Goal: Task Accomplishment & Management: Complete application form

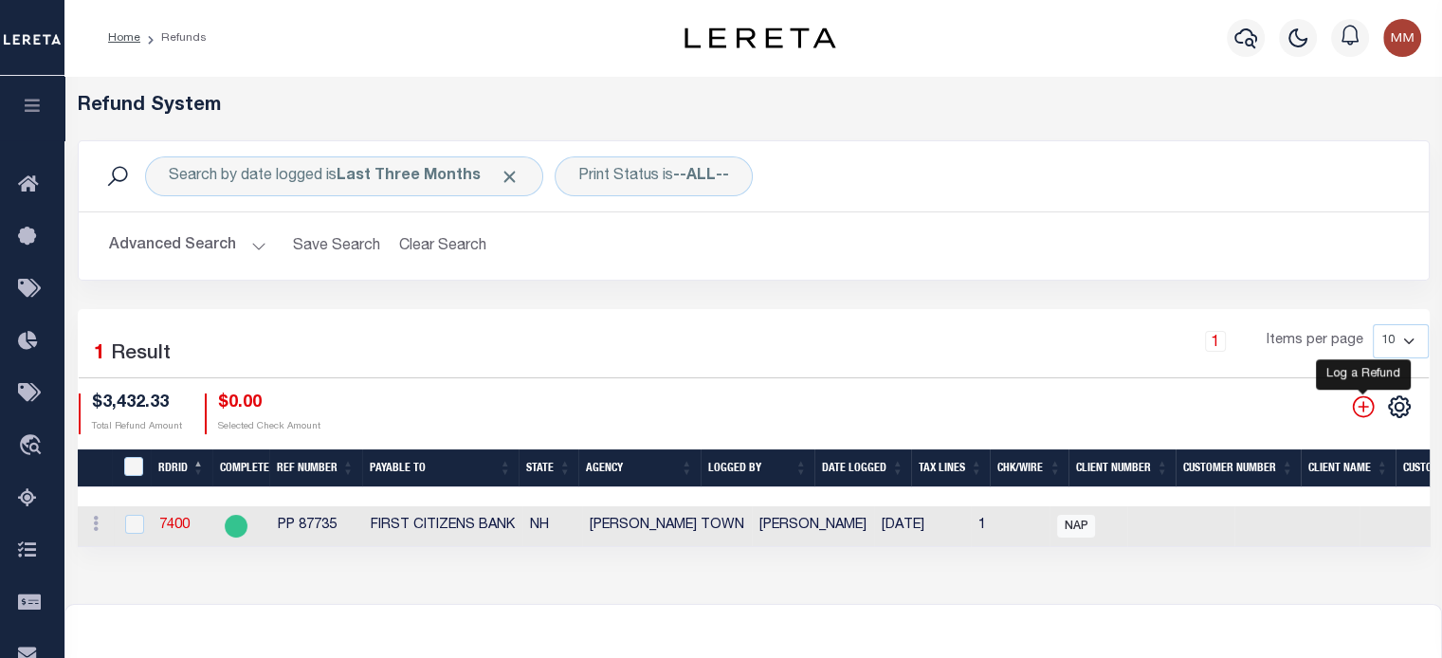
click at [1082, 414] on icon "" at bounding box center [1363, 406] width 25 height 25
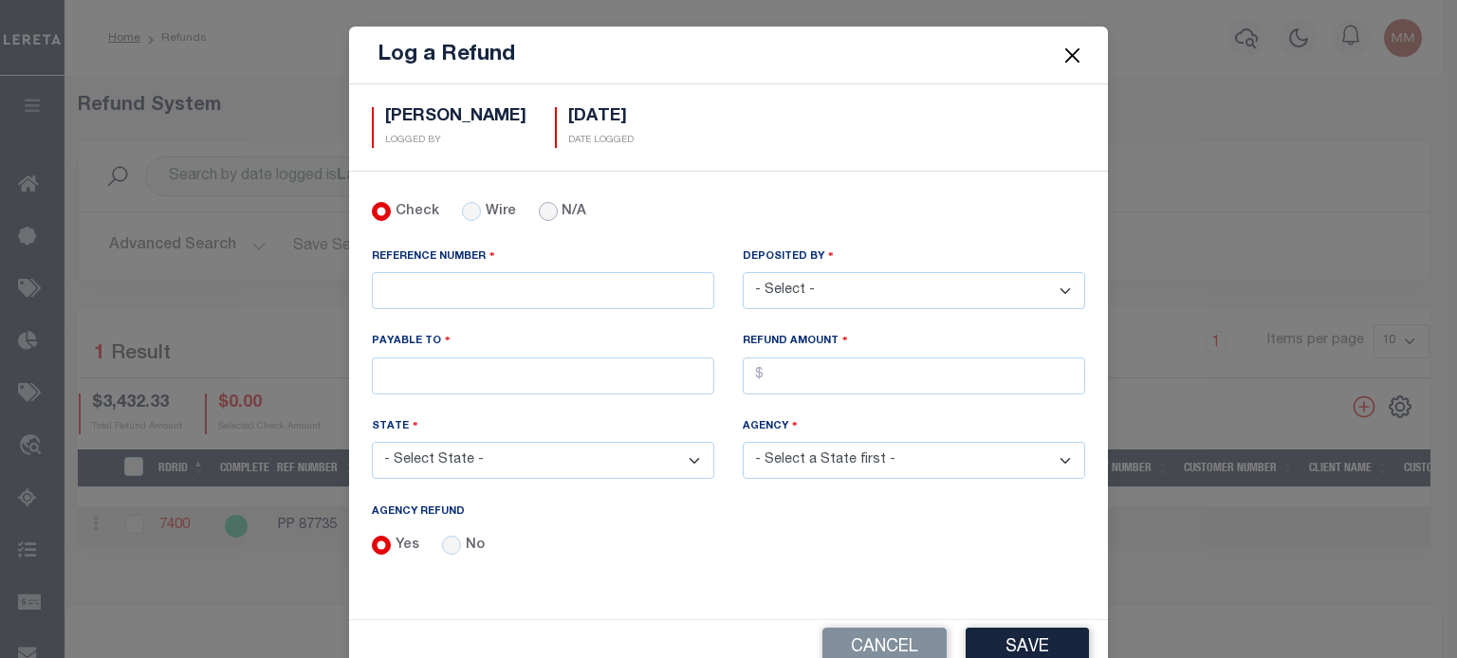
click at [541, 206] on input "N/A" at bounding box center [548, 211] width 19 height 19
radio input "true"
click at [444, 540] on input "No" at bounding box center [451, 545] width 19 height 19
radio input "true"
click at [381, 282] on input "REFERENCE NUMBER" at bounding box center [543, 290] width 342 height 37
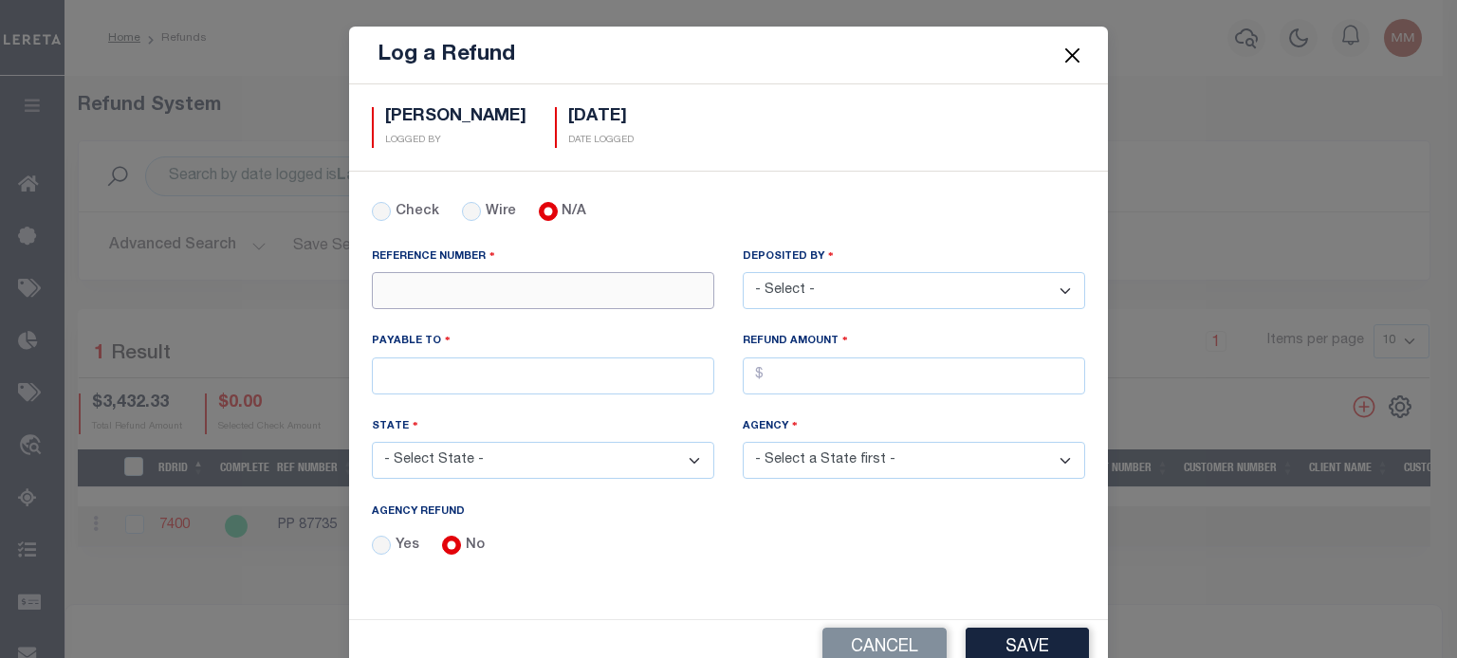
type input "["
type input "P"
type input "PP 88312"
click at [831, 290] on select "- Select - Aakash Patel Abdul Muzain Adams, Pamela S Agustin Fernandez Agustin …" at bounding box center [914, 290] width 342 height 37
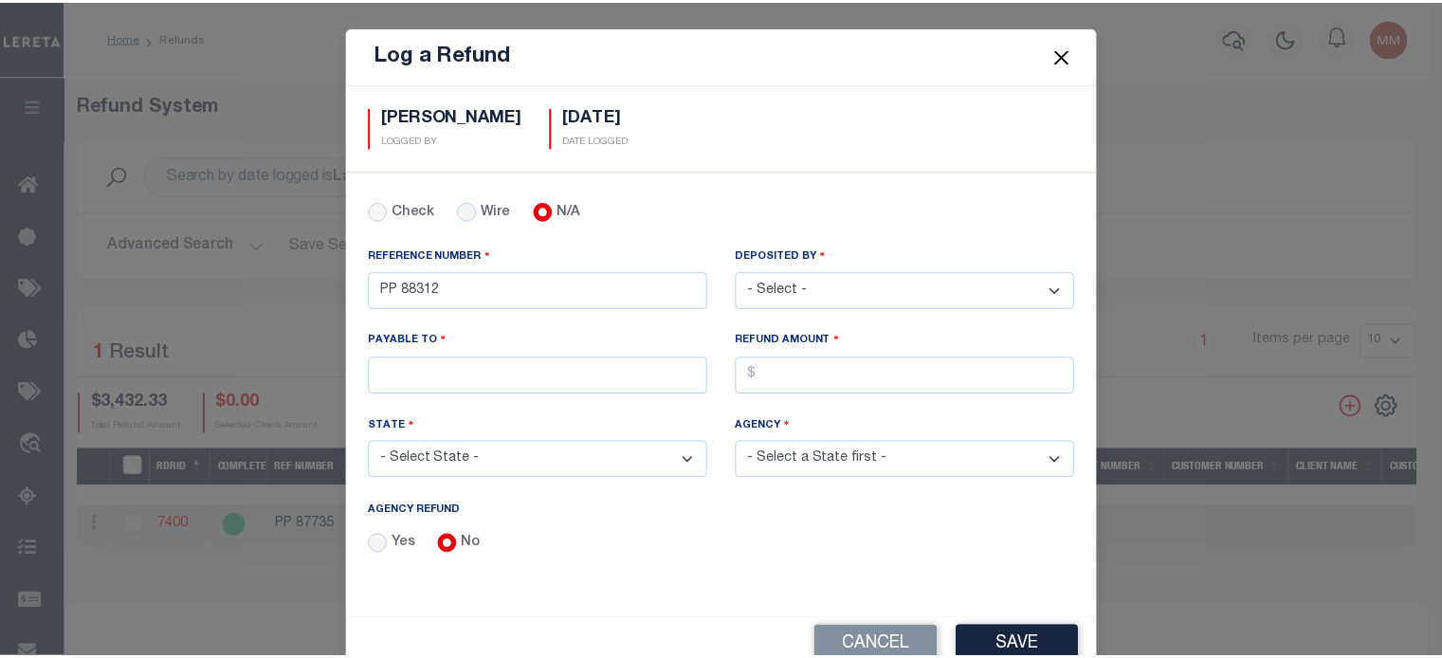
scroll to position [40, 0]
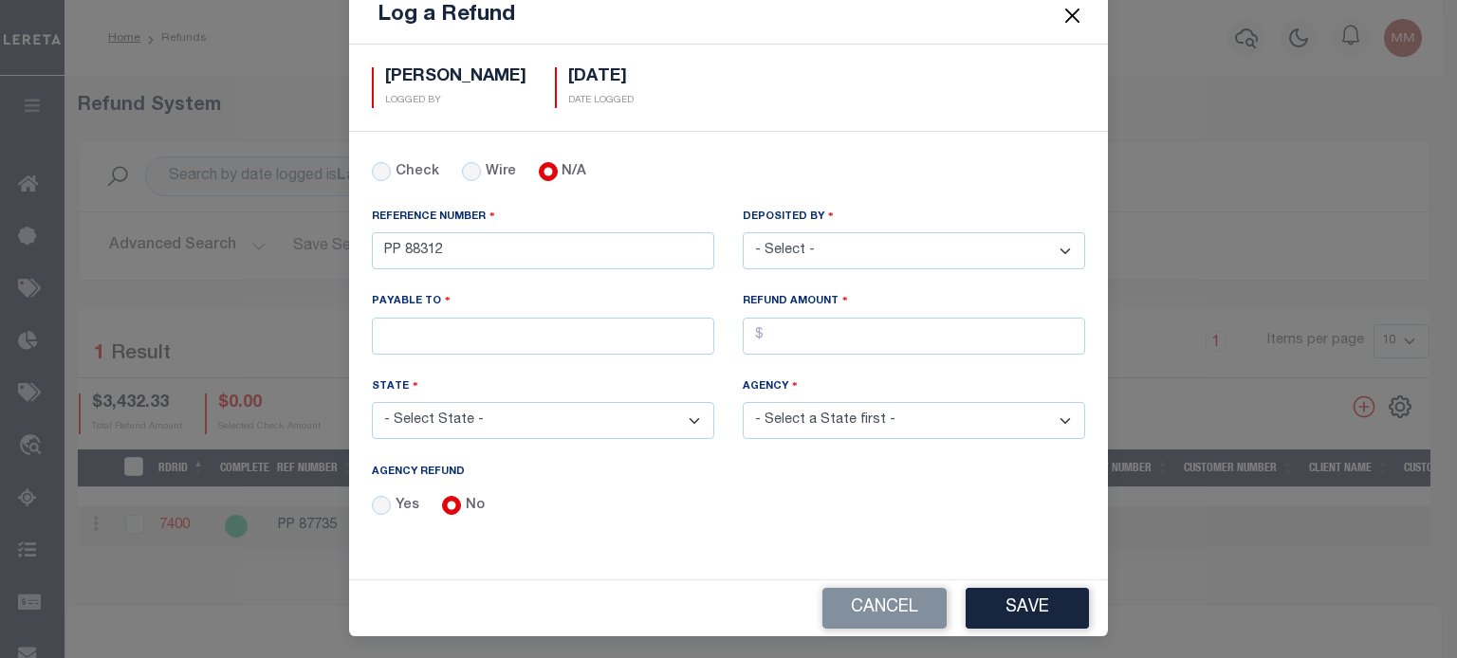
click at [834, 255] on select "- Select - Aakash Patel Abdul Muzain Adams, Pamela S Agustin Fernandez Agustin …" at bounding box center [914, 250] width 342 height 37
select select "[PERSON_NAME]"
click at [743, 232] on select "- Select - Aakash Patel Abdul Muzain Adams, Pamela S Agustin Fernandez Agustin …" at bounding box center [914, 250] width 342 height 37
click at [449, 318] on input "PAYABLE TO" at bounding box center [543, 336] width 342 height 37
type input "RENOVO MANAGEMENT COMPANY"
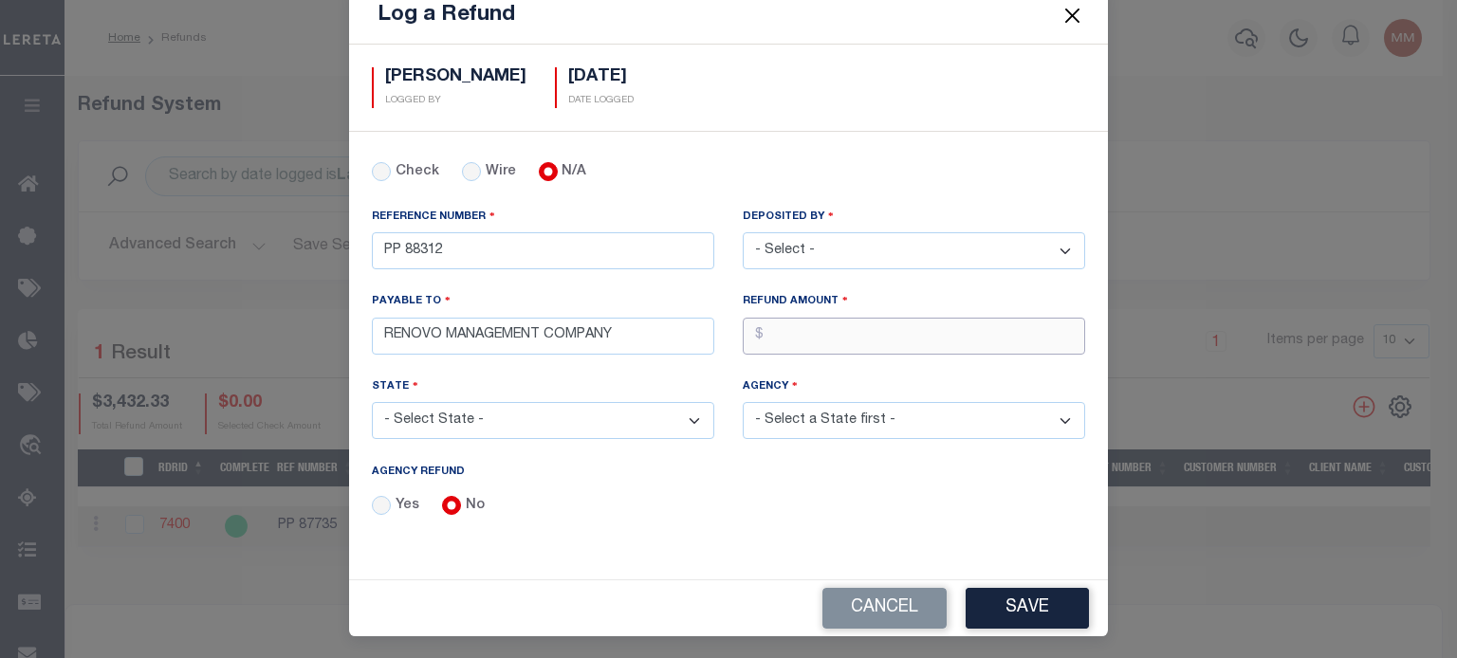
click at [819, 331] on input "AGENCY REFUND" at bounding box center [914, 336] width 342 height 37
type input "$1,437.10"
click at [482, 420] on select "- Select State - AK AL AR AZ CA CO CT DC DE FL GA GU HI IA ID IL IN KS KY LA MA…" at bounding box center [543, 420] width 342 height 37
select select "NJ"
click at [372, 402] on select "- Select State - AK AL AR AZ CA CO CT DC DE FL GA GU HI IA ID IL IN KS KY LA MA…" at bounding box center [543, 420] width 342 height 37
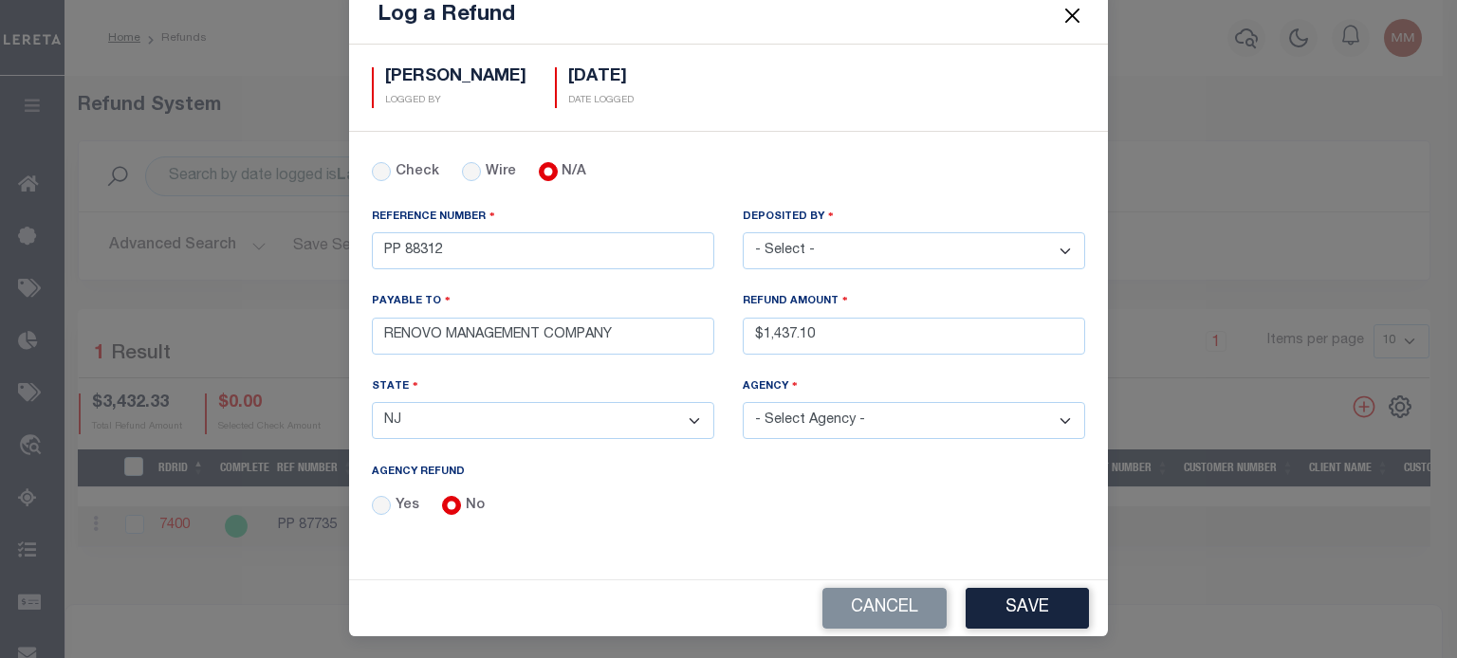
click at [831, 411] on select "- Select Agency - ABERDEEN TOWNSHIP ABERDEEN TOWNSHIP_MUA ABSECON CITY ABSECON …" at bounding box center [914, 420] width 342 height 37
select select "3400541023"
click at [743, 402] on select "- Select Agency - ABERDEEN TOWNSHIP ABERDEEN TOWNSHIP_MUA ABSECON CITY ABSECON …" at bounding box center [914, 420] width 342 height 37
click at [1035, 600] on button "Save" at bounding box center [1026, 608] width 123 height 41
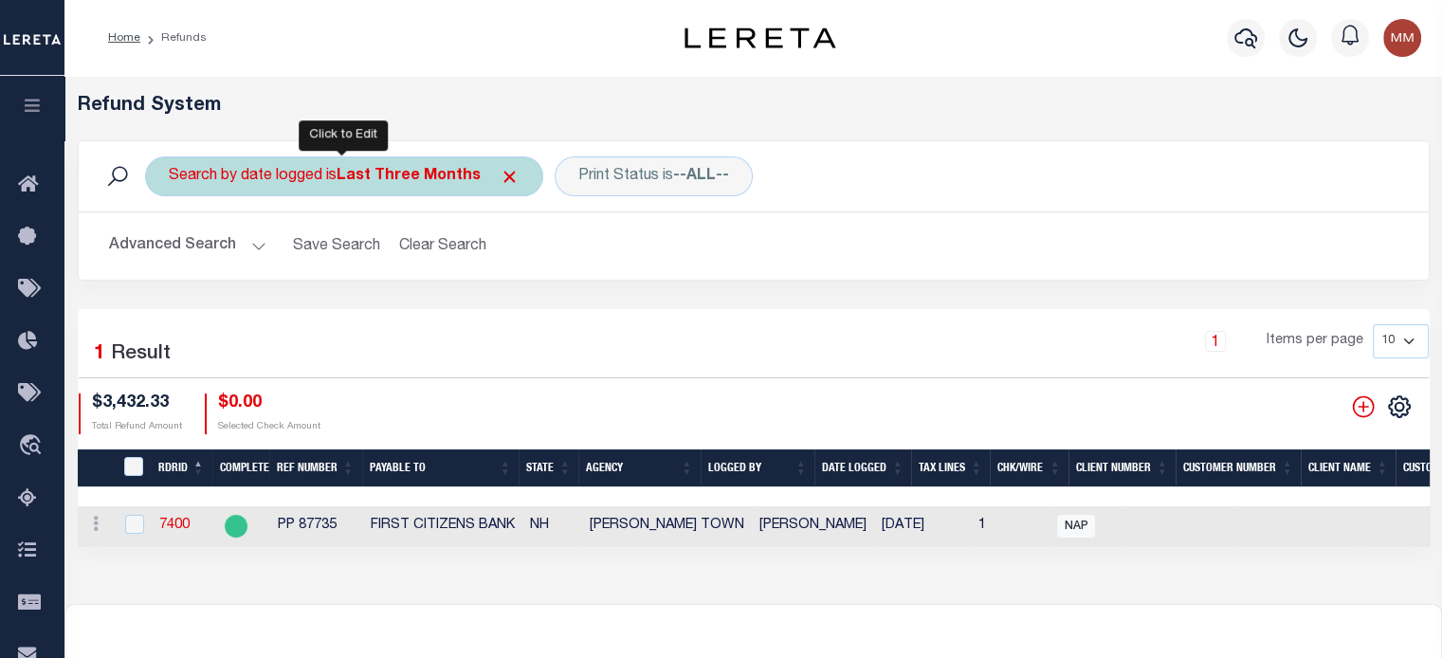
click at [402, 180] on b "Last Three Months" at bounding box center [409, 176] width 144 height 15
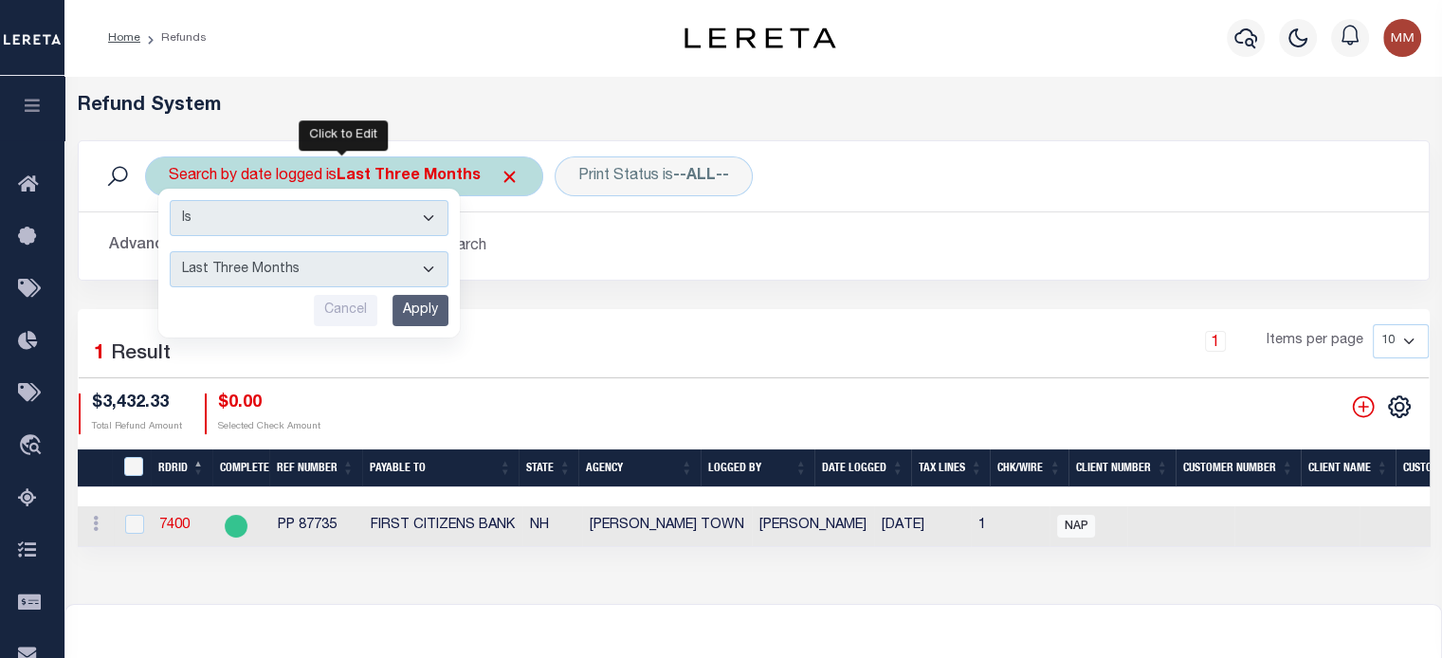
click at [303, 264] on select "This Month Last Month Last Three Months This Year Last Year" at bounding box center [309, 269] width 279 height 36
select select "This Month"
click at [170, 251] on select "This Month Last Month Last Three Months This Year Last Year" at bounding box center [309, 269] width 279 height 36
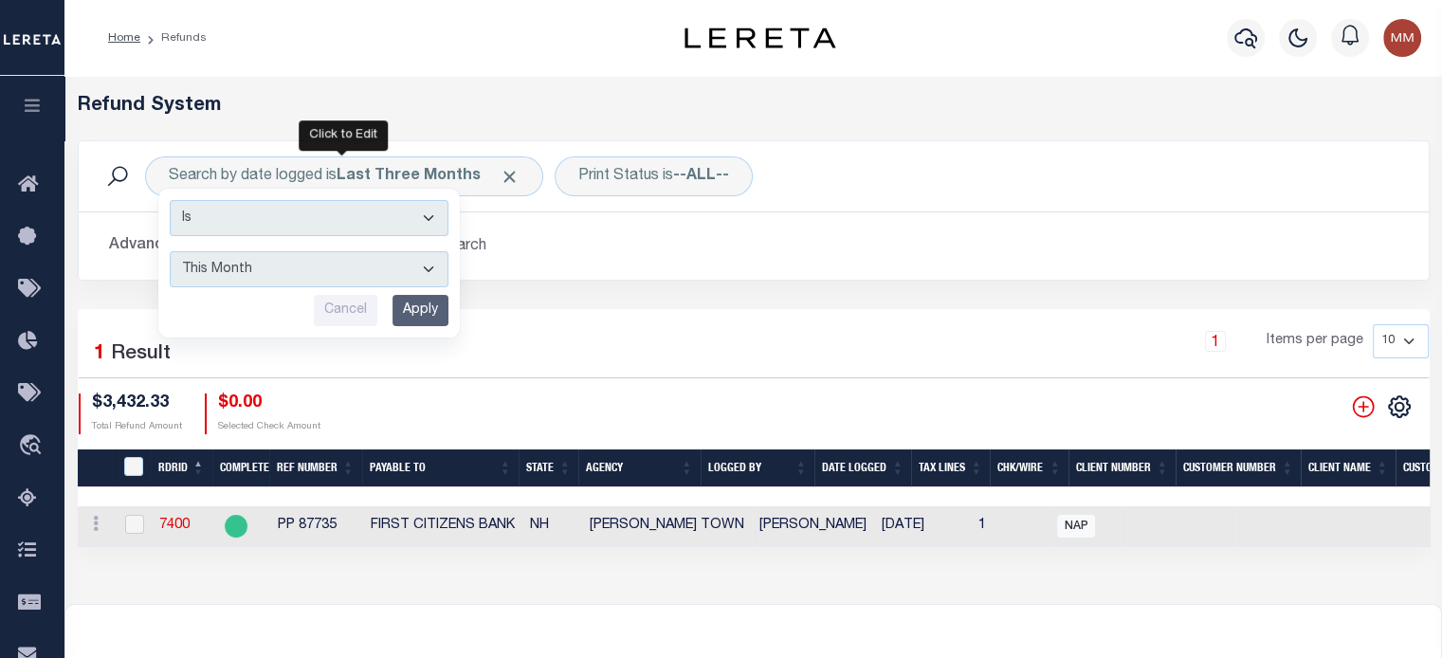
click at [413, 305] on input "Apply" at bounding box center [421, 310] width 56 height 31
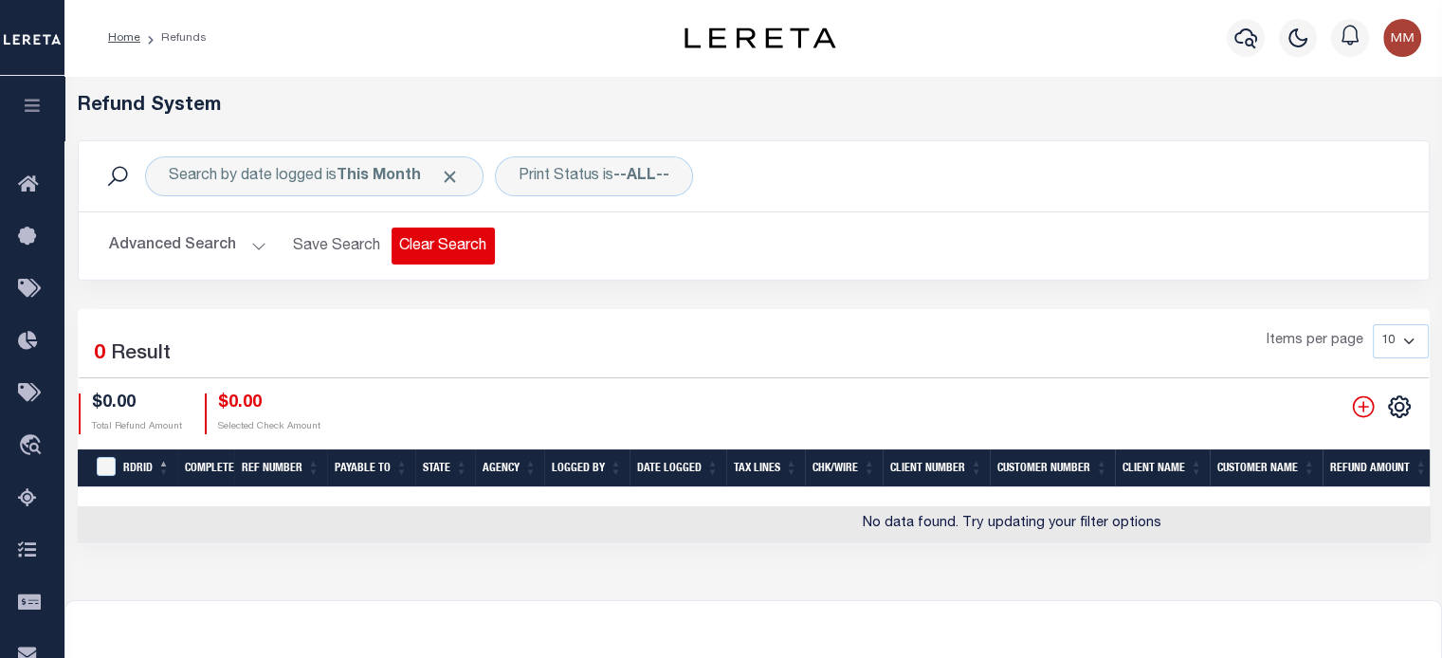
click at [425, 242] on button "Clear Search" at bounding box center [443, 246] width 103 height 37
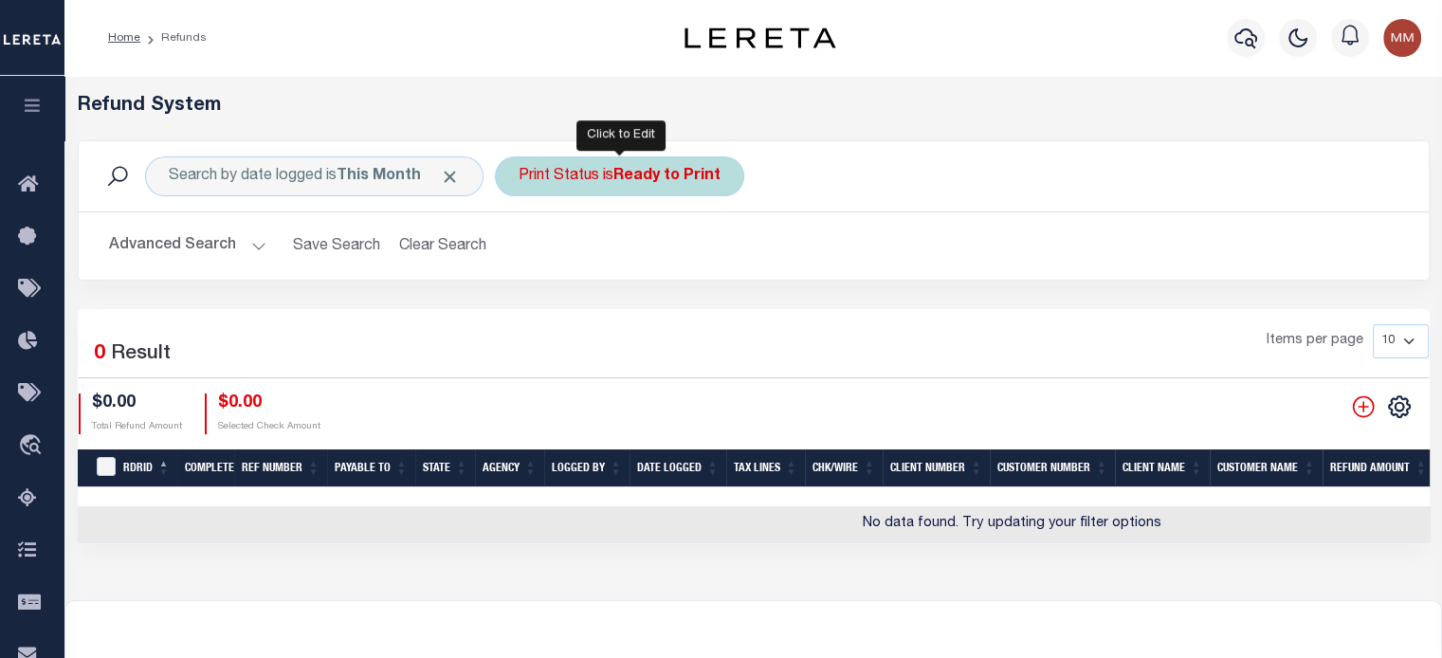
click at [598, 187] on div "Print Status is Ready to Print" at bounding box center [619, 176] width 249 height 40
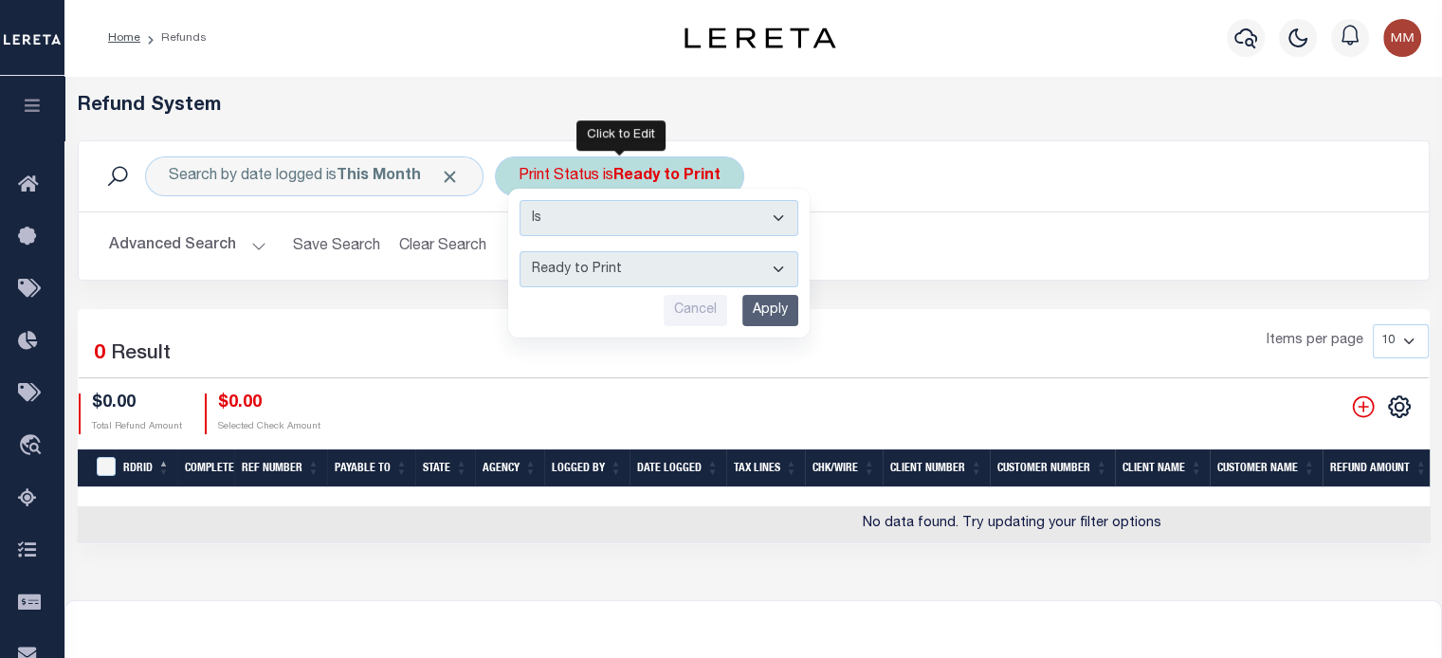
click at [597, 266] on select "--ALL-- Ready to Write Ready to Print Printed" at bounding box center [659, 269] width 279 height 36
select select "All"
click at [520, 251] on select "--ALL-- Ready to Write Ready to Print Printed" at bounding box center [659, 269] width 279 height 36
click at [778, 304] on input "Apply" at bounding box center [771, 310] width 56 height 31
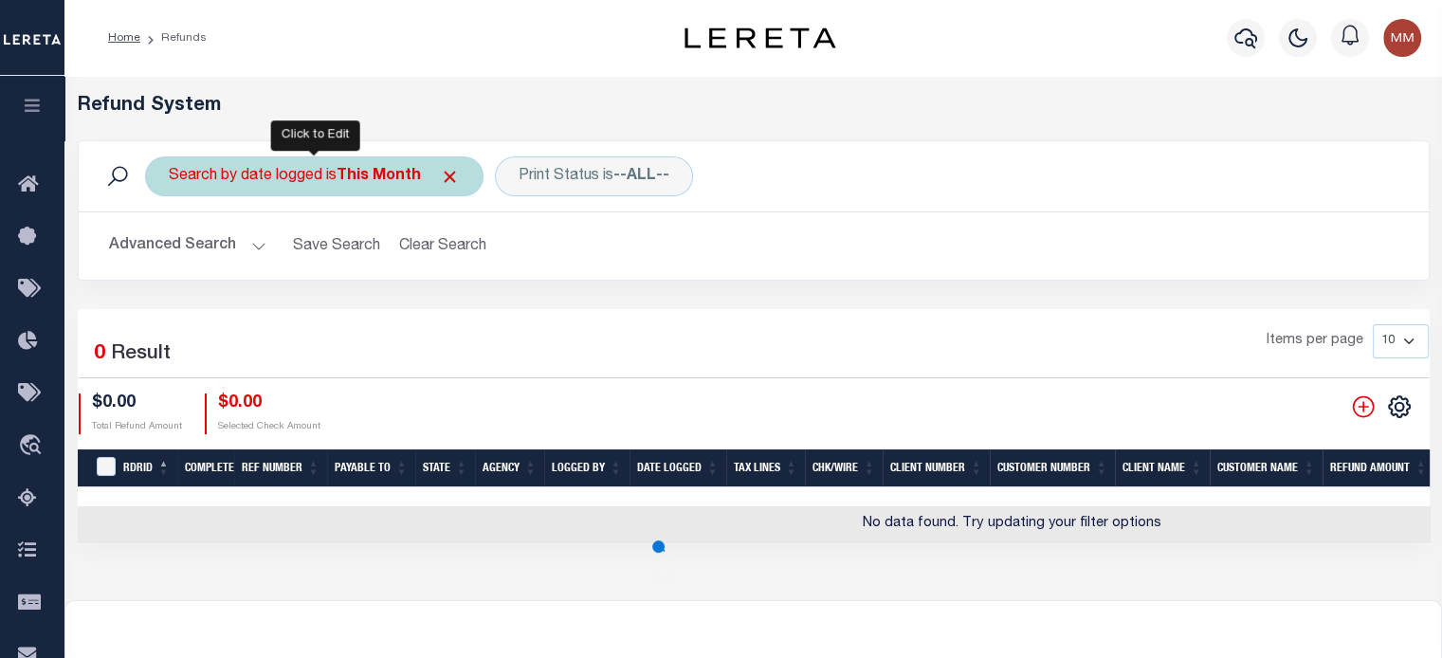
click at [279, 182] on div "Search by date logged is This Month" at bounding box center [314, 176] width 339 height 40
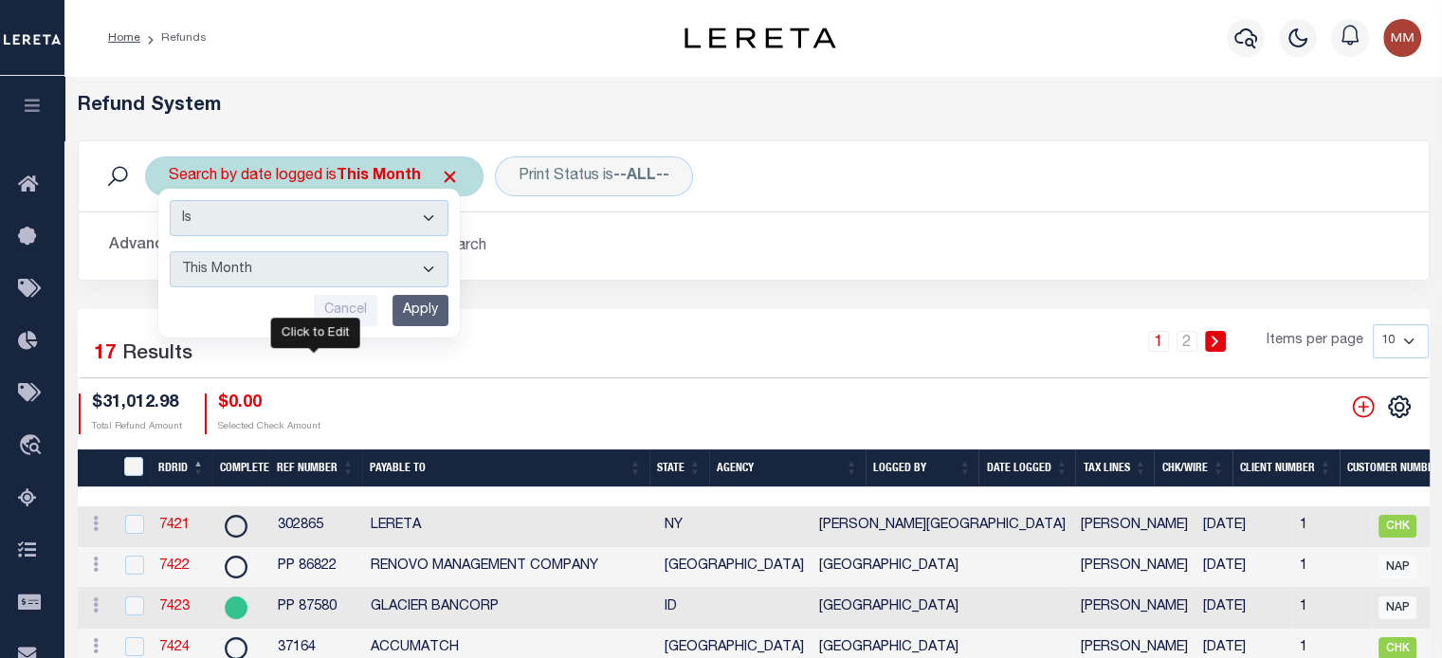
click at [261, 263] on select "This Month Last Month Last Three Months This Year Last Year" at bounding box center [309, 269] width 279 height 36
click at [170, 251] on select "This Month Last Month Last Three Months This Year Last Year" at bounding box center [309, 269] width 279 height 36
click at [420, 308] on input "Apply" at bounding box center [421, 310] width 56 height 31
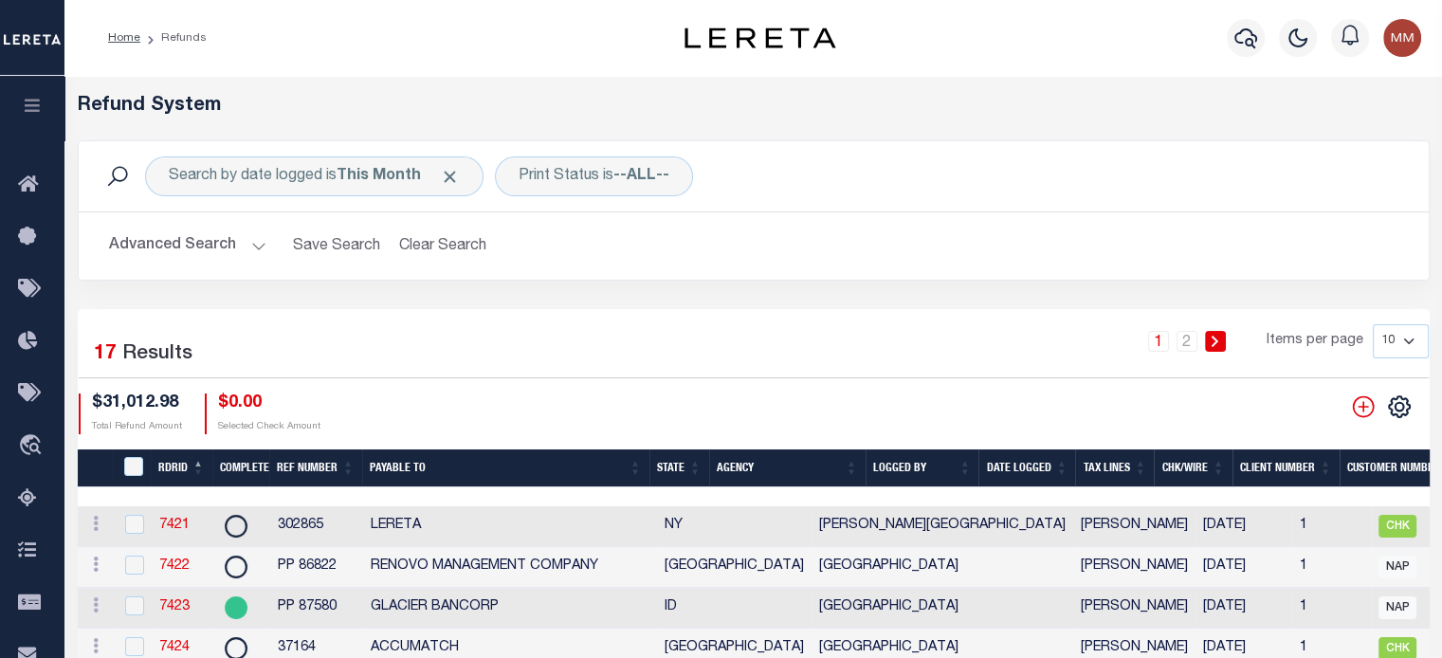
click at [1023, 465] on th "Date Logged" at bounding box center [1027, 468] width 97 height 39
click at [1018, 483] on th "Date Logged" at bounding box center [1027, 468] width 97 height 39
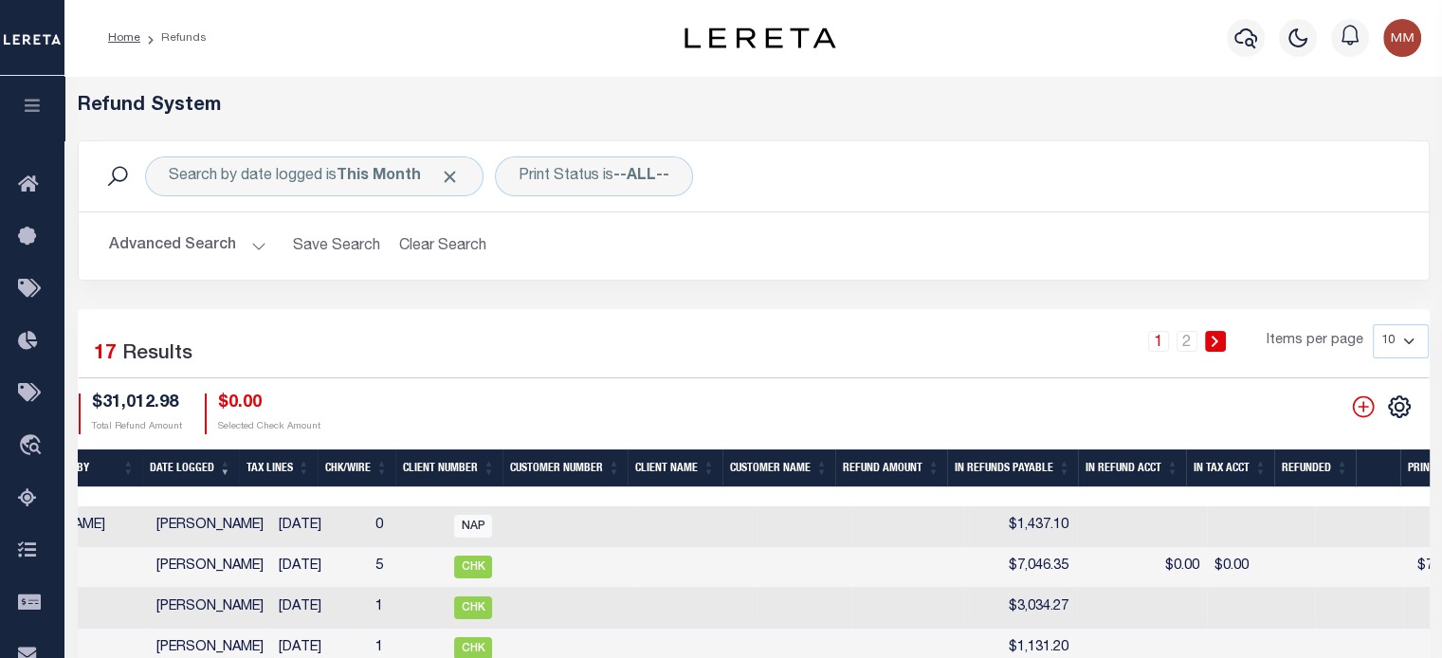
scroll to position [0, 0]
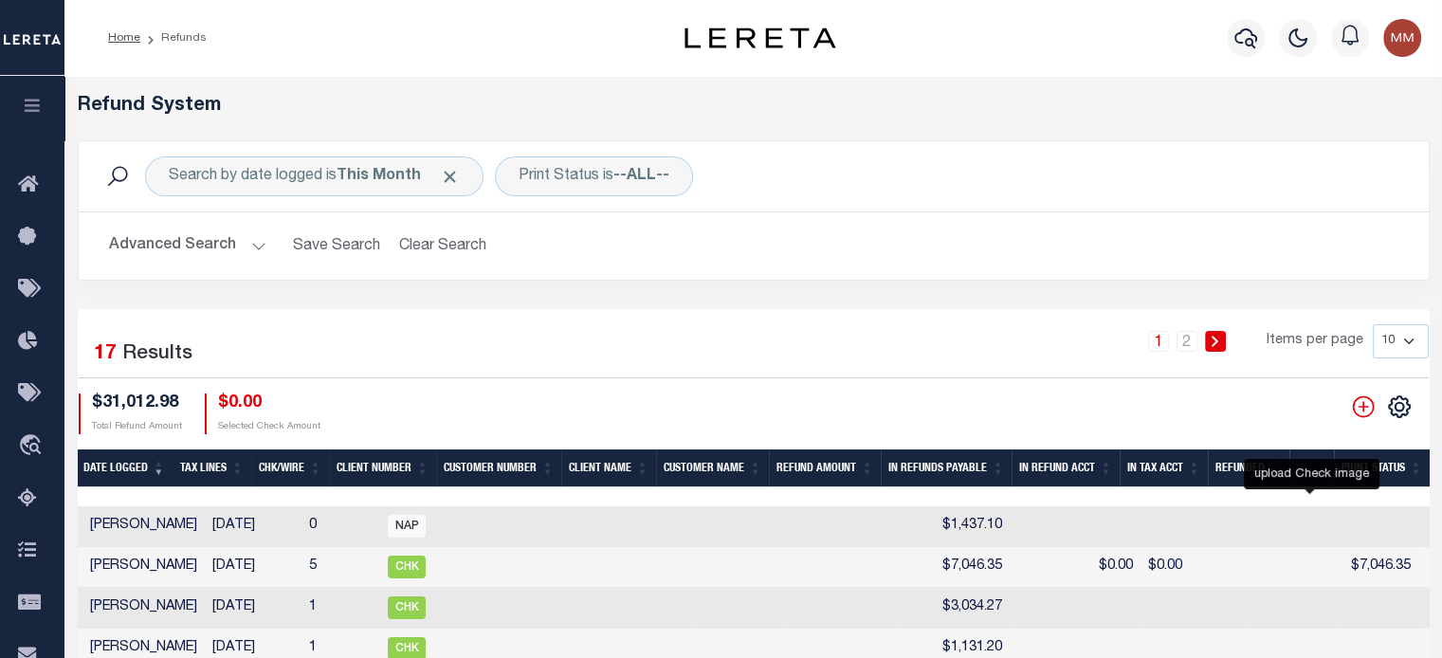
click at [1082, 526] on icon at bounding box center [1441, 526] width 25 height 25
checkbox input "true"
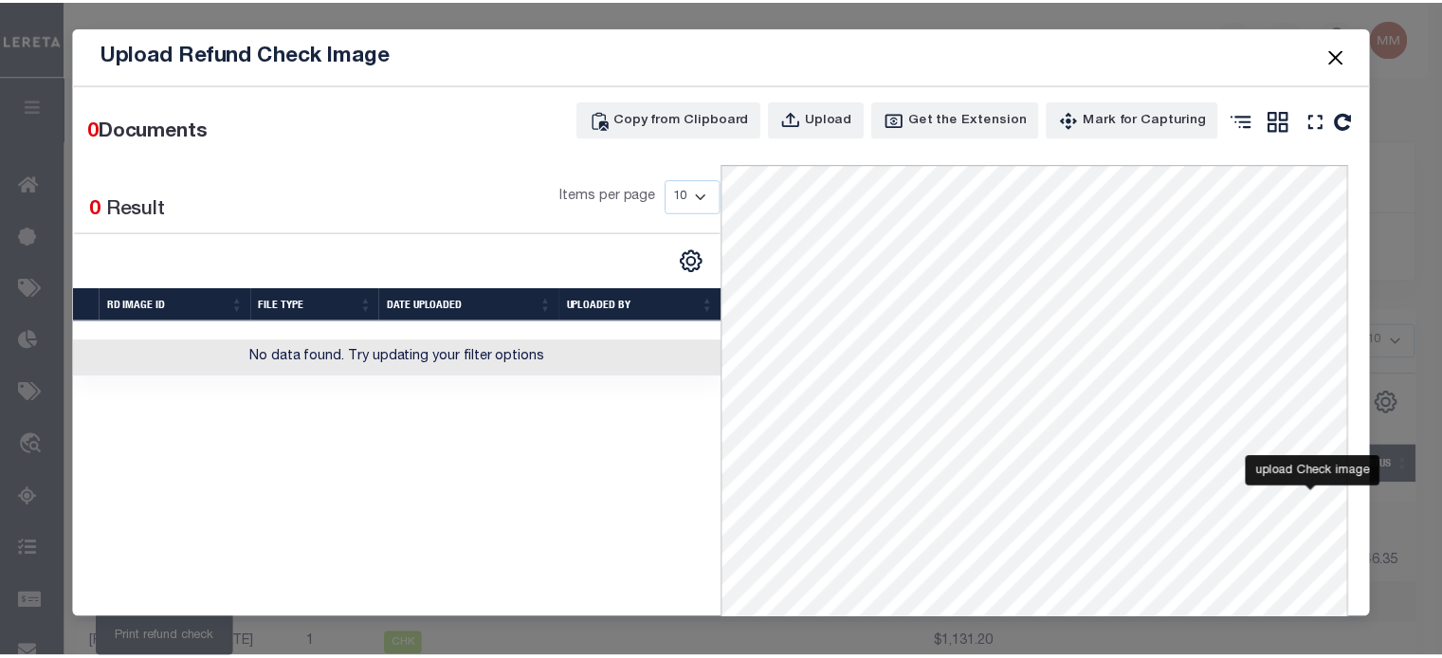
scroll to position [0, 963]
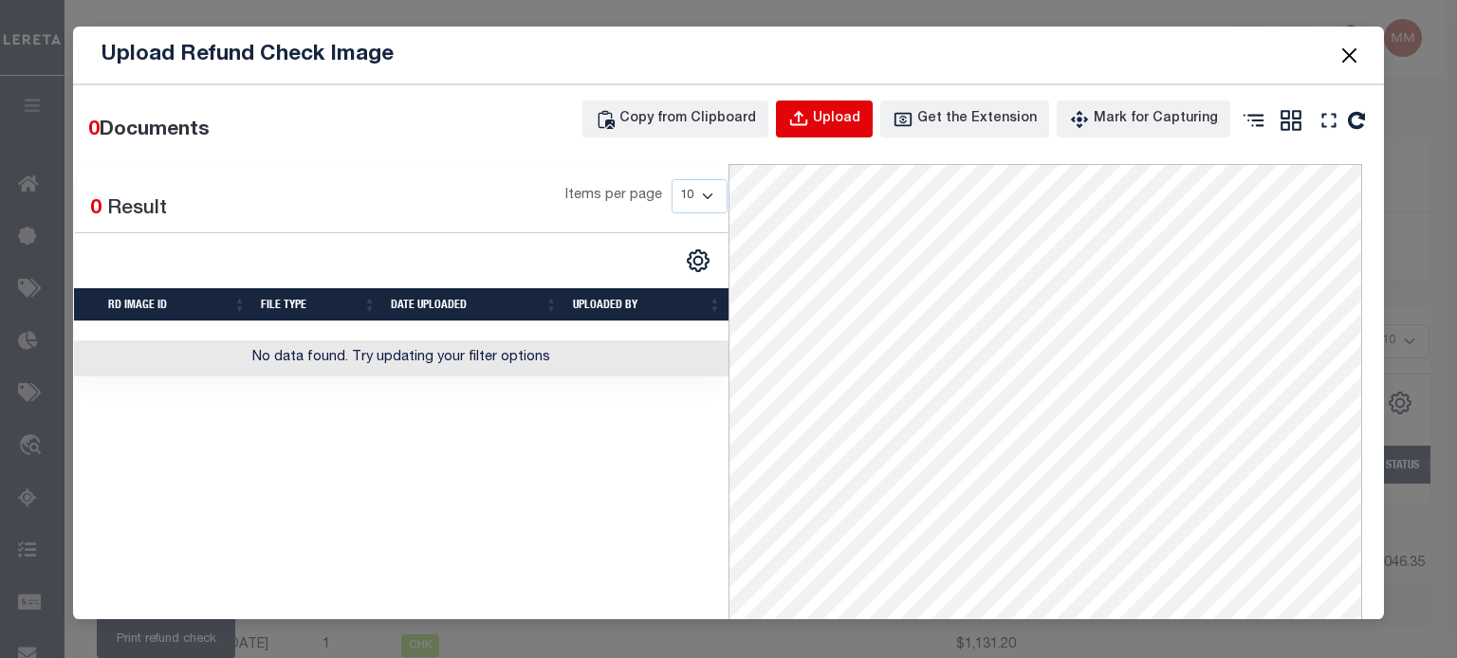
click at [841, 119] on div "Upload" at bounding box center [836, 119] width 47 height 21
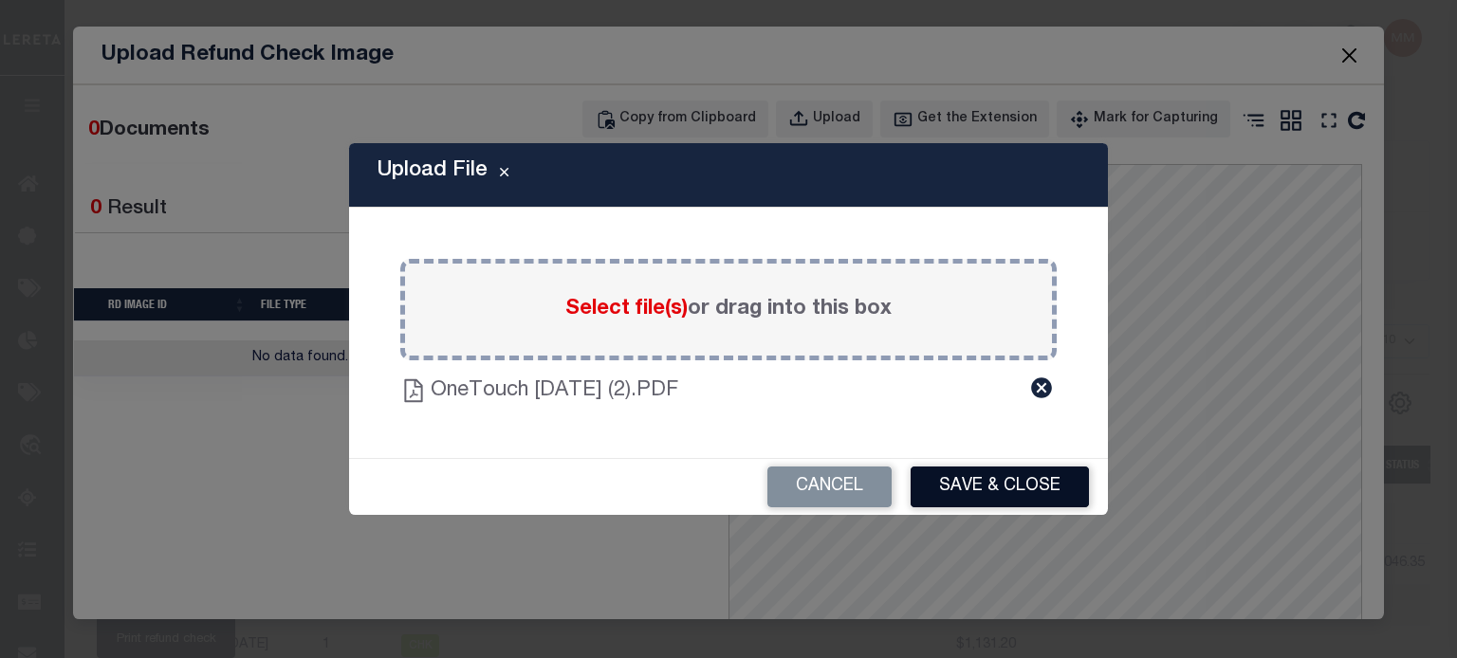
drag, startPoint x: 988, startPoint y: 476, endPoint x: 944, endPoint y: 449, distance: 51.6
click at [987, 476] on button "Save & Close" at bounding box center [999, 487] width 178 height 41
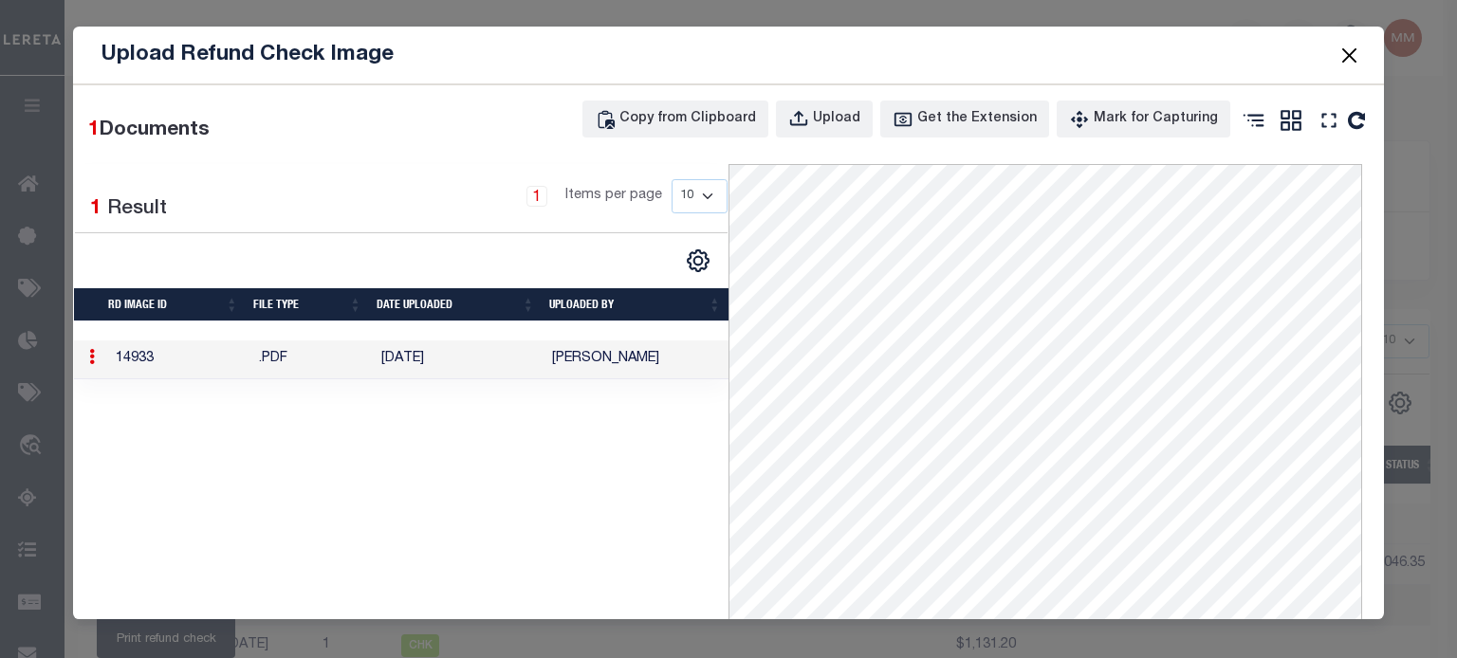
click at [1082, 56] on button "Close" at bounding box center [1348, 55] width 25 height 25
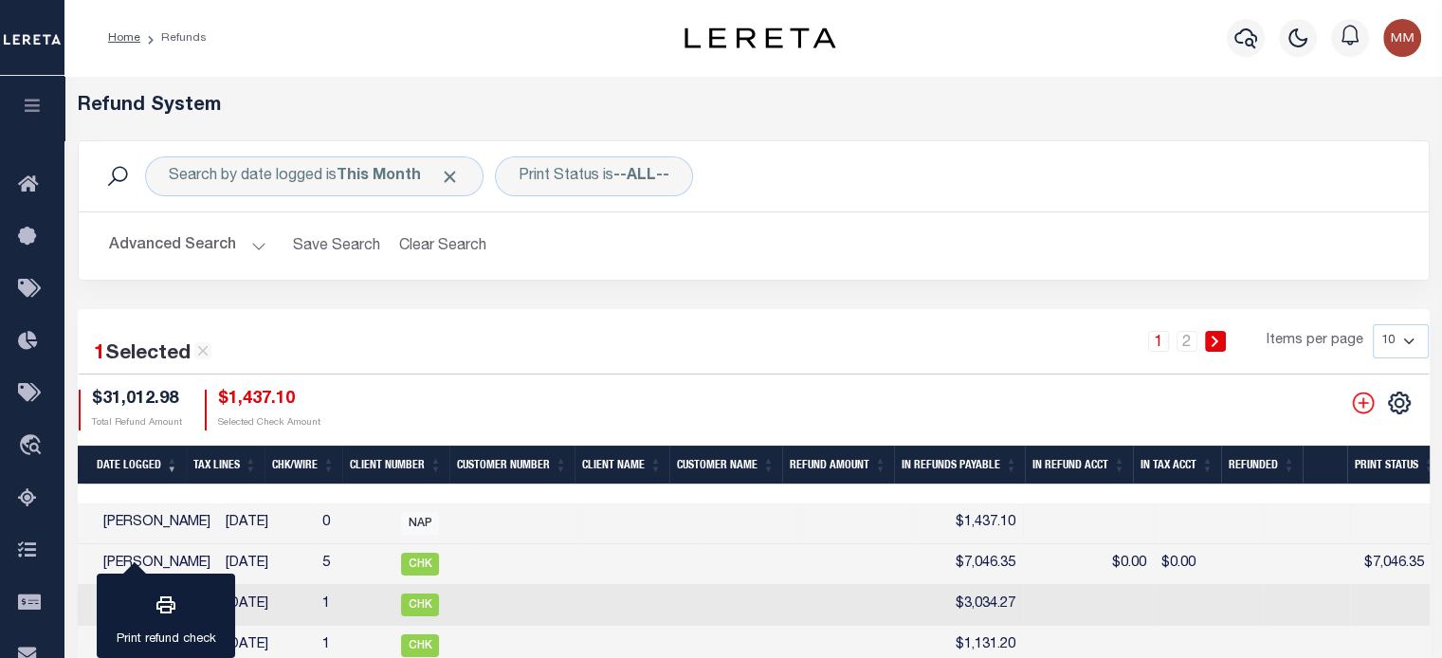
drag, startPoint x: 836, startPoint y: 490, endPoint x: 321, endPoint y: 505, distance: 515.1
click at [171, 495] on div at bounding box center [754, 494] width 1352 height 19
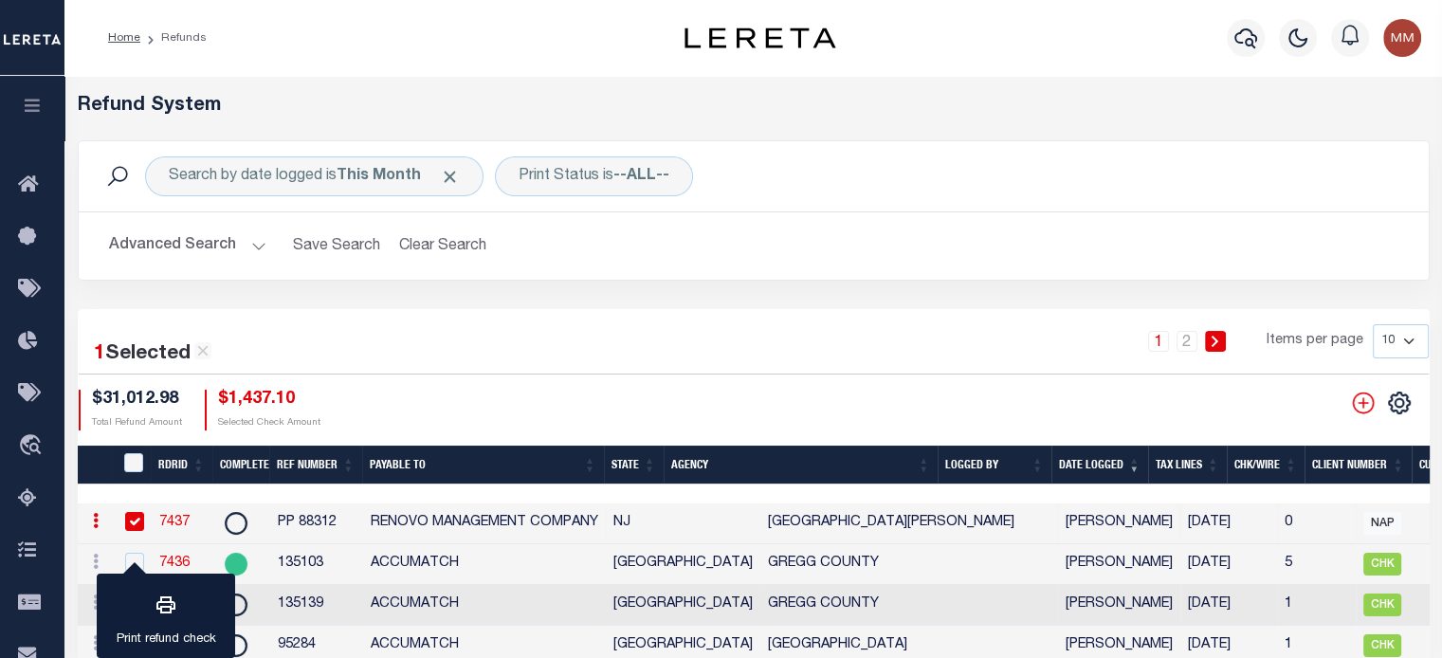
scroll to position [0, 0]
click at [174, 525] on link "7437" at bounding box center [174, 522] width 30 height 13
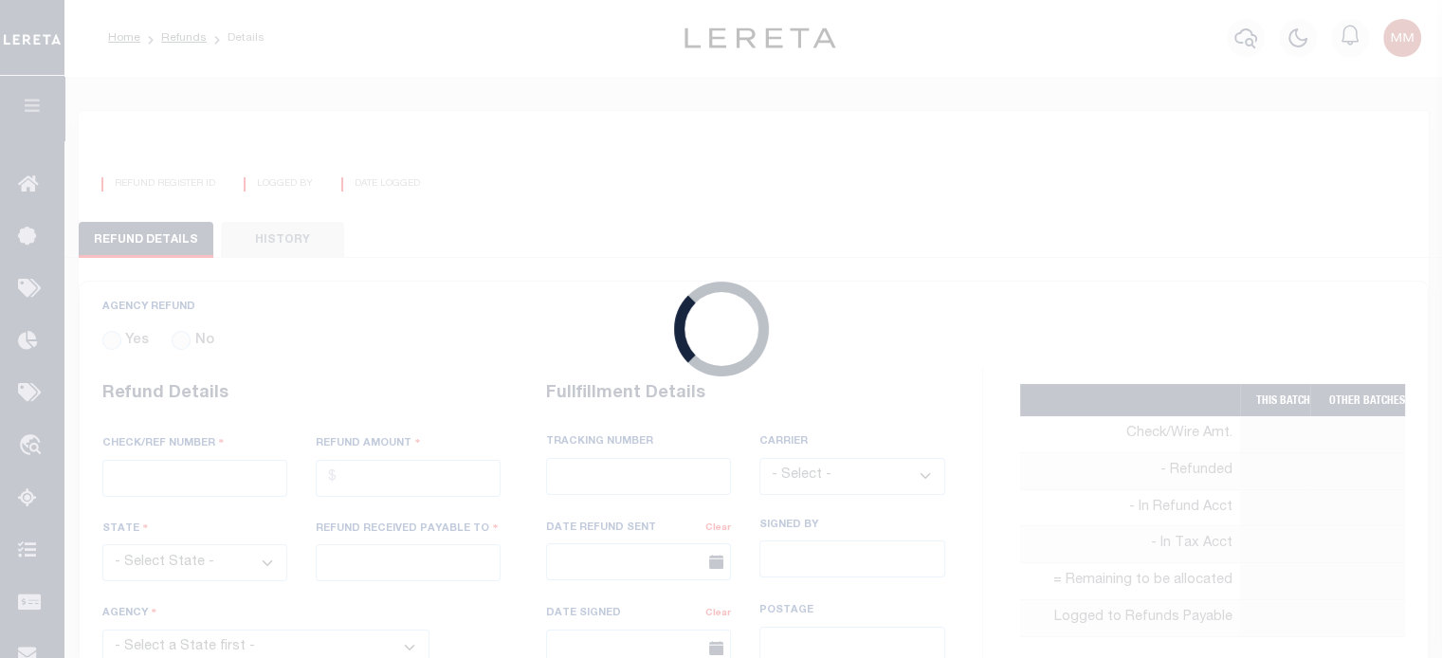
click at [174, 525] on div "Loading..." at bounding box center [721, 329] width 1442 height 658
radio input "true"
type input "PP 88312"
type input "$1,437.1"
select select "NJ"
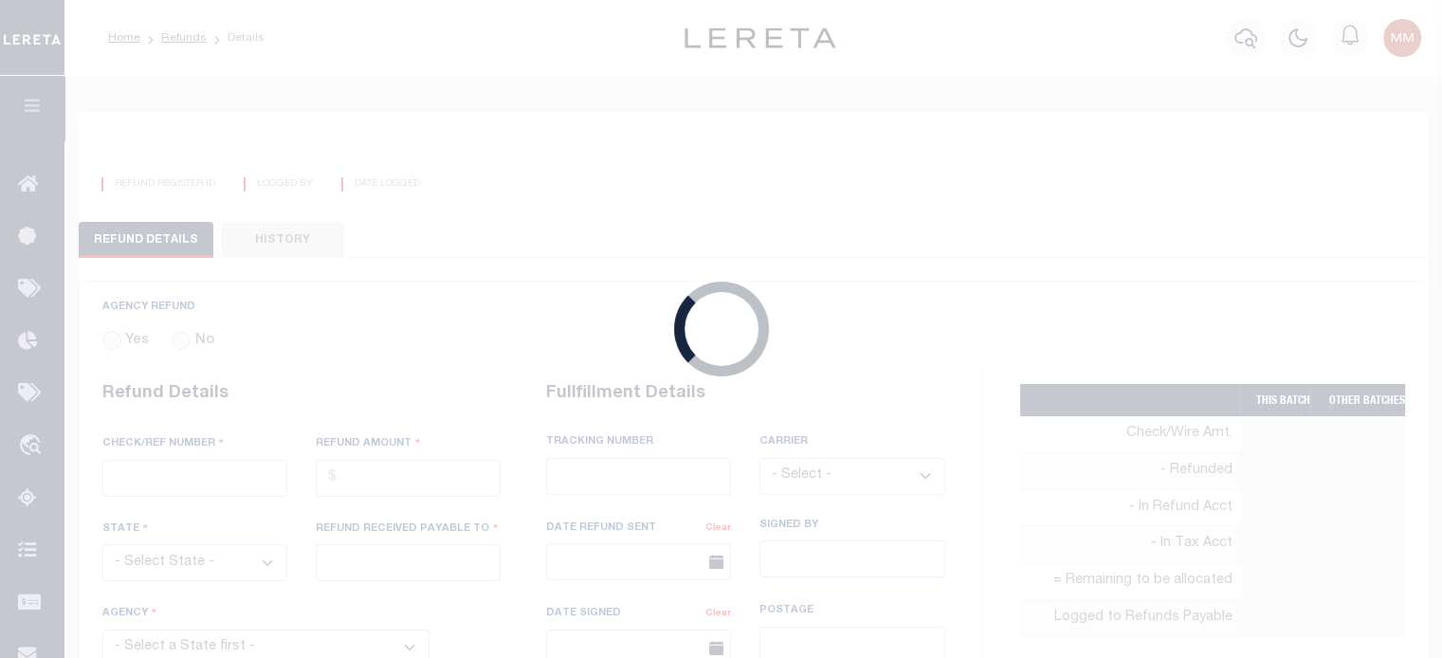
type input "RENOVO MANAGEMENT COMPANY"
select select
type input "[PERSON_NAME]"
type input "08/13/2025"
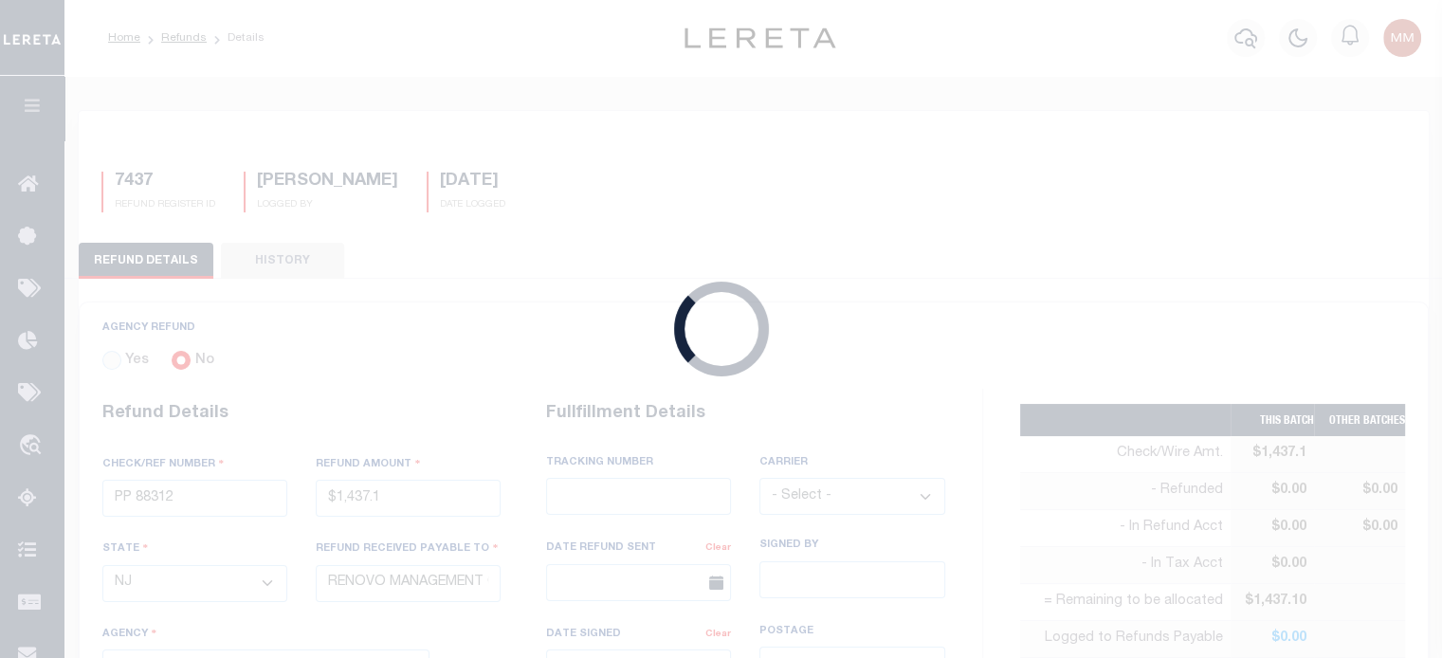
select select "3400541023"
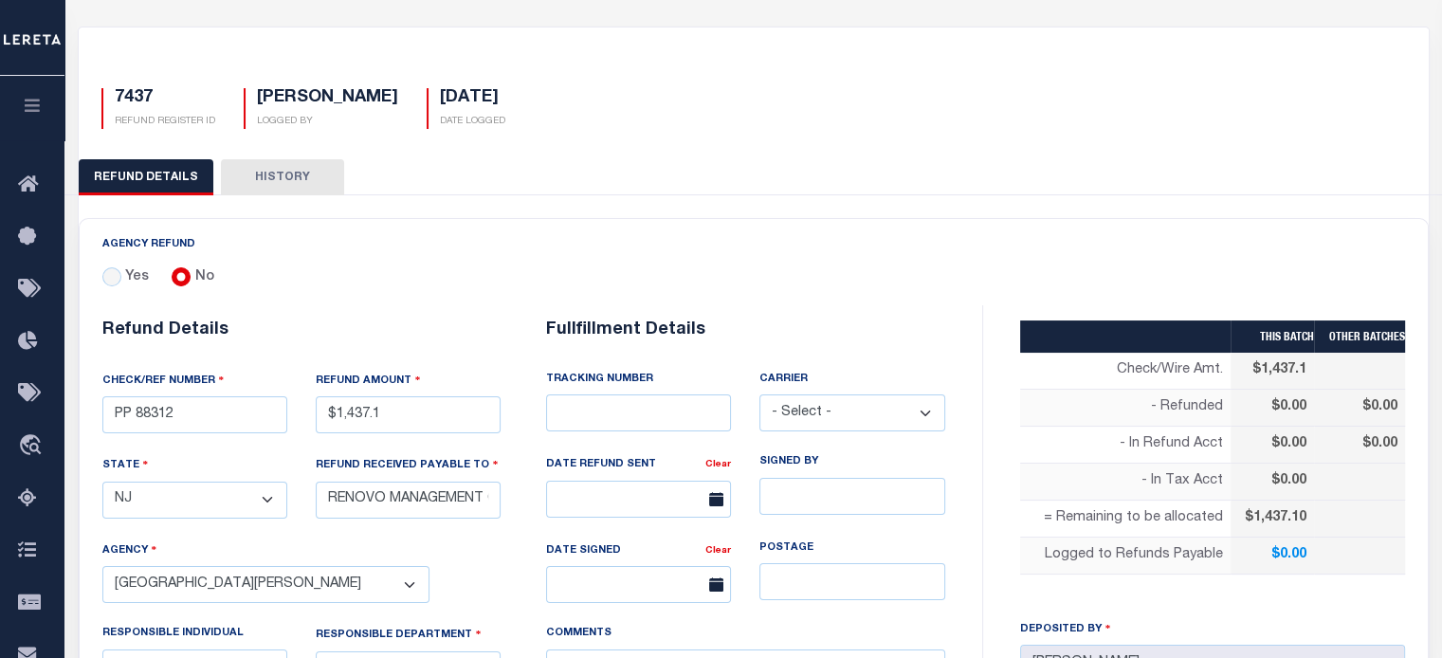
scroll to position [379, 0]
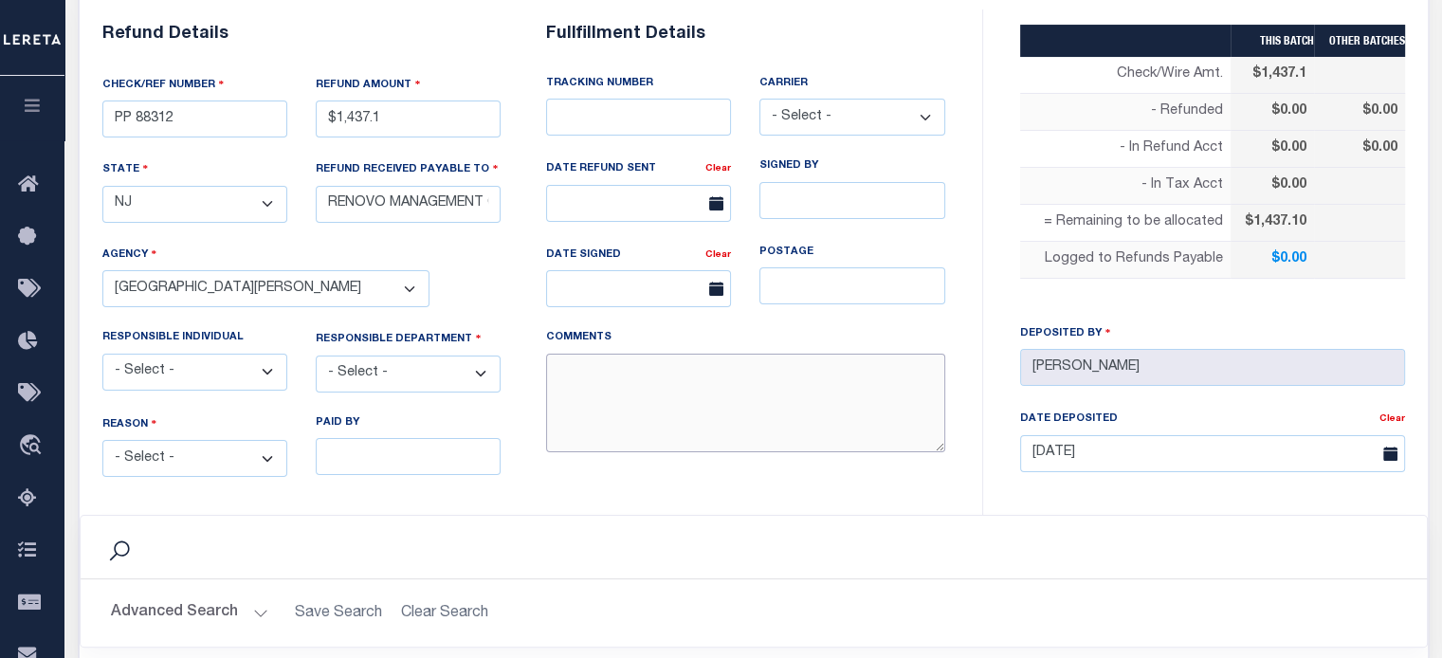
click at [588, 390] on textarea "COMMENTS" at bounding box center [745, 404] width 399 height 100
type textarea "THIS IS FROM THE RFR REPORT"
click at [246, 444] on select "- Select - Change In Value Discount Applied Duplicate Payment Exemption Applied…" at bounding box center [194, 458] width 185 height 37
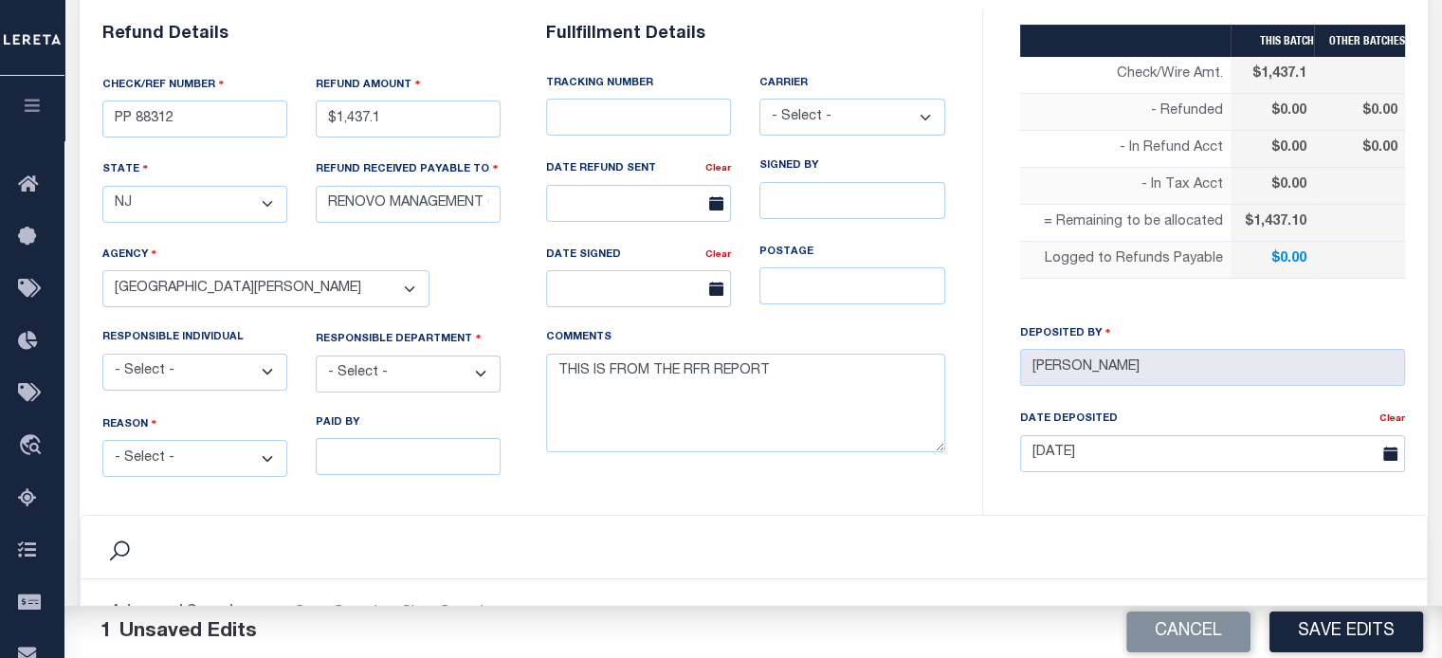
select select "OVP"
click at [102, 440] on select "- Select - Change In Value Discount Applied Duplicate Payment Exemption Applied…" at bounding box center [194, 458] width 185 height 37
click at [391, 366] on select "- Select - 3rd Party Accounting AI Collector Customer Customer Service FactR JA…" at bounding box center [408, 374] width 185 height 37
select select "OTH"
click at [316, 356] on select "- Select - 3rd Party Accounting AI Collector Customer Customer Service FactR JA…" at bounding box center [408, 374] width 185 height 37
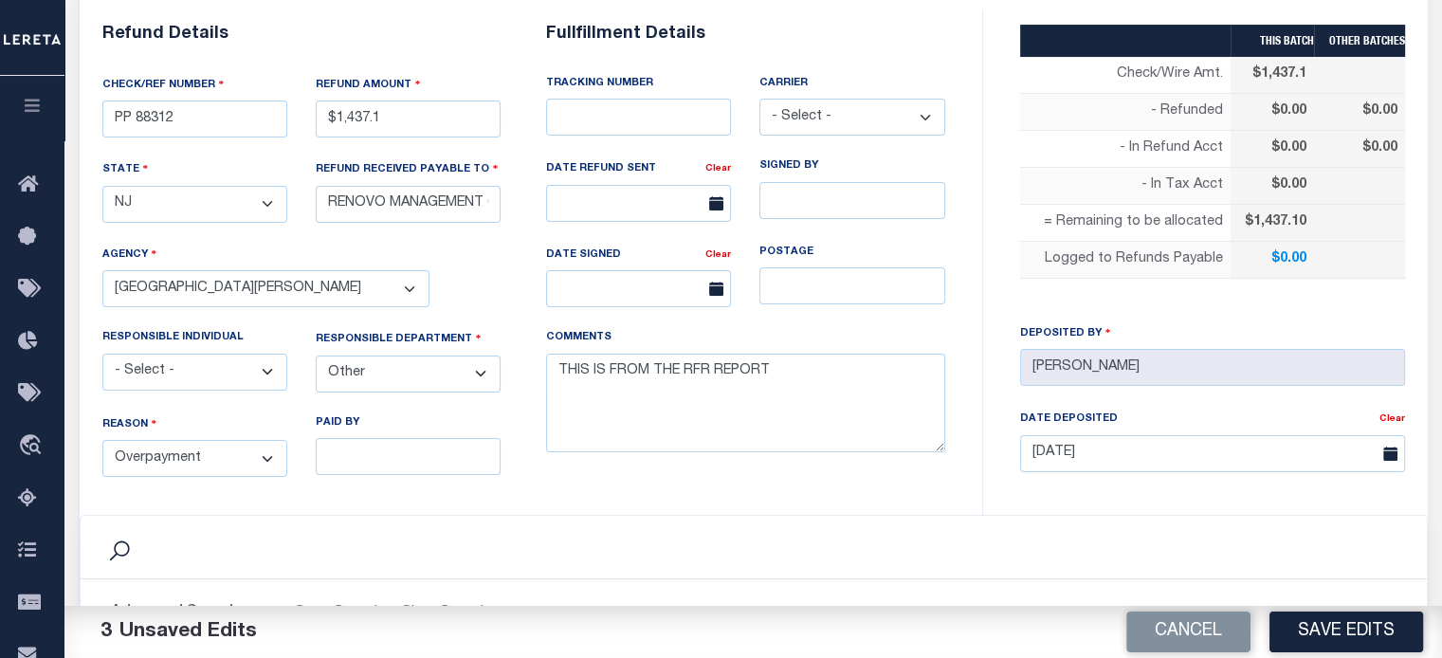
click at [197, 358] on select "- Select - Aakash Patel Abdul Muzain Adams, Pamela S Agustin Fernandez Agustin …" at bounding box center [194, 372] width 185 height 37
select select "[PERSON_NAME]"
click at [102, 354] on select "- Select - Aakash Patel Abdul Muzain Adams, Pamela S Agustin Fernandez Agustin …" at bounding box center [194, 372] width 185 height 37
click at [1082, 624] on button "Save Edits" at bounding box center [1347, 632] width 154 height 41
type input "$1,437.1"
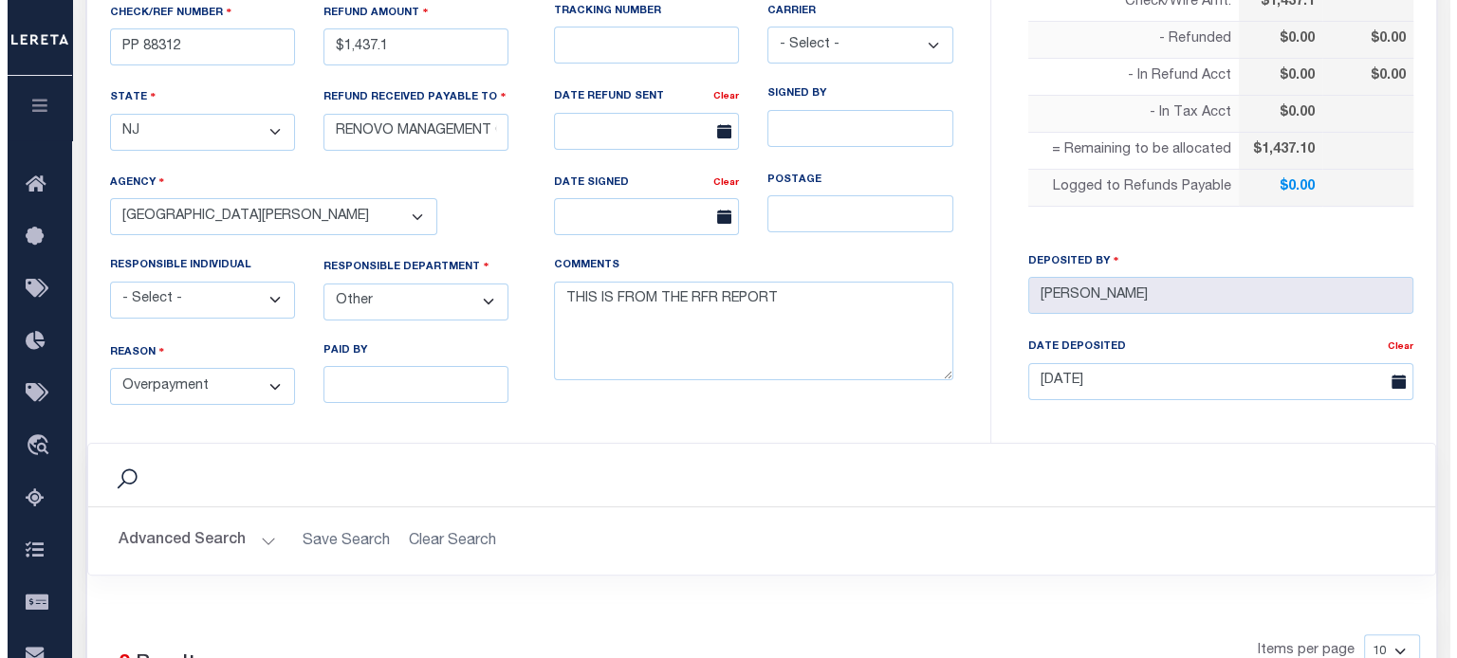
scroll to position [664, 0]
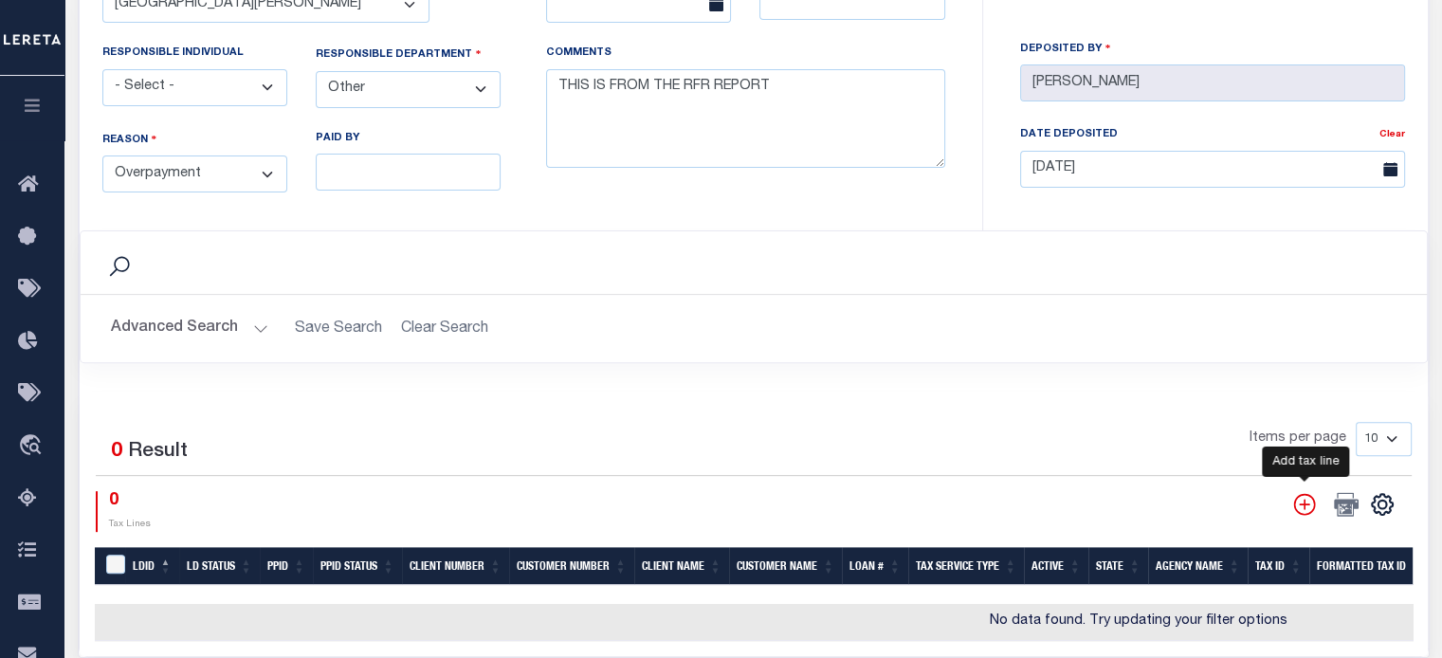
click at [1082, 500] on icon "" at bounding box center [1305, 504] width 25 height 25
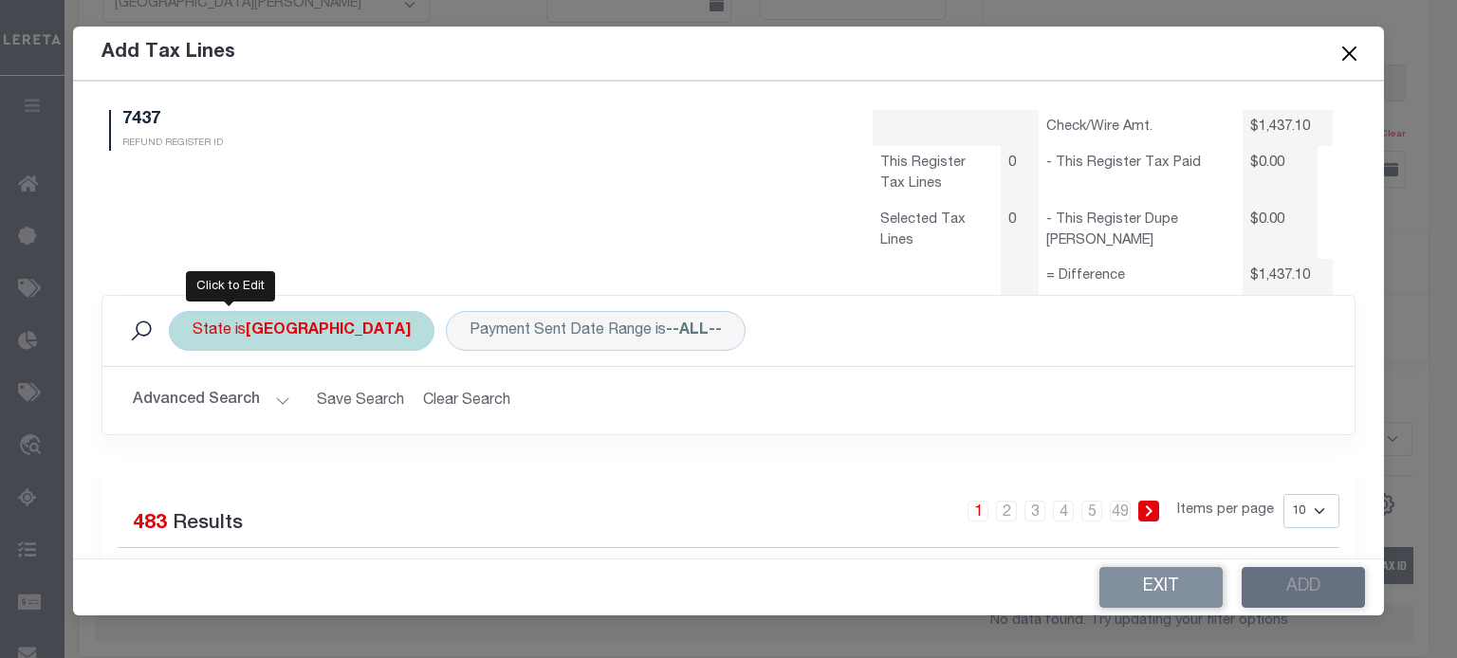
click at [239, 342] on div "State is TX" at bounding box center [302, 331] width 266 height 40
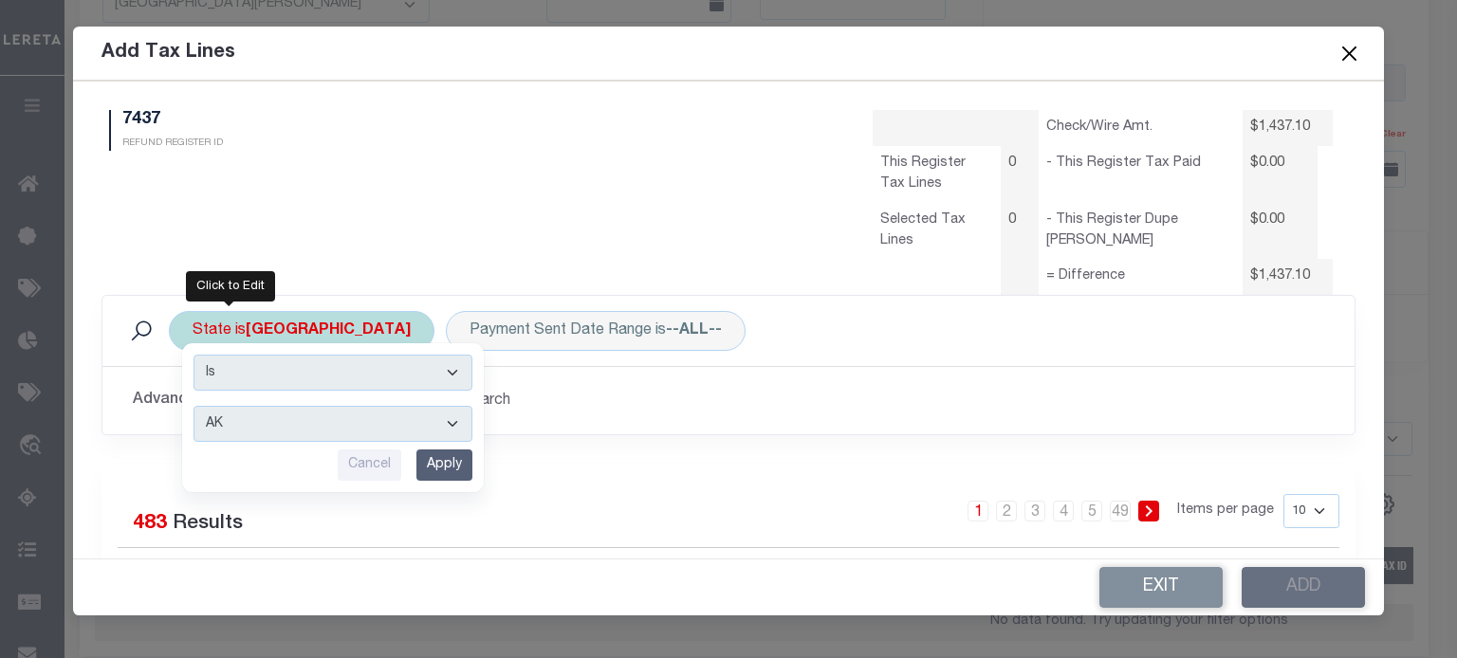
click at [246, 431] on select "AK AL AR AZ CA CO CT DC DE FL GA GU HI IA ID IL IN KS KY LA MA MD ME MI MN MO M…" at bounding box center [332, 424] width 279 height 36
select select "NJ"
click at [193, 406] on select "AK AL AR AZ CA CO CT DC DE FL GA GU HI IA ID IL IN KS KY LA MA MD ME MI MN MO M…" at bounding box center [332, 424] width 279 height 36
click at [452, 460] on input "Apply" at bounding box center [444, 464] width 56 height 31
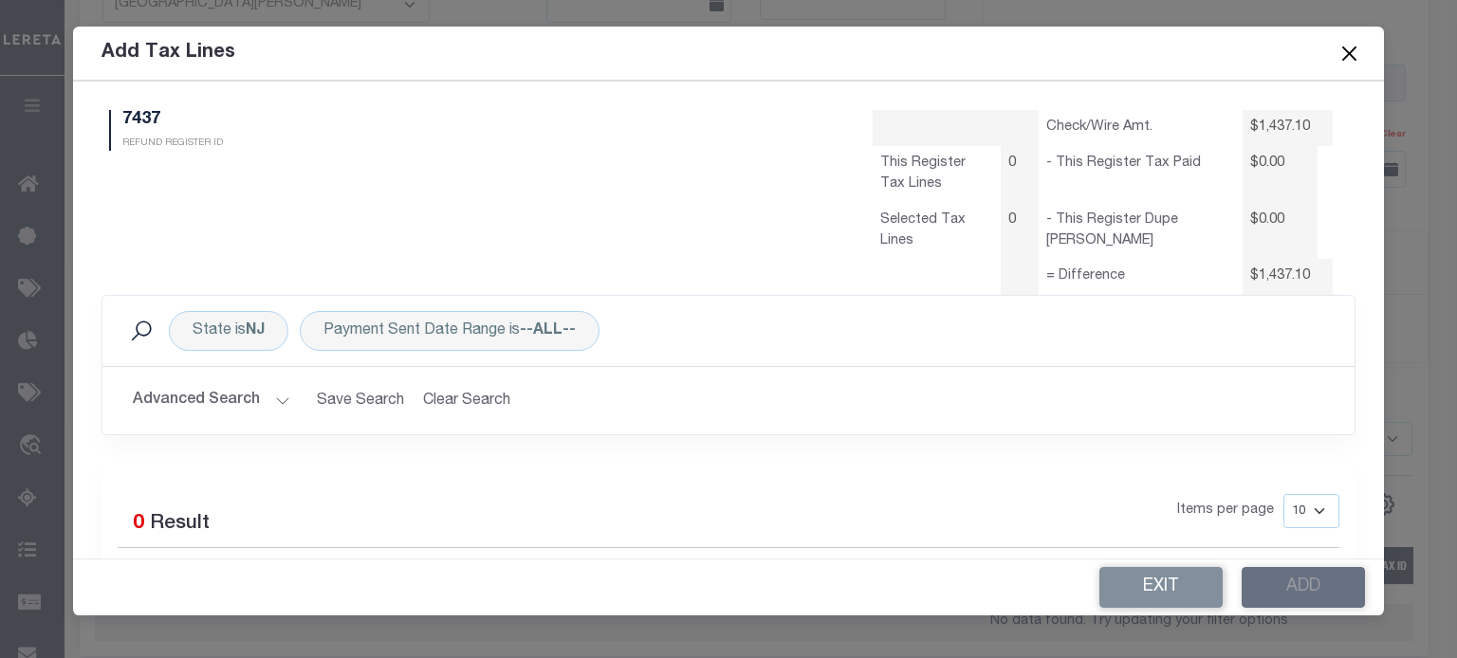
click at [247, 392] on button "Advanced Search" at bounding box center [211, 400] width 157 height 37
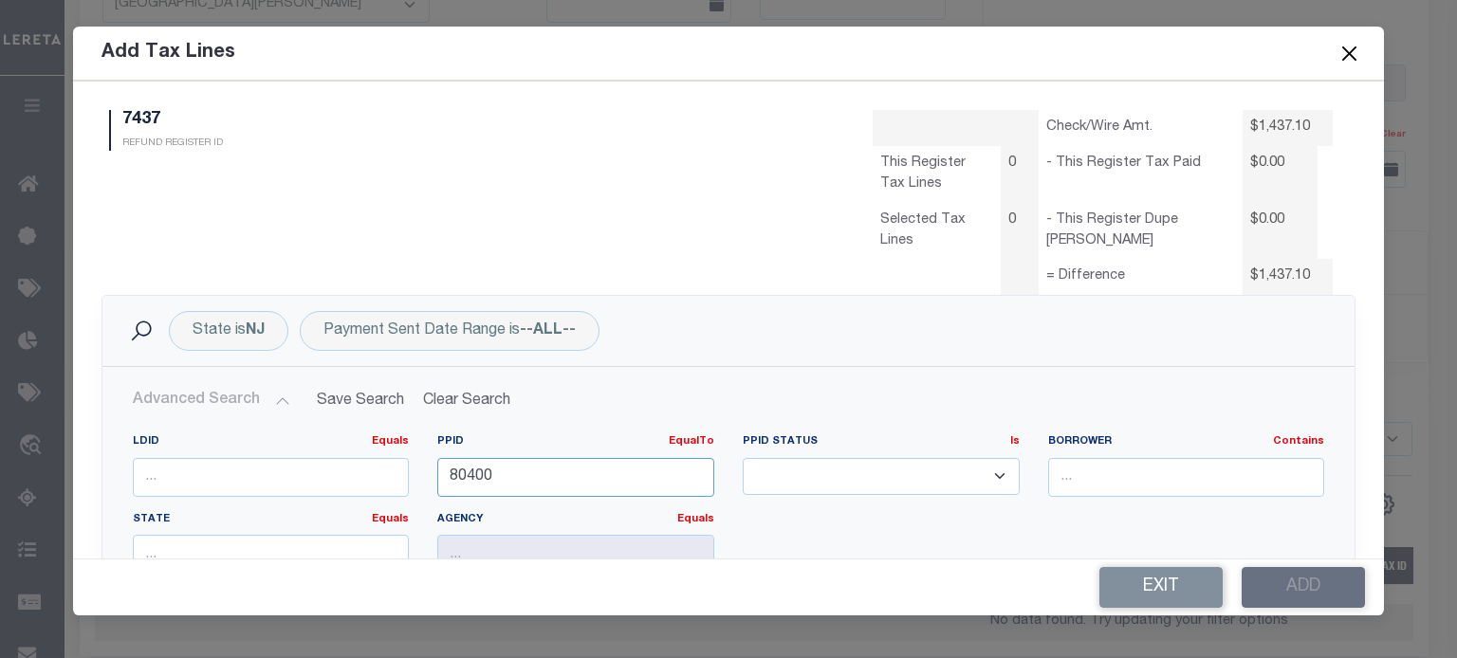
drag, startPoint x: 507, startPoint y: 486, endPoint x: 49, endPoint y: 511, distance: 458.7
click at [49, 511] on form "Add Tax Lines 7437 REFUND REGISTER ID Check/Wire Amt. 0" at bounding box center [728, 321] width 1457 height 589
type input "88312"
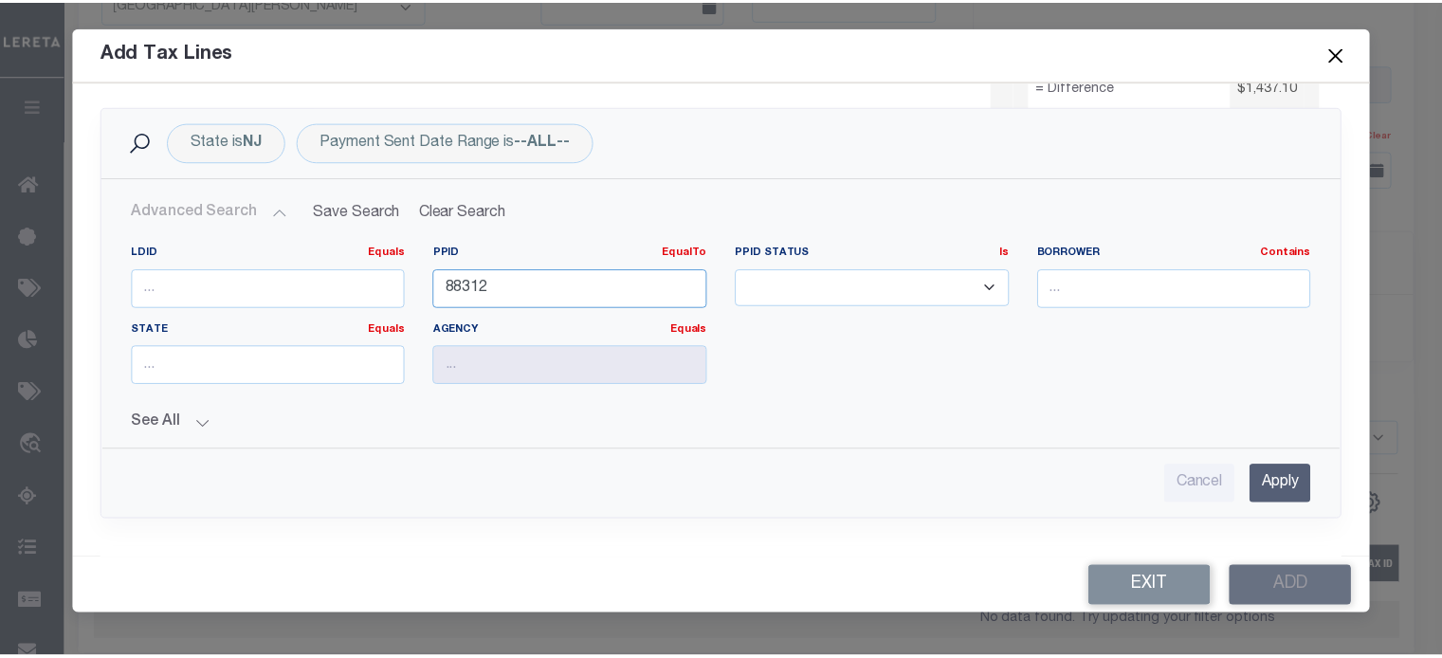
scroll to position [190, 0]
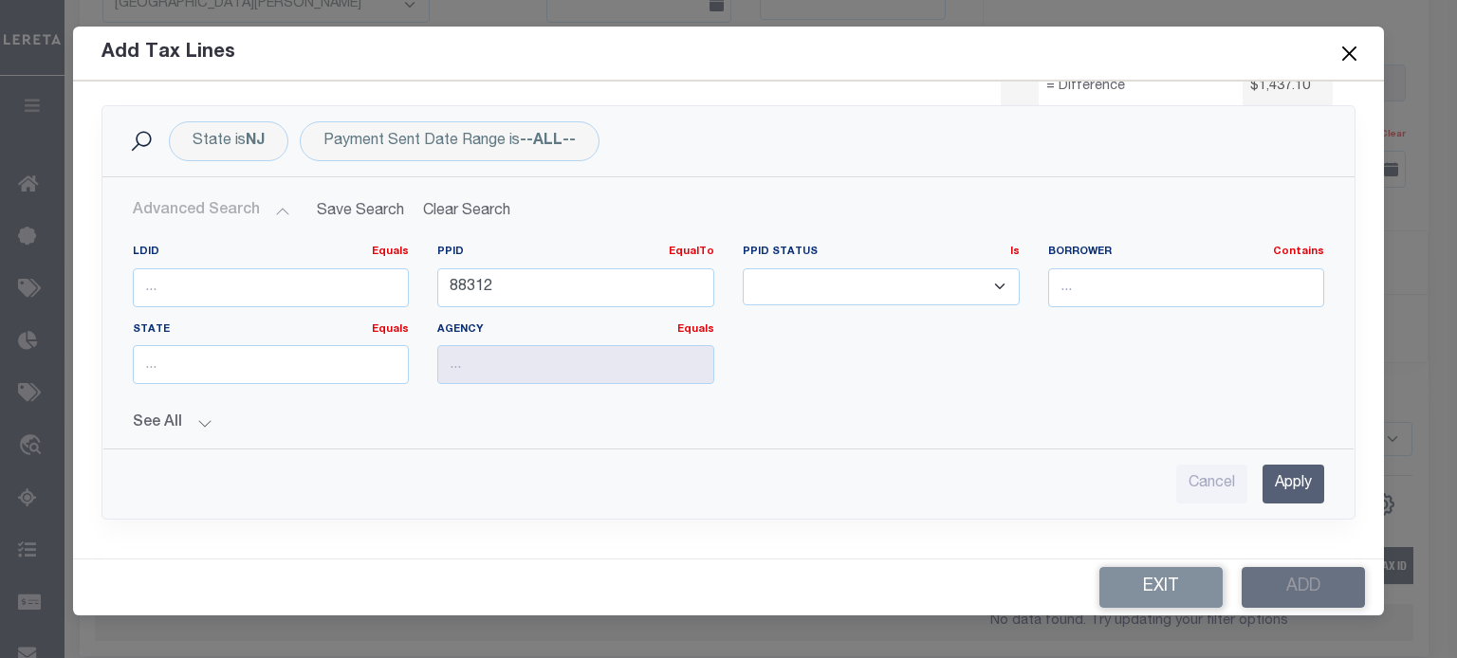
click at [1082, 475] on input "Apply" at bounding box center [1293, 484] width 62 height 39
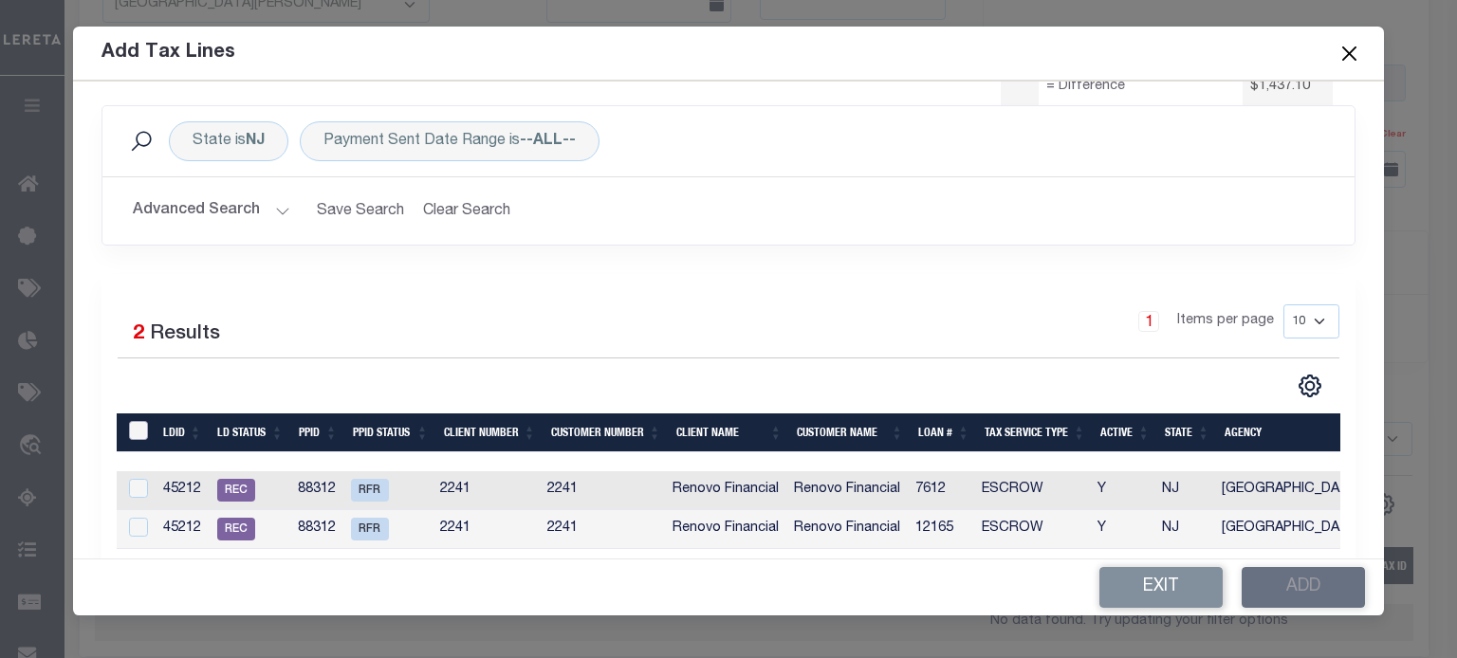
click at [136, 426] on input "LDBatchId" at bounding box center [138, 430] width 19 height 19
checkbox input "true"
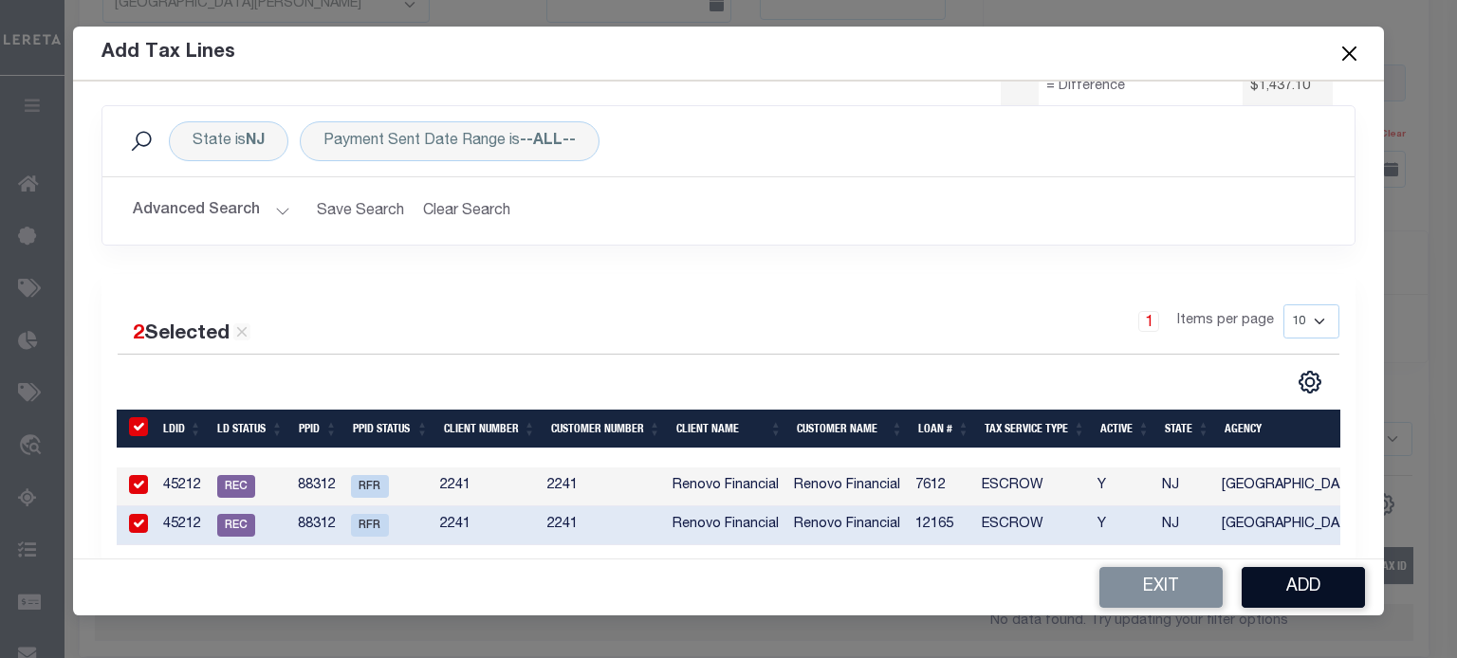
click at [1082, 585] on button "Add" at bounding box center [1302, 587] width 123 height 41
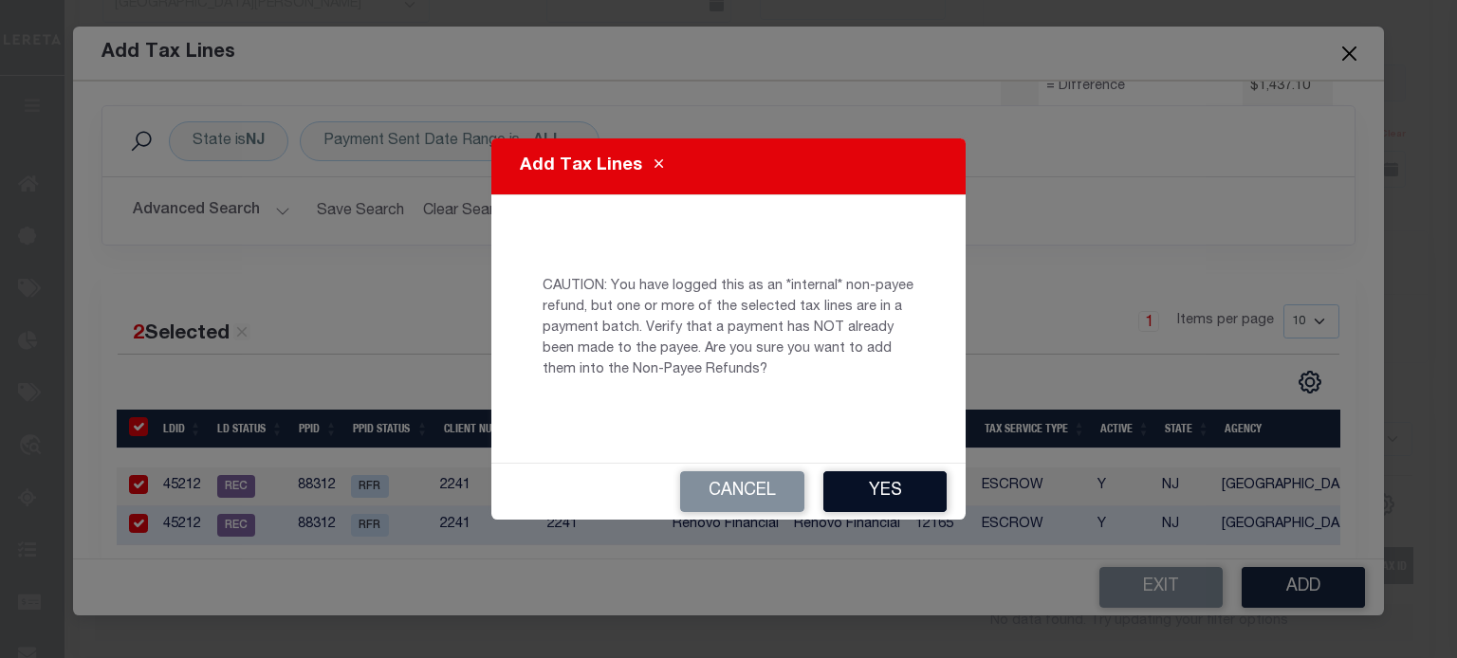
click at [881, 497] on button "Yes" at bounding box center [884, 491] width 123 height 41
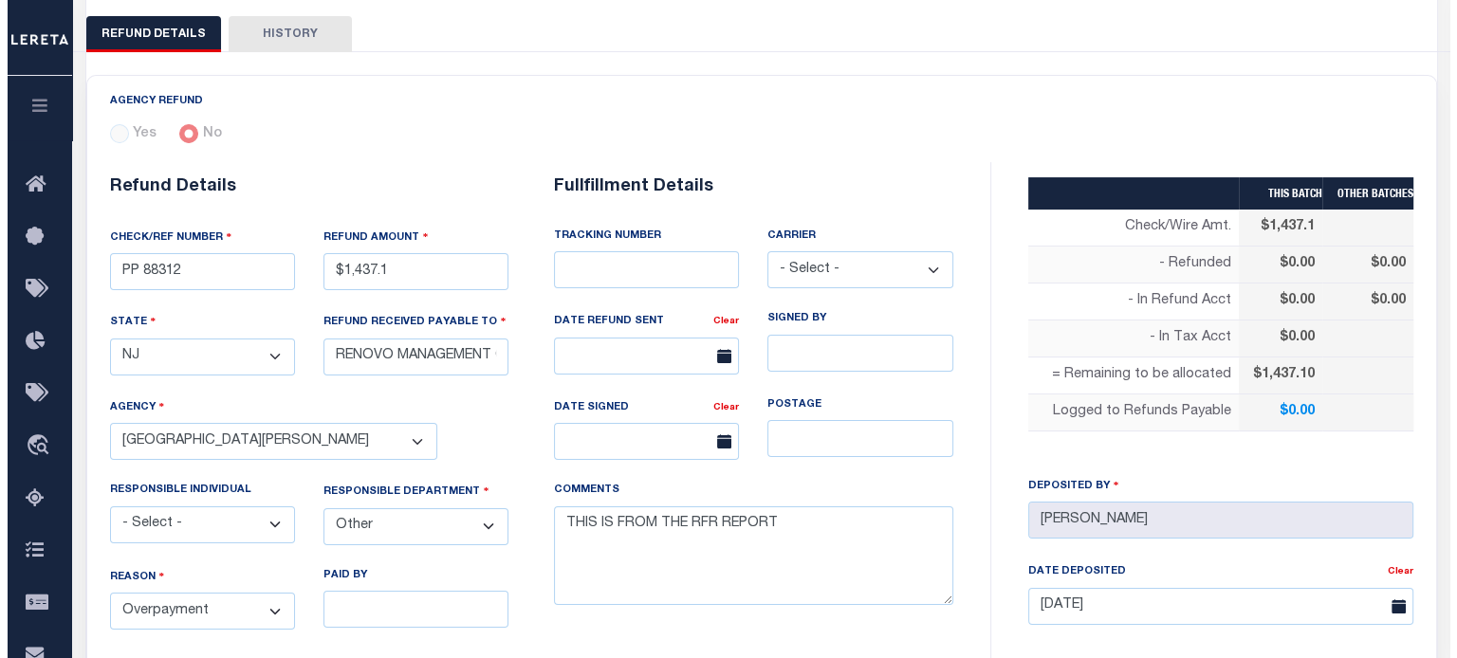
scroll to position [0, 0]
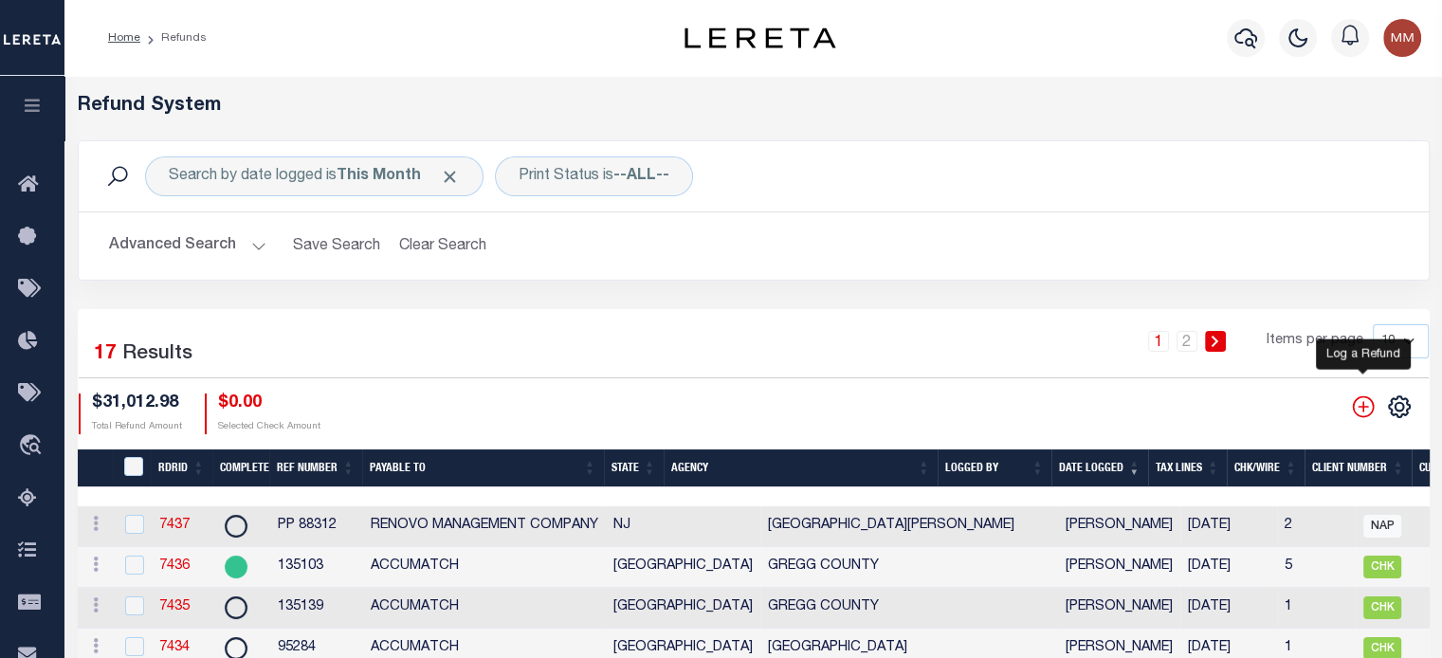
click at [1082, 414] on icon "" at bounding box center [1363, 406] width 25 height 25
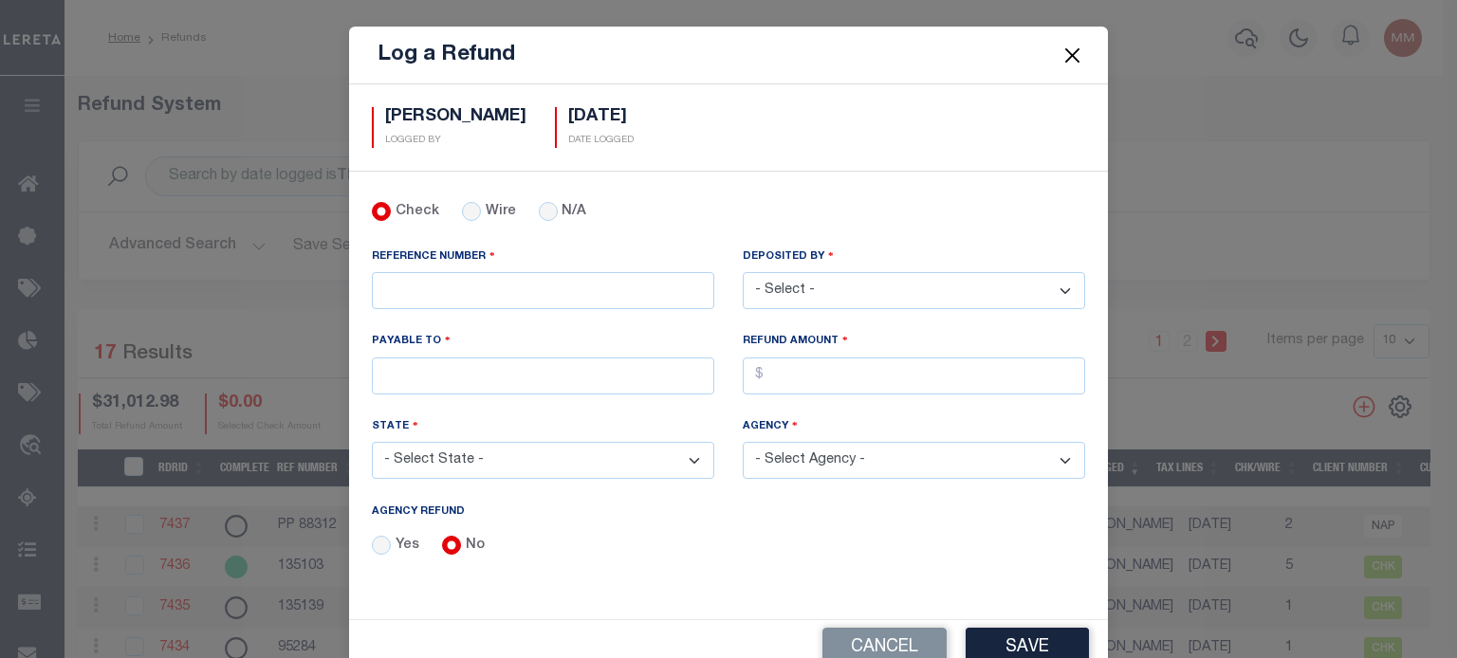
drag, startPoint x: 548, startPoint y: 213, endPoint x: 521, endPoint y: 228, distance: 31.0
click at [547, 213] on div "N/A" at bounding box center [563, 212] width 48 height 21
click at [539, 211] on input "N/A" at bounding box center [548, 211] width 19 height 19
radio input "true"
click at [470, 276] on input "REFERENCE NUMBER" at bounding box center [543, 290] width 342 height 37
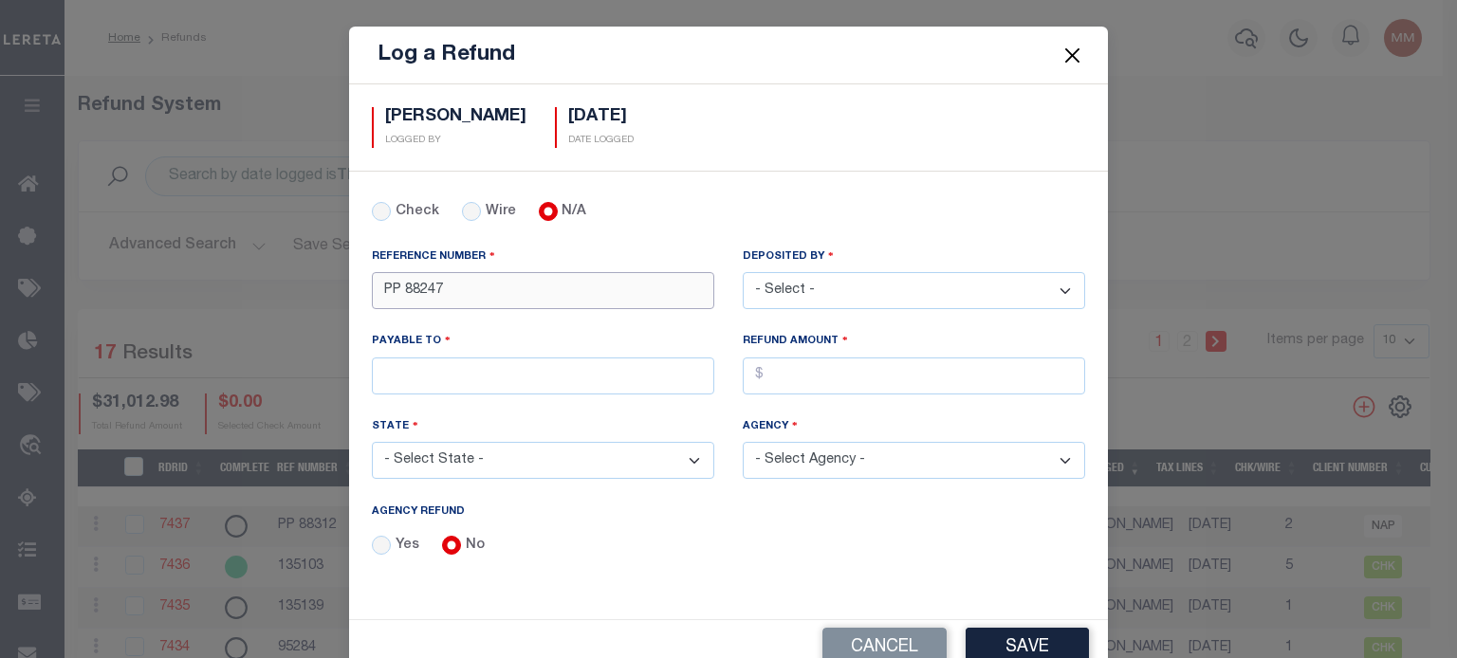
type input "PP 88247"
click at [800, 291] on select "- Select - Aakash Patel Abdul Muzain Adams, Pamela S Agustin Fernandez Agustin …" at bounding box center [914, 290] width 342 height 37
select select "[PERSON_NAME]"
click at [743, 272] on select "- Select - Aakash Patel Abdul Muzain Adams, Pamela S Agustin Fernandez Agustin …" at bounding box center [914, 290] width 342 height 37
click at [421, 368] on input "PAYABLE TO" at bounding box center [543, 376] width 342 height 37
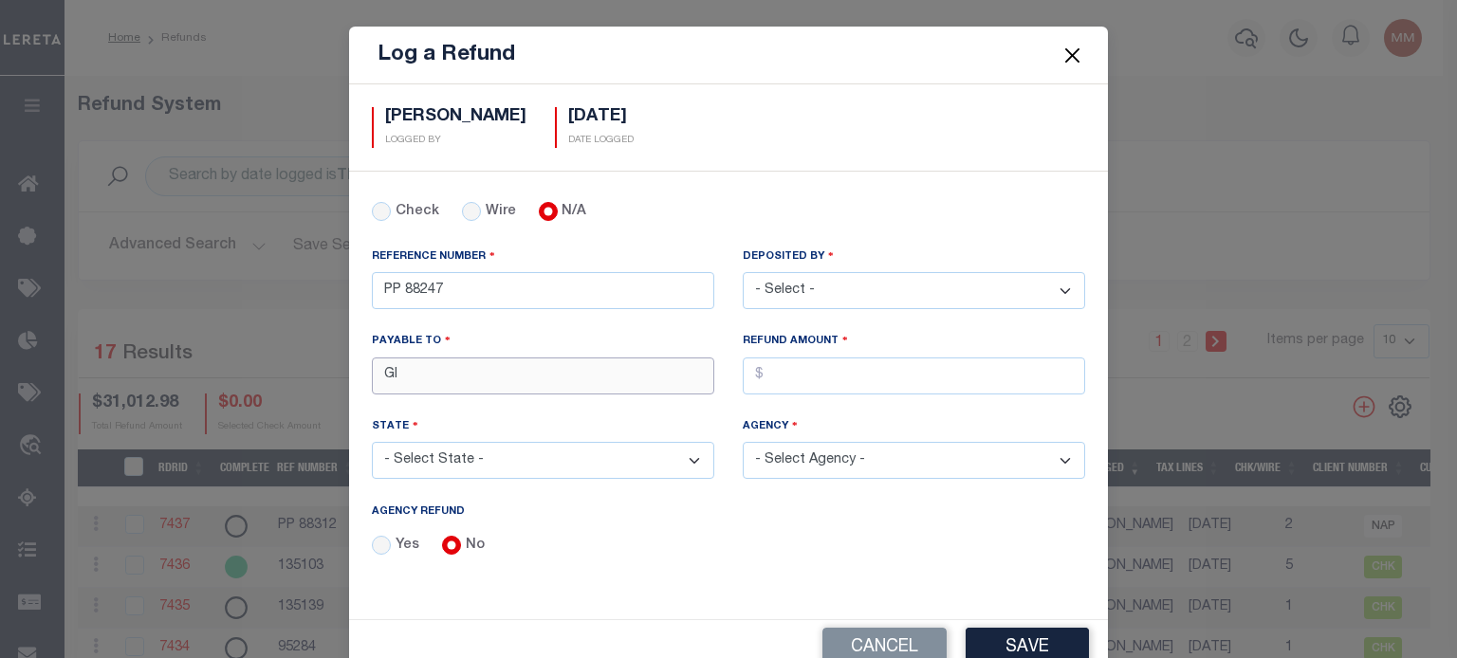
type input "GITSIT SOLUTIONS"
click at [785, 377] on input "AGENCY REFUND" at bounding box center [914, 376] width 342 height 37
type input "$10.76"
click at [490, 455] on select "- Select State - AK AL AR AZ CA CO CT DC DE FL GA GU HI IA ID IL IN KS KY LA MA…" at bounding box center [543, 460] width 342 height 37
select select "MD"
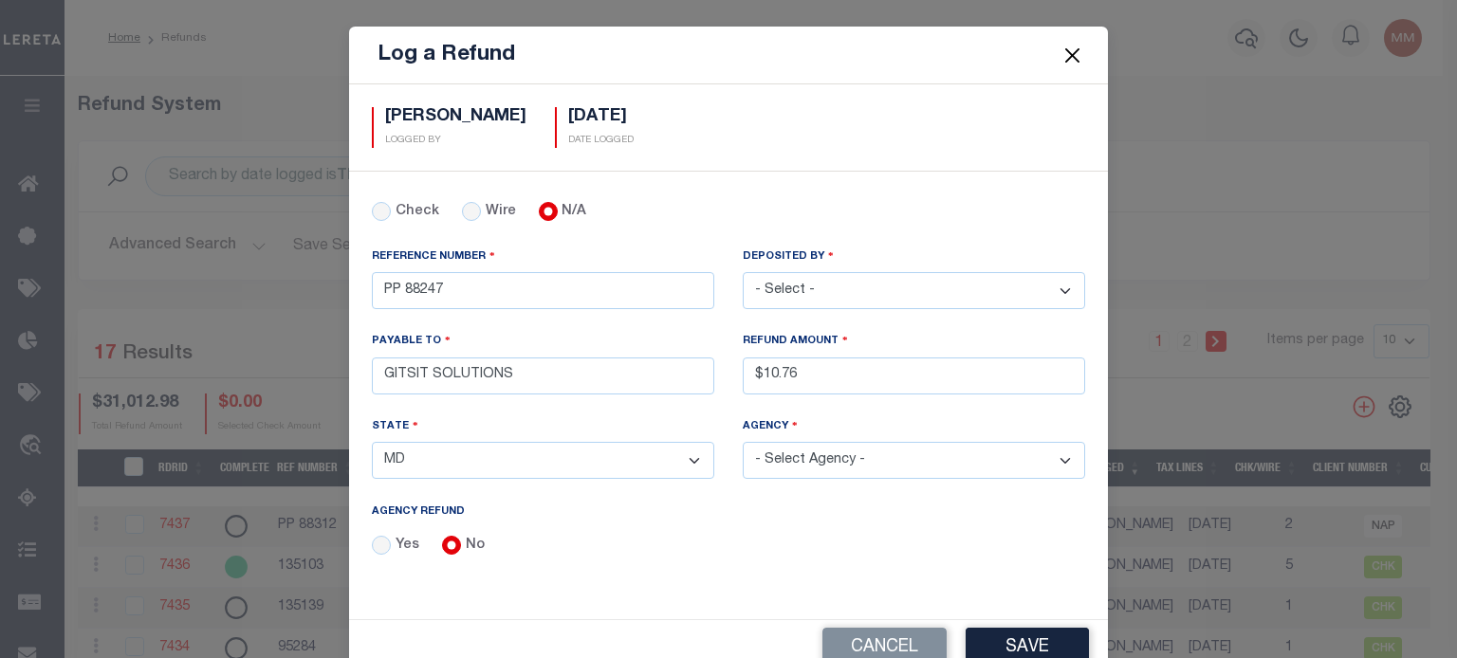
click at [372, 442] on select "- Select State - AK AL AR AZ CA CO CT DC DE FL GA GU HI IA ID IL IN KS KY LA MA…" at bounding box center [543, 460] width 342 height 37
click at [825, 450] on select "- Select Agency - ABERDEEN CITY AG INVESTMENTS LLC ALLEGANY COUNTY Annapolis Ci…" at bounding box center [914, 460] width 342 height 37
select select "2400500000"
click at [743, 442] on select "- Select Agency - ABERDEEN CITY AG INVESTMENTS LLC ALLEGANY COUNTY Annapolis Ci…" at bounding box center [914, 460] width 342 height 37
click at [1024, 637] on button "Save" at bounding box center [1026, 648] width 123 height 41
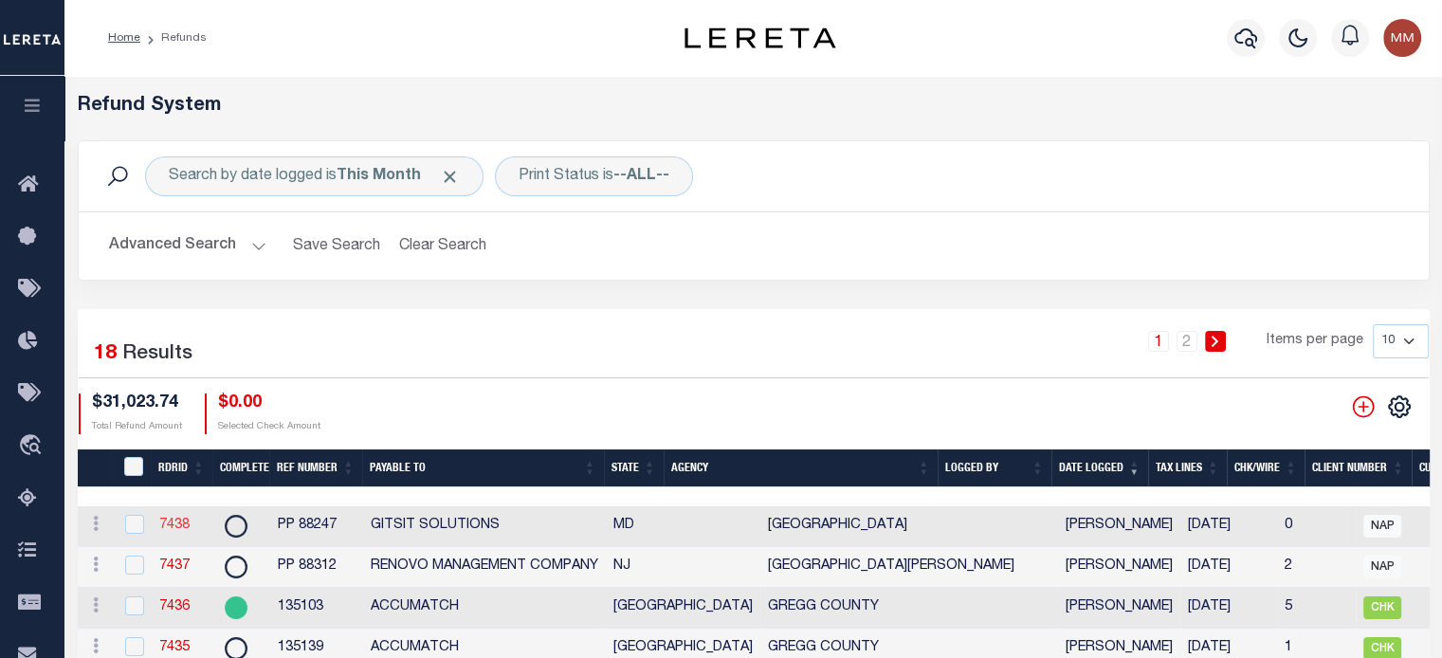
click at [183, 523] on link "7438" at bounding box center [174, 525] width 30 height 13
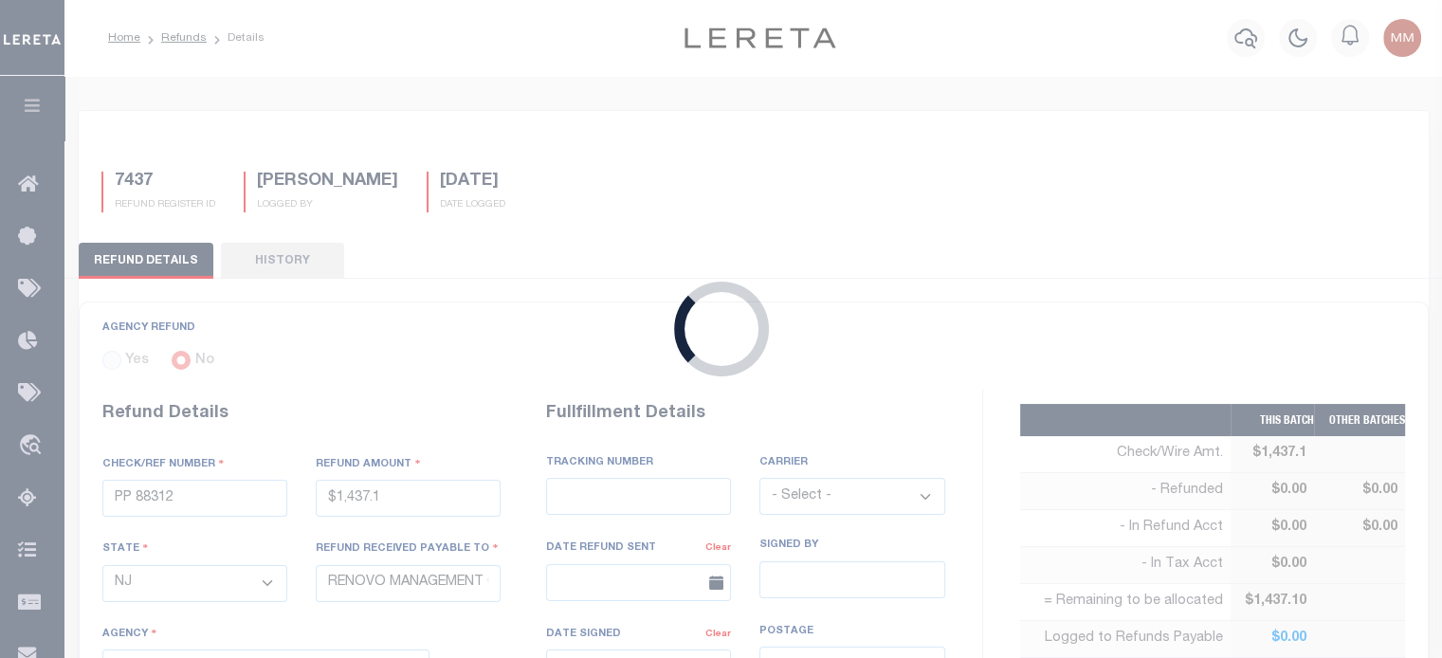
type input "PP 88247"
type input "$10.76"
select select "MD"
type input "GITSIT SOLUTIONS"
select select
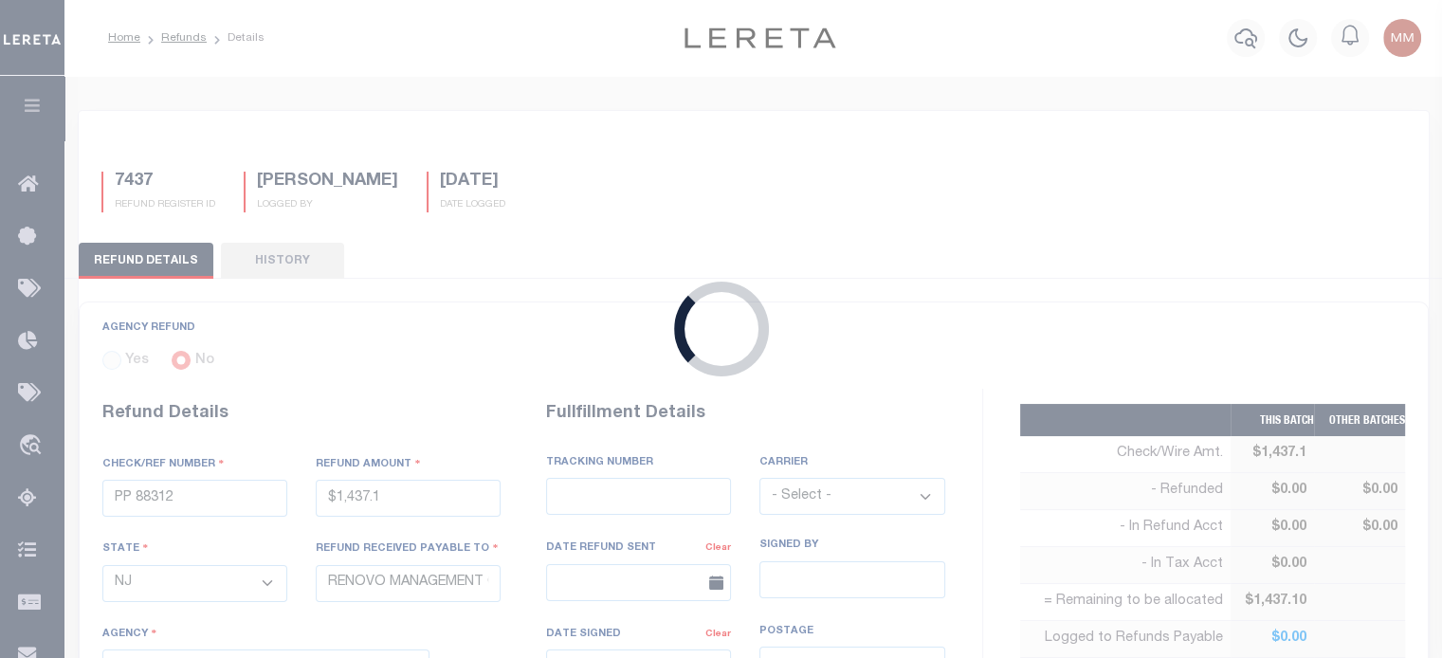
select select
select select "2400500000"
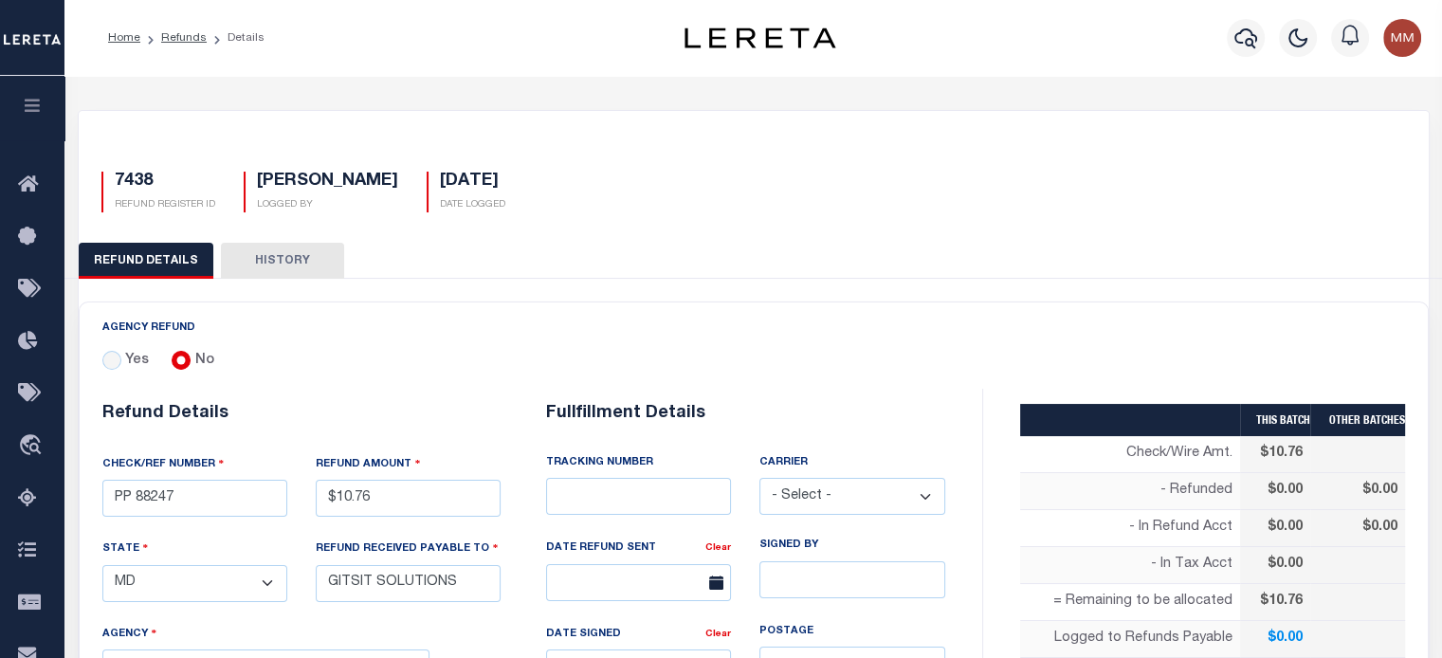
scroll to position [379, 0]
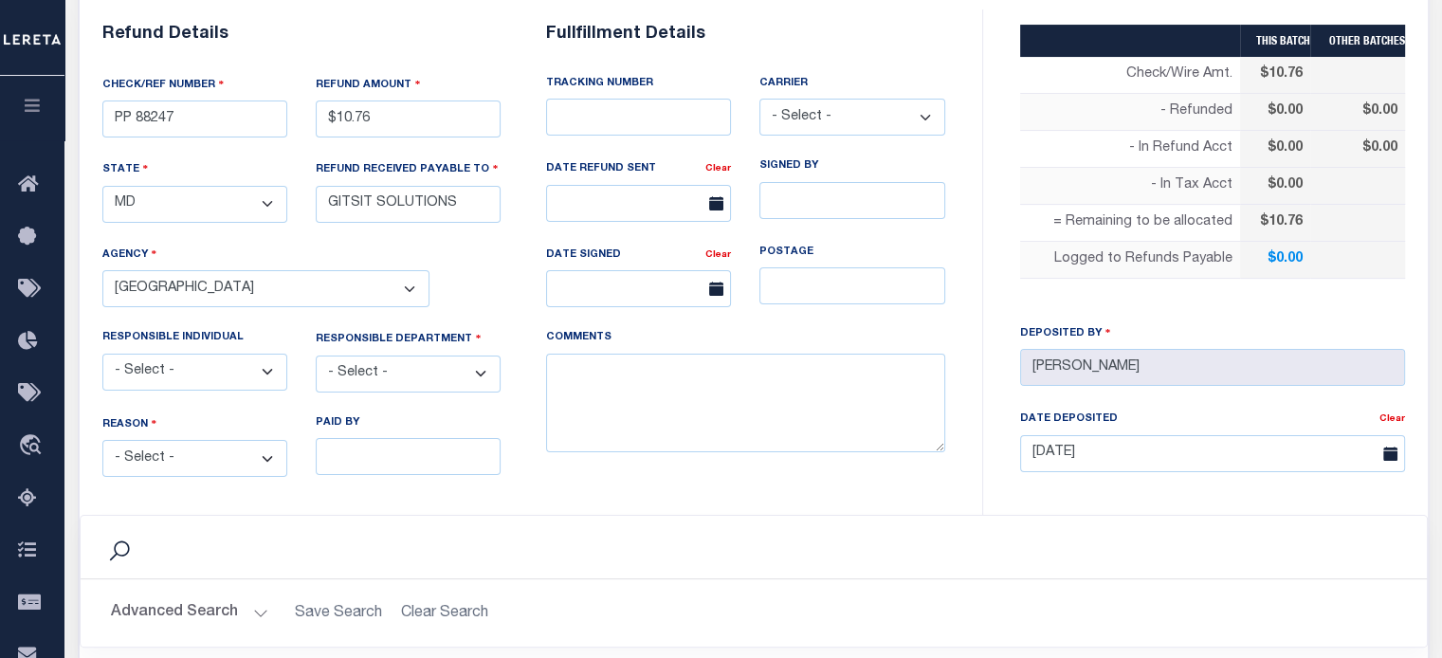
click at [201, 449] on select "- Select - Change In Value Discount Applied Duplicate Payment Exemption Applied…" at bounding box center [194, 458] width 185 height 37
select select "OVP"
click at [102, 440] on select "- Select - Change In Value Discount Applied Duplicate Payment Exemption Applied…" at bounding box center [194, 458] width 185 height 37
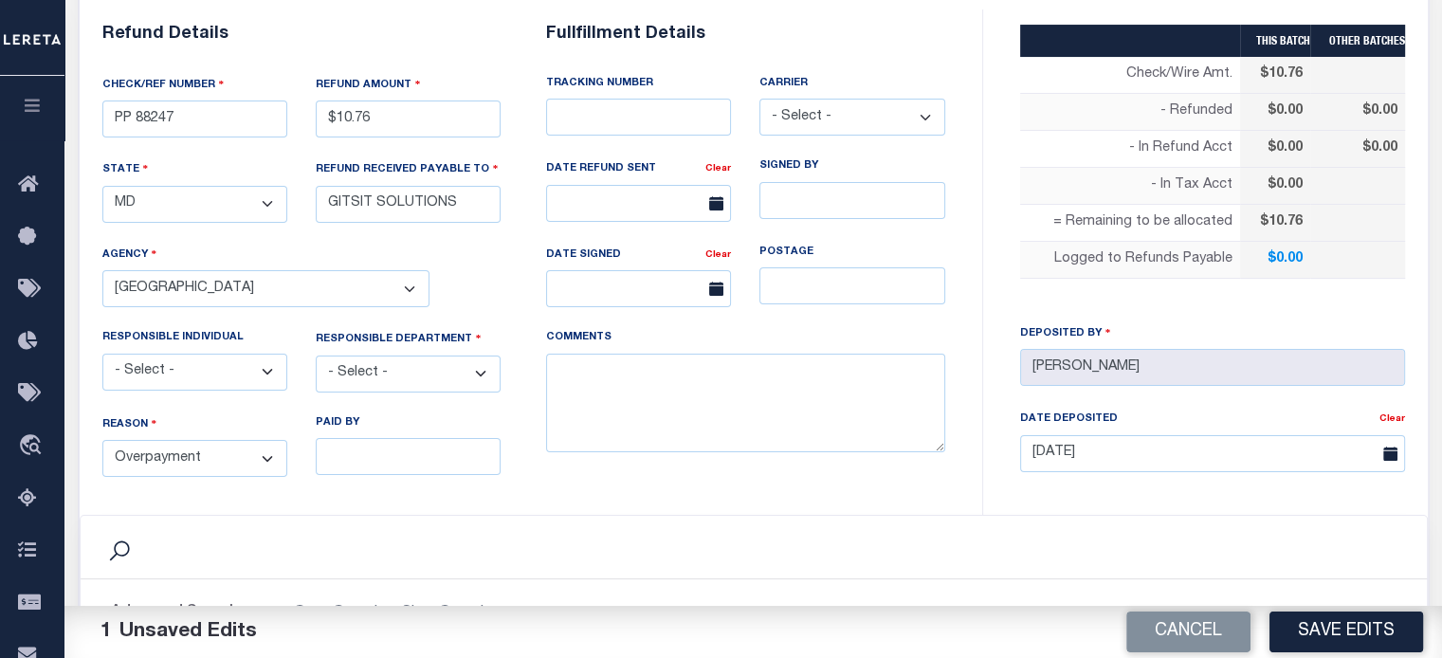
click at [373, 361] on select "- Select - 3rd Party Accounting AI Collector Customer Customer Service FactR JA…" at bounding box center [408, 374] width 185 height 37
select select "OTH"
click at [316, 356] on select "- Select - 3rd Party Accounting AI Collector Customer Customer Service FactR JA…" at bounding box center [408, 374] width 185 height 37
click at [637, 397] on textarea "COMMENTS" at bounding box center [745, 404] width 399 height 100
type textarea "Y"
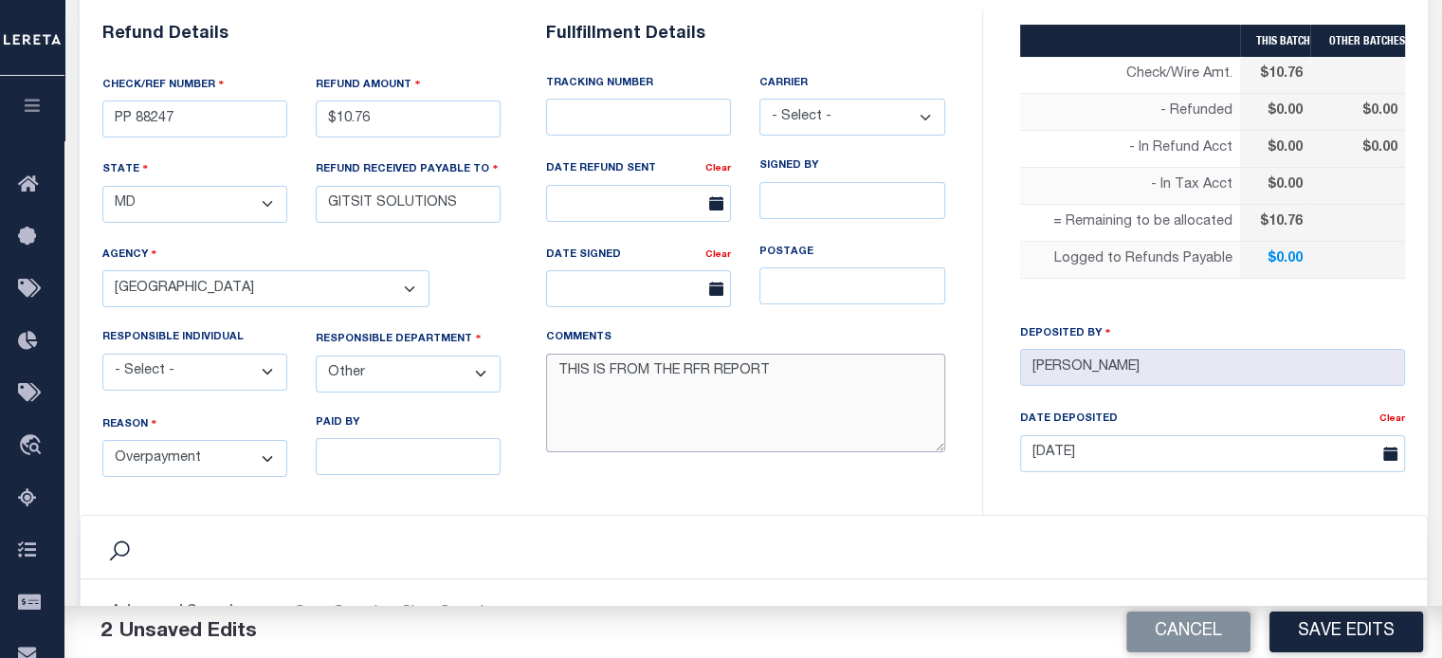
type textarea "THIS IS FROM THE RFR REPORT"
click at [159, 363] on select "- Select - Aakash Patel Abdul Muzain Adams, Pamela S Agustin Fernandez Agustin …" at bounding box center [194, 372] width 185 height 37
click at [172, 371] on select "- Select - Aakash Patel Abdul Muzain Adams, Pamela S Agustin Fernandez Agustin …" at bounding box center [194, 372] width 185 height 37
select select "[PERSON_NAME]"
click at [102, 354] on select "- Select - Aakash Patel Abdul Muzain Adams, Pamela S Agustin Fernandez Agustin …" at bounding box center [194, 372] width 185 height 37
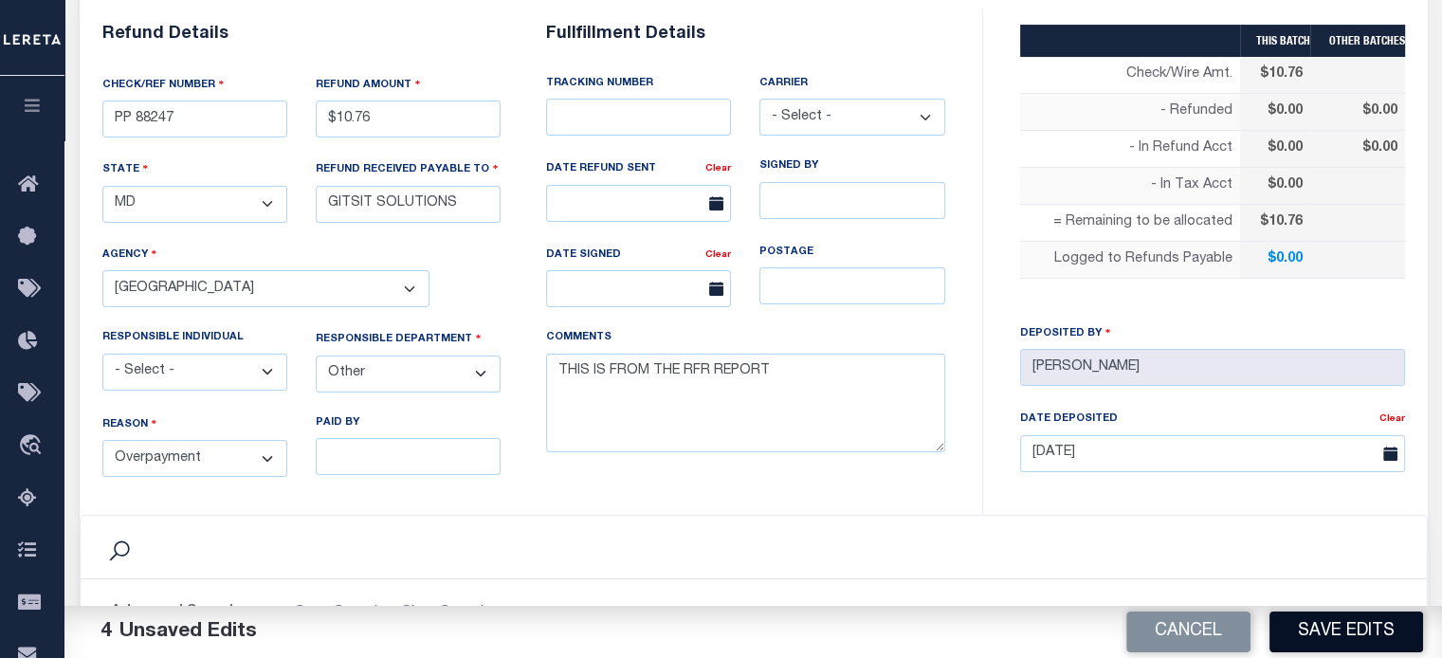
click at [1082, 617] on button "Save Edits" at bounding box center [1347, 632] width 154 height 41
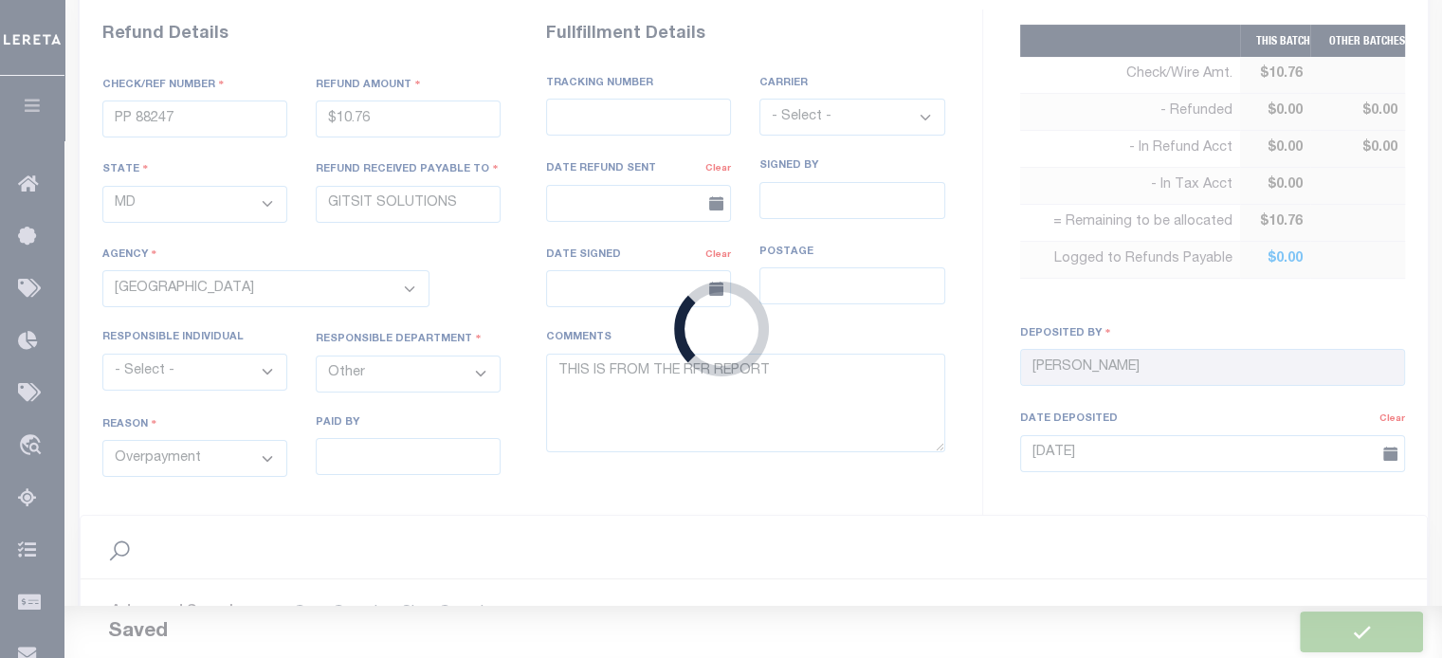
type input "$10.76"
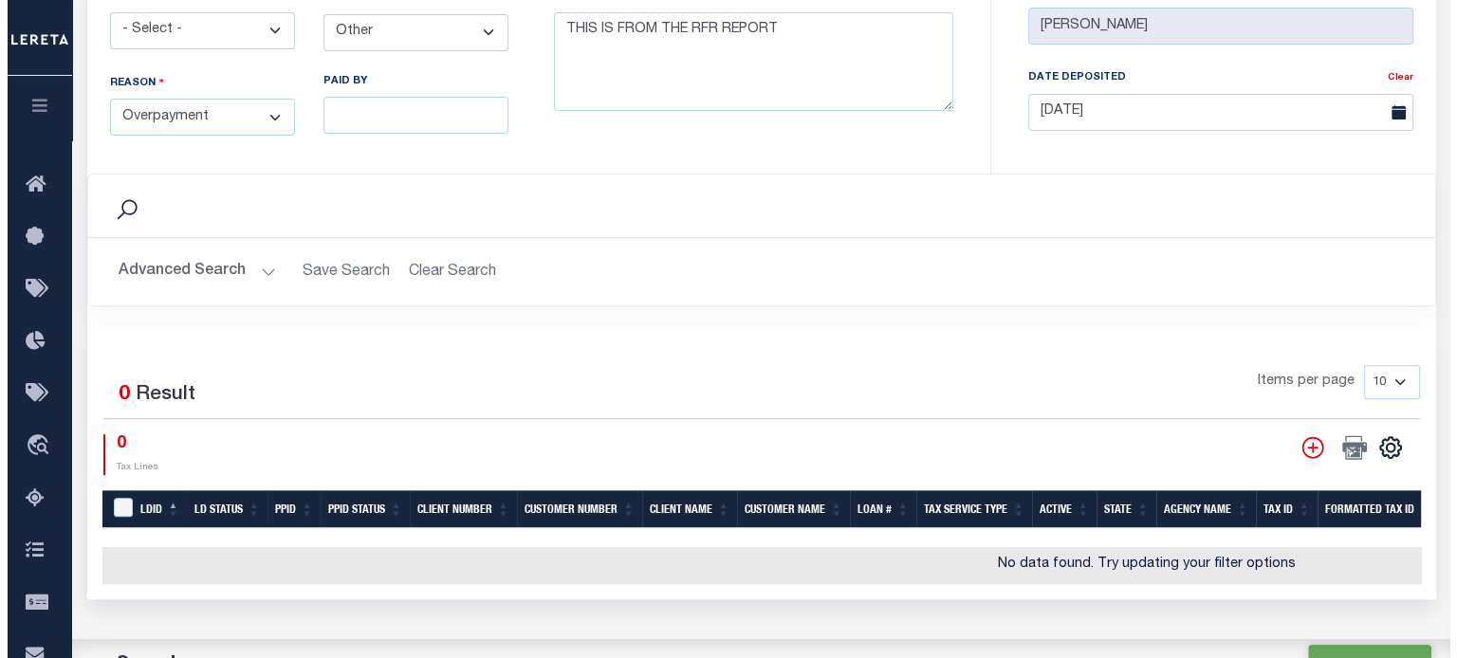
scroll to position [759, 0]
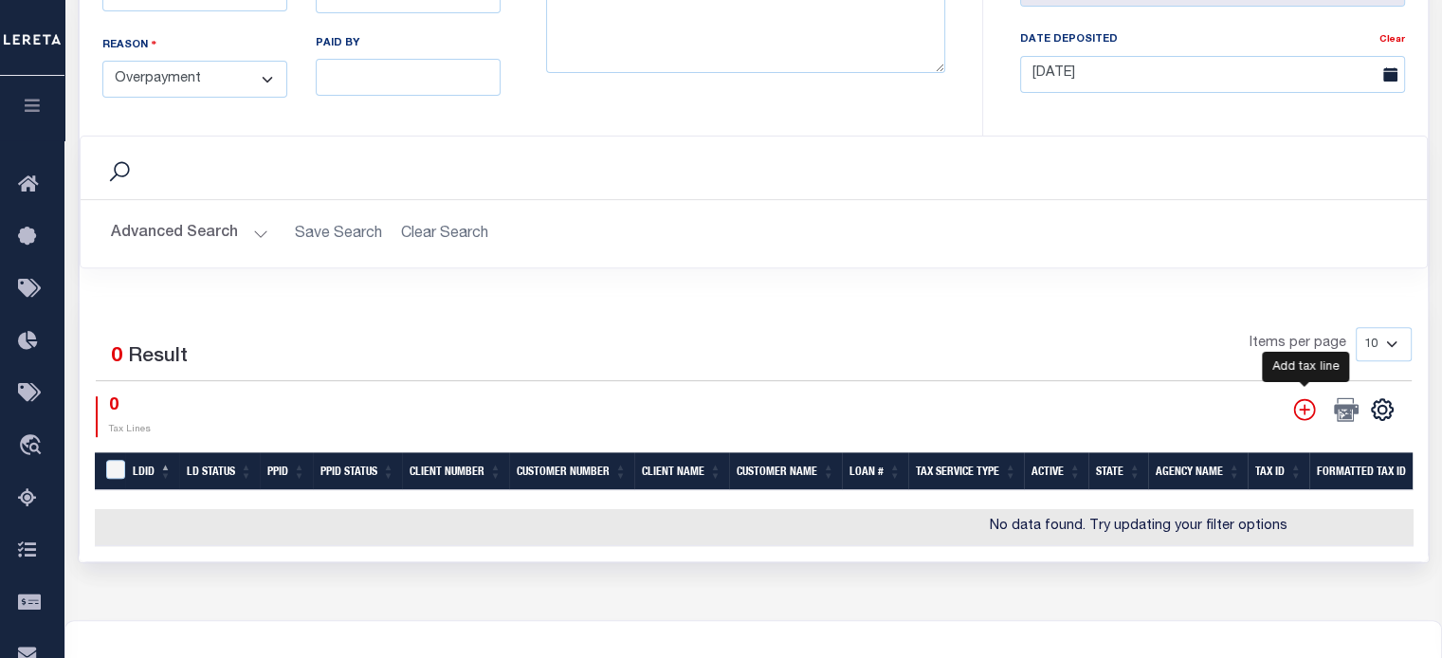
click at [1082, 409] on icon "" at bounding box center [1305, 409] width 25 height 25
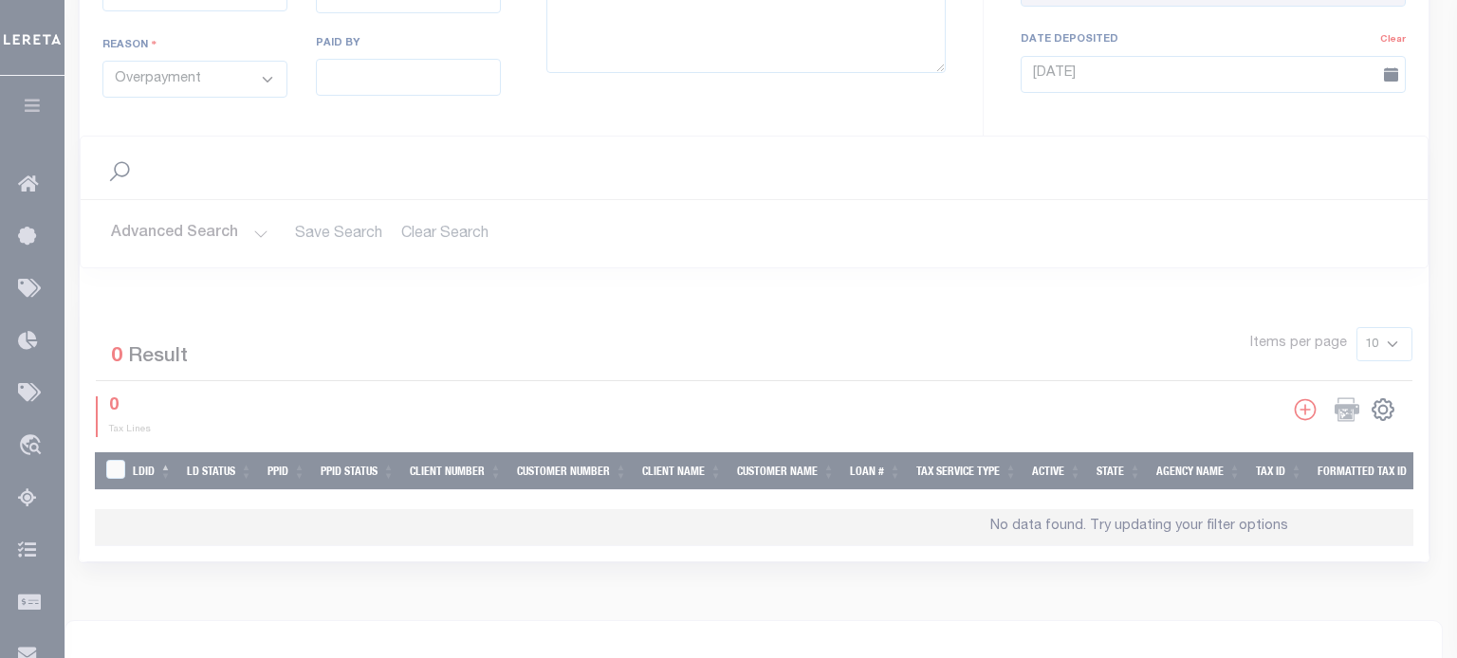
scroll to position [0, 0]
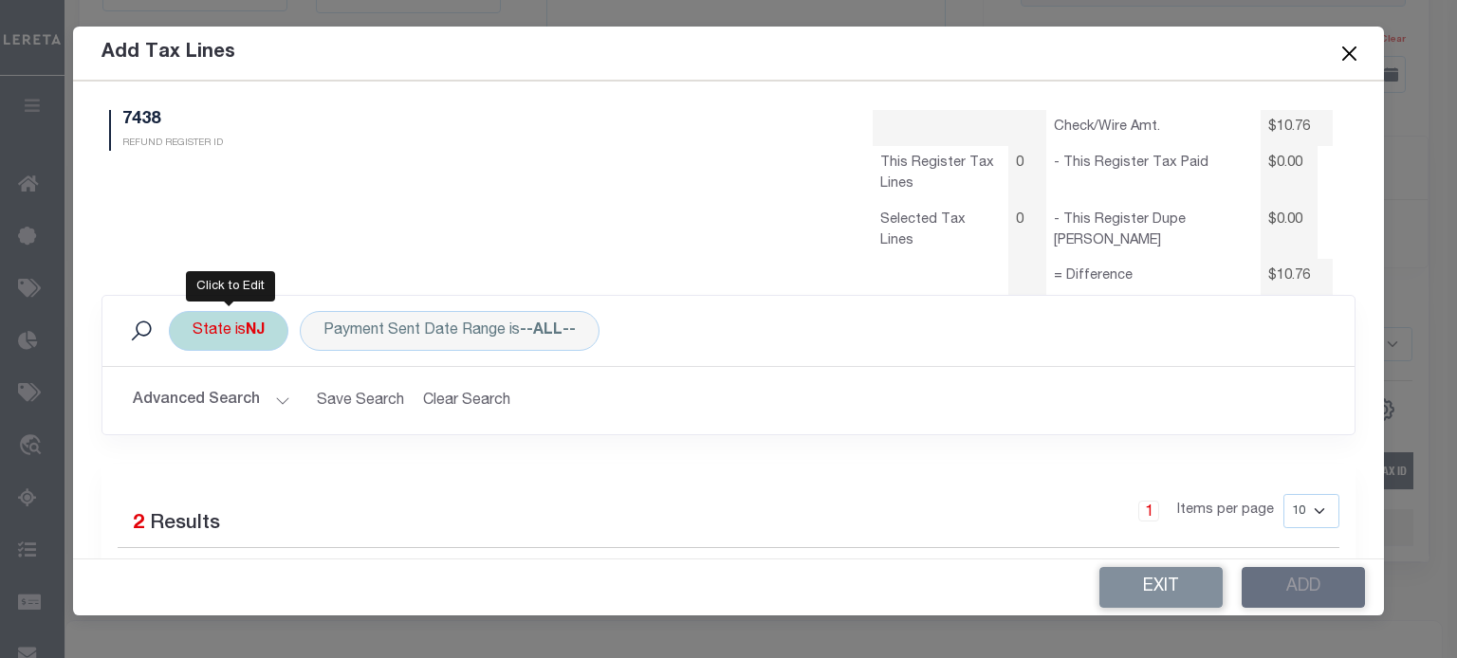
click at [201, 325] on div "State is NJ" at bounding box center [228, 331] width 119 height 40
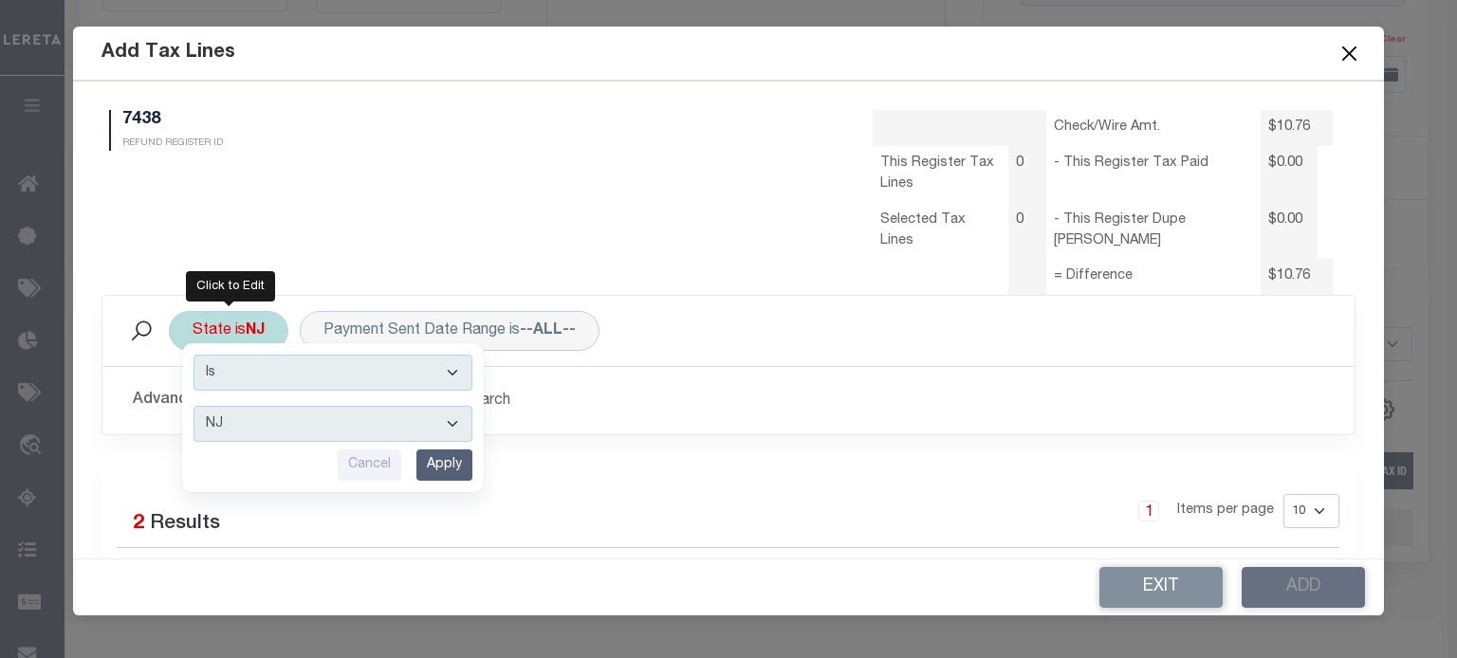
click at [241, 428] on select "AK AL AR AZ CA CO CT DC DE FL GA GU HI IA ID IL IN KS KY LA MA MD ME MI MN MO M…" at bounding box center [332, 424] width 279 height 36
select select "MD"
click at [193, 406] on select "AK AL AR AZ CA CO CT DC DE FL GA GU HI IA ID IL IN KS KY LA MA MD ME MI MN MO M…" at bounding box center [332, 424] width 279 height 36
click at [444, 468] on input "Apply" at bounding box center [444, 464] width 56 height 31
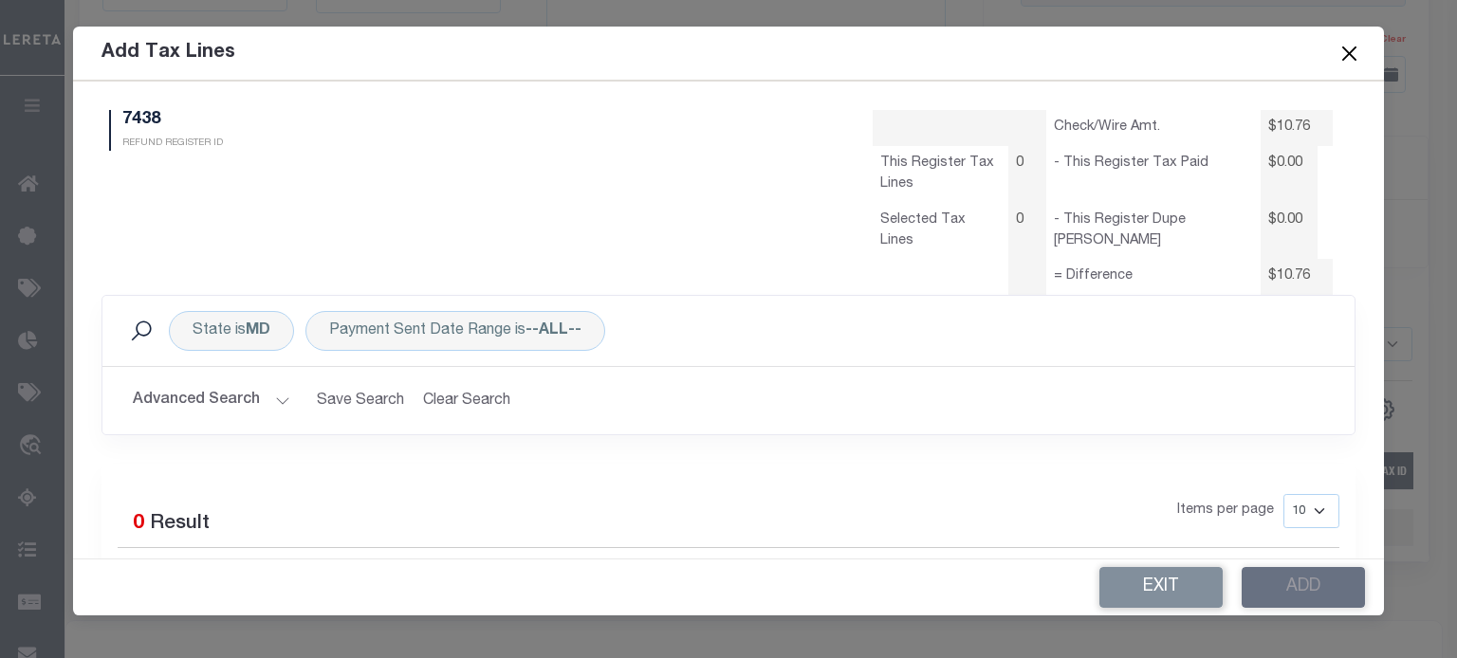
click at [254, 400] on button "Advanced Search" at bounding box center [211, 400] width 157 height 37
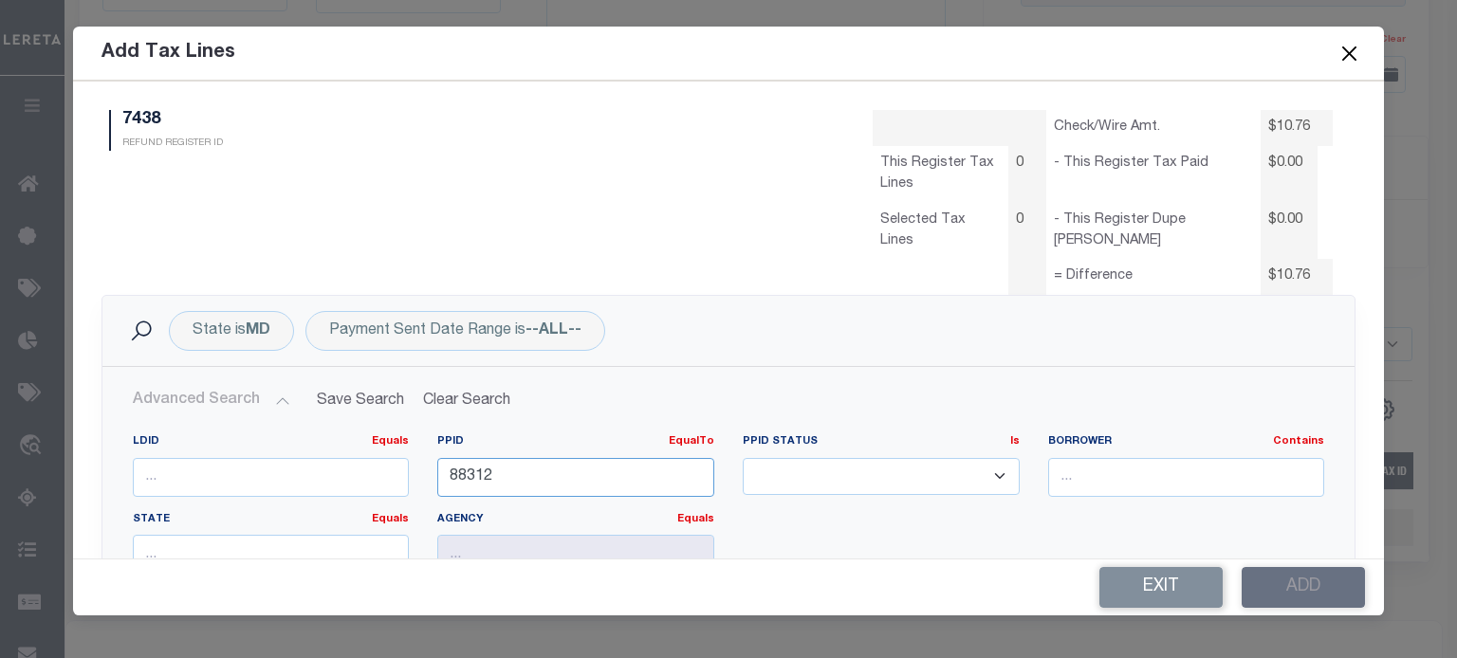
drag, startPoint x: 493, startPoint y: 483, endPoint x: 119, endPoint y: 512, distance: 374.8
click at [129, 510] on div "LDID Equals Equals Is Not Equal To Is Greater Than Is Less Than PPID EqualTo Eq…" at bounding box center [728, 511] width 1219 height 155
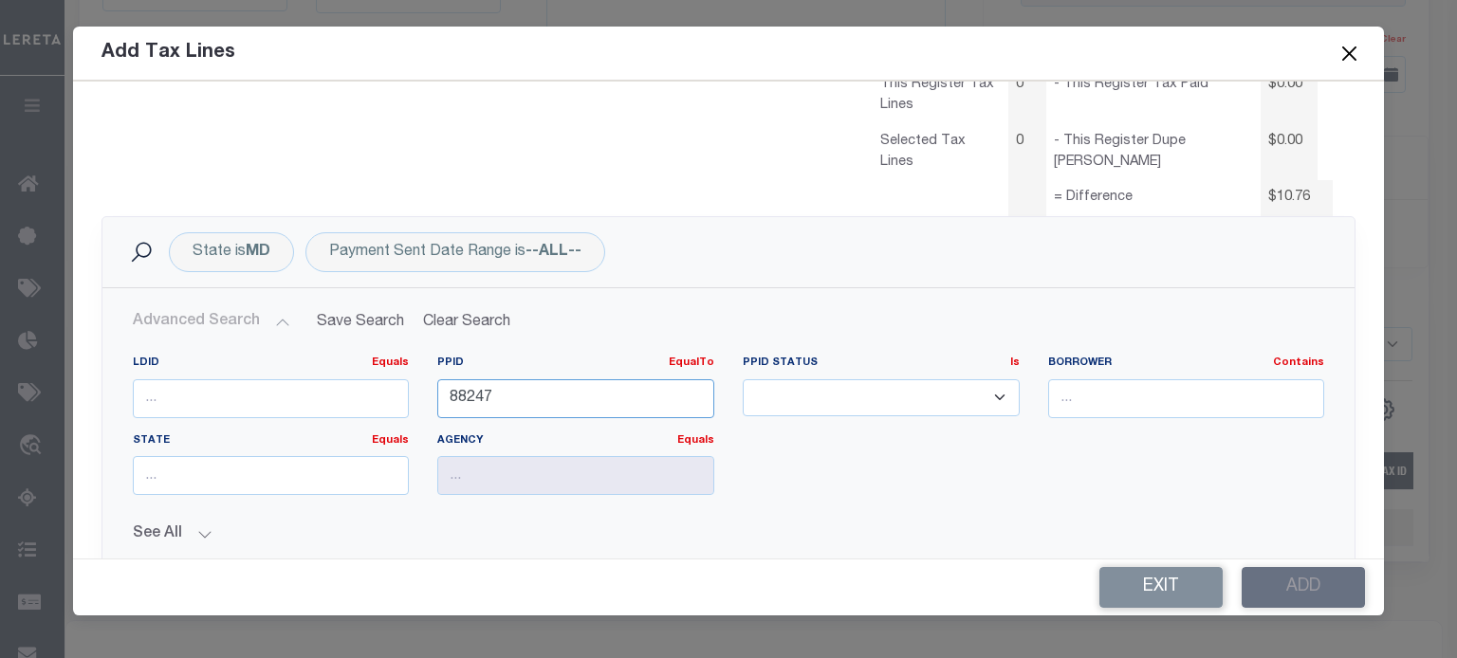
scroll to position [379, 0]
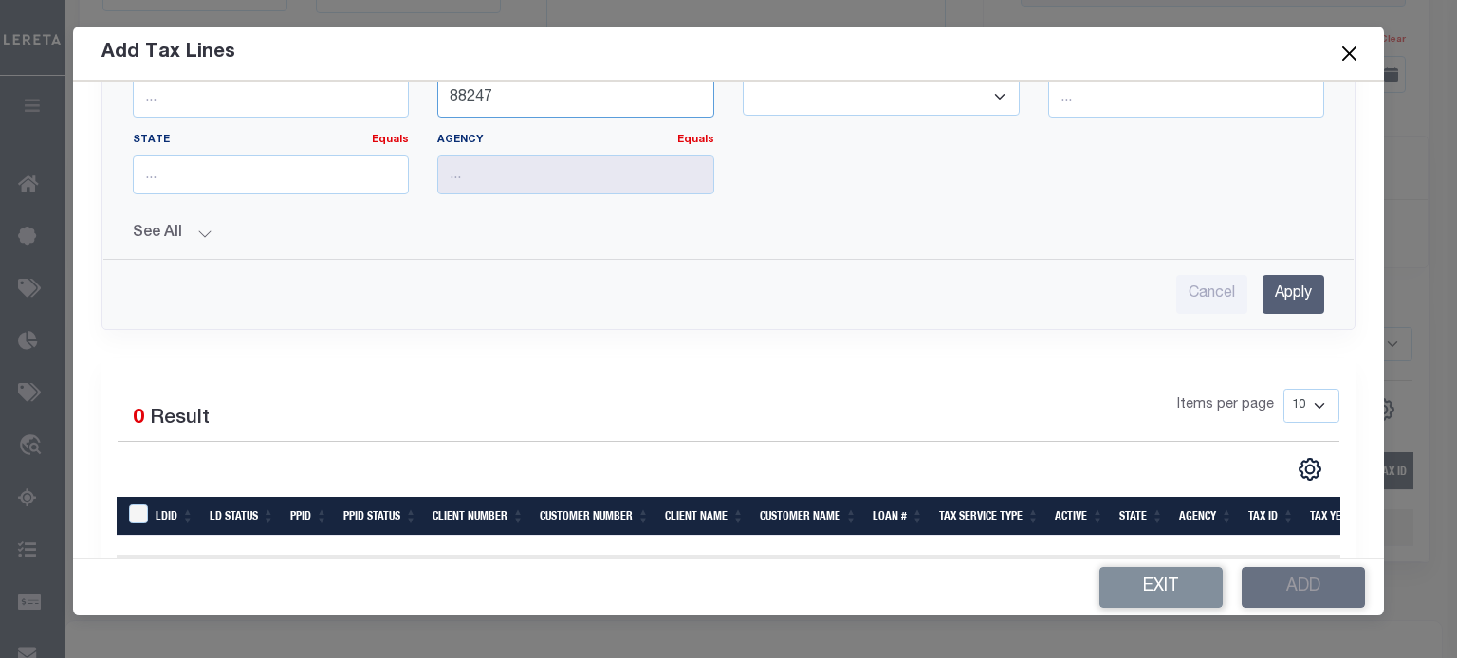
type input "88247"
click at [1082, 294] on input "Apply" at bounding box center [1293, 294] width 62 height 39
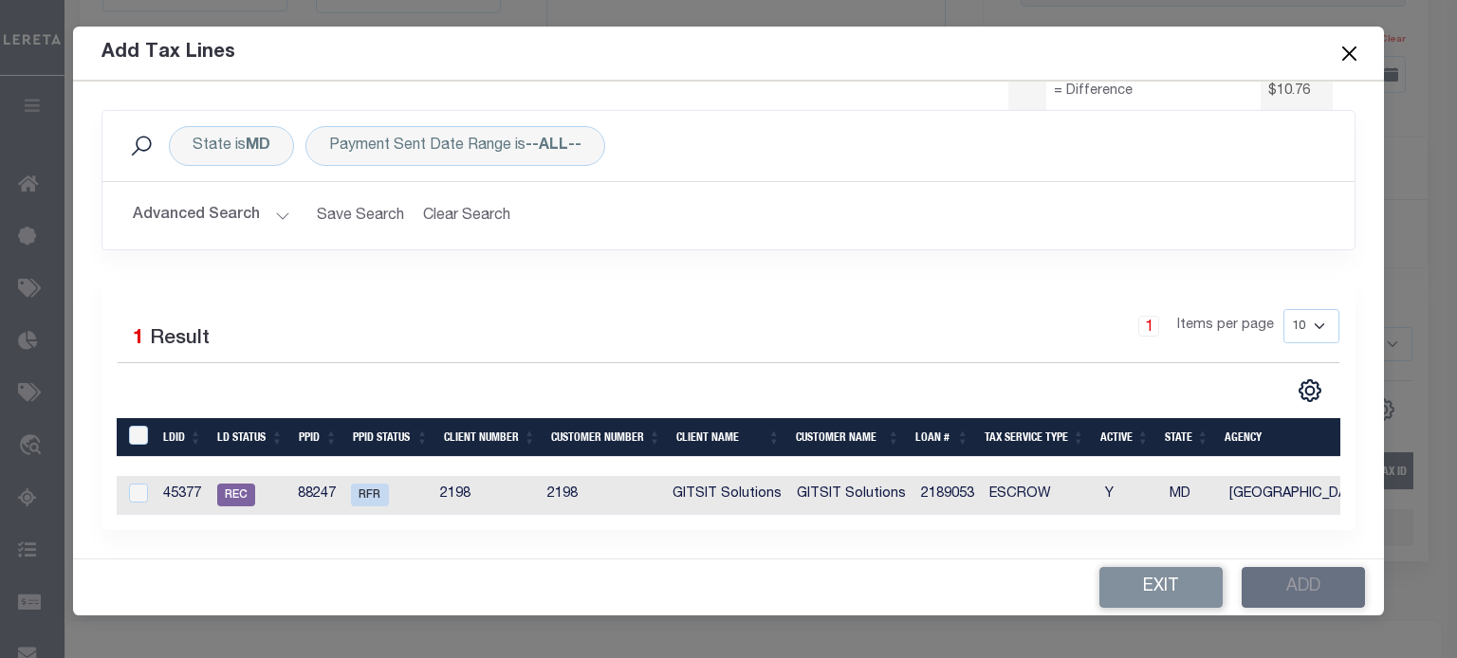
scroll to position [197, 0]
click at [139, 484] on input "checkbox" at bounding box center [138, 493] width 19 height 19
checkbox input "true"
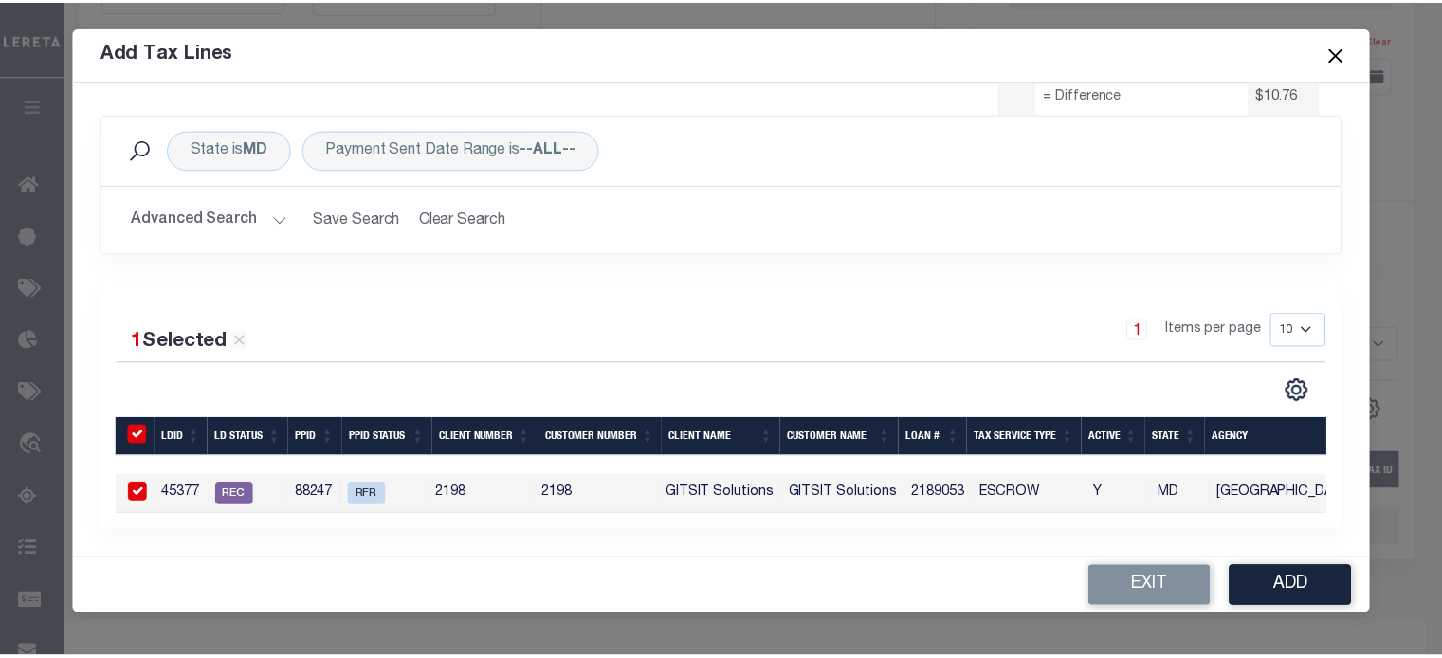
scroll to position [193, 0]
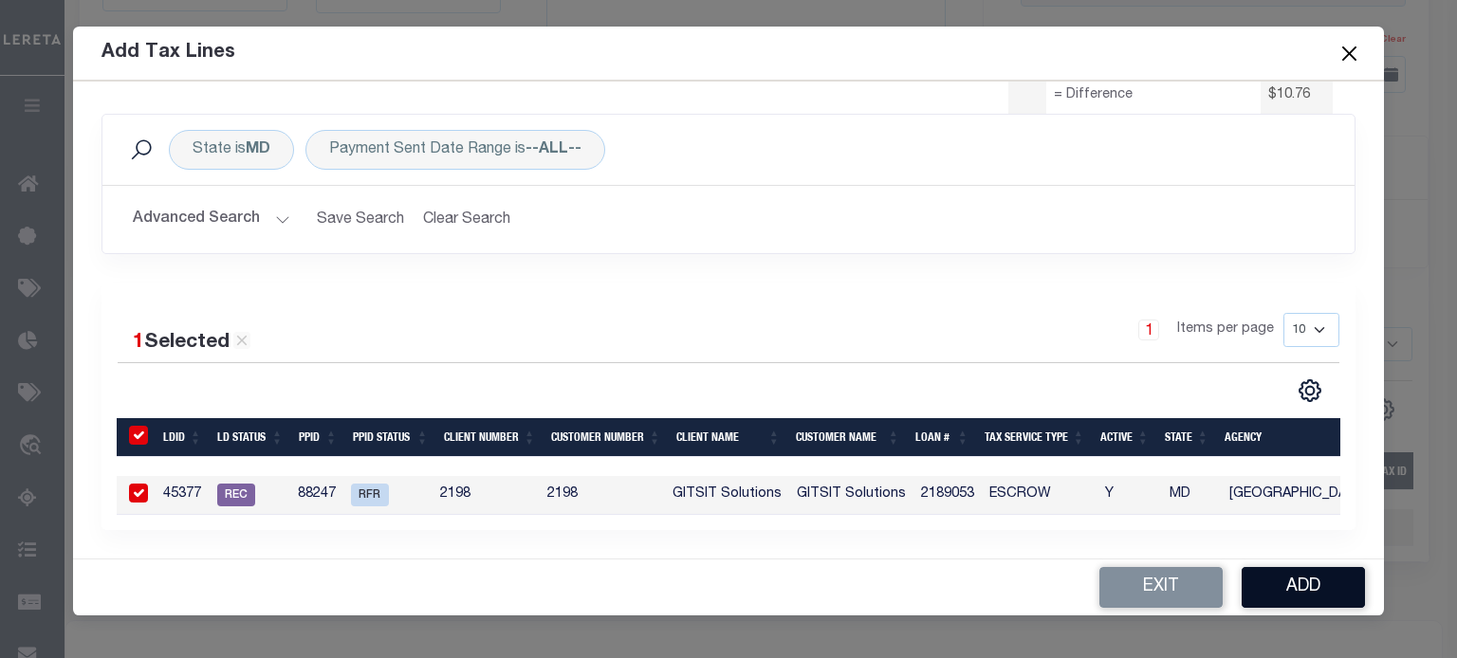
click at [1082, 579] on button "Add" at bounding box center [1302, 587] width 123 height 41
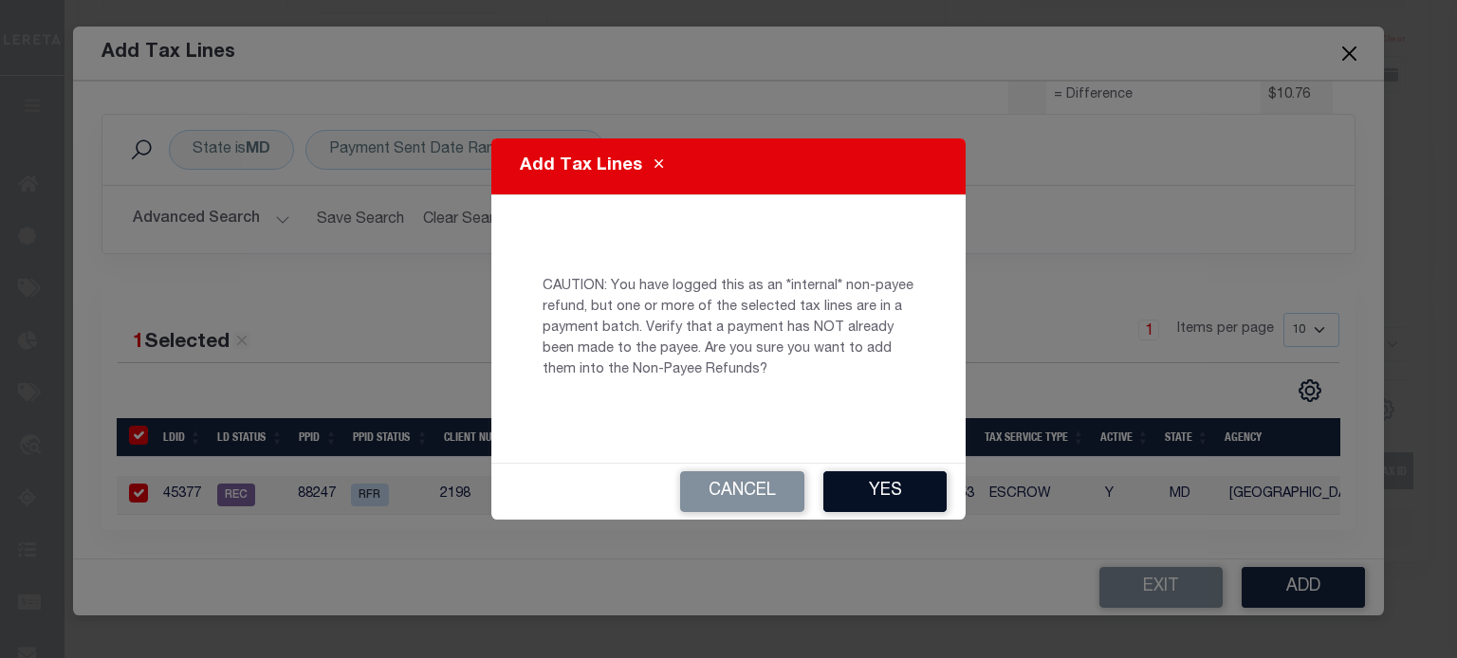
click at [893, 493] on button "Yes" at bounding box center [884, 491] width 123 height 41
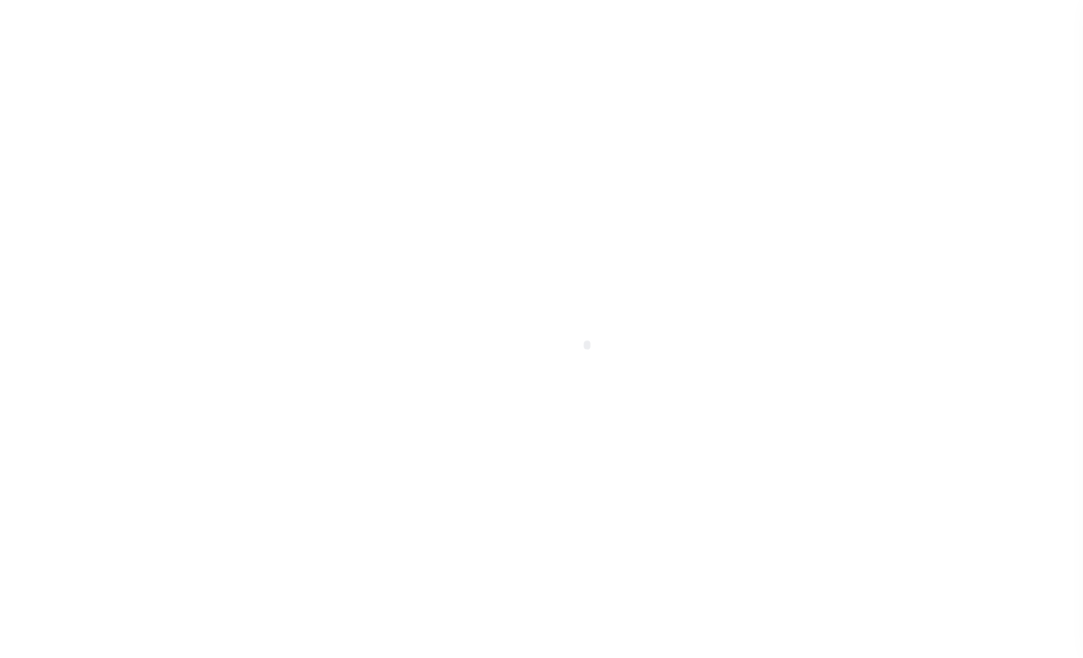
scroll to position [34, 0]
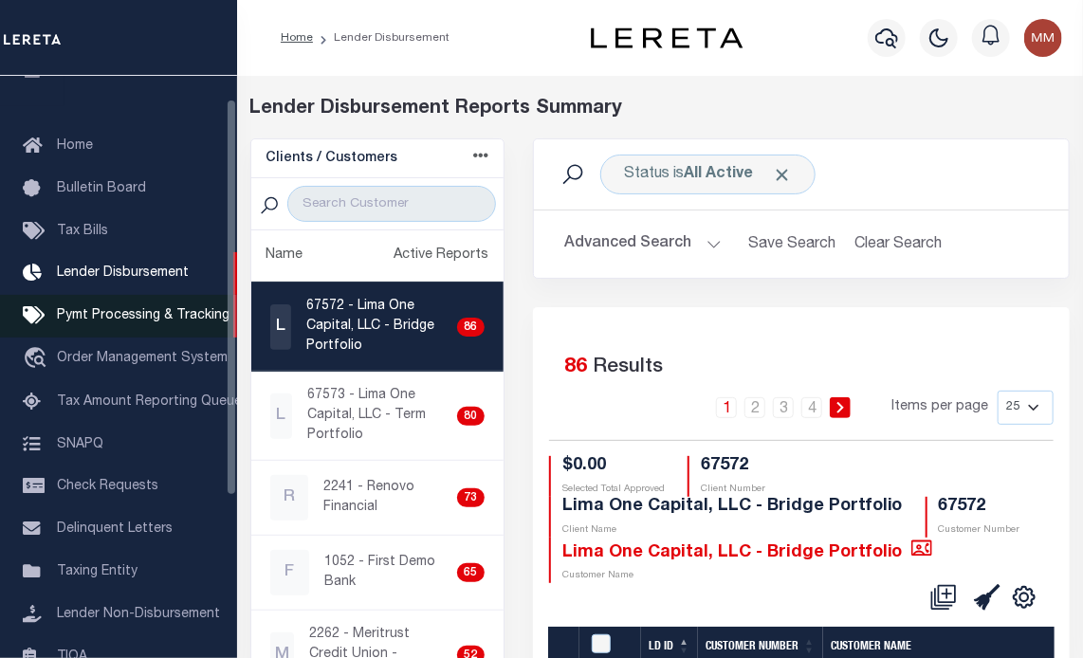
click at [141, 316] on span "Pymt Processing & Tracking" at bounding box center [143, 315] width 173 height 13
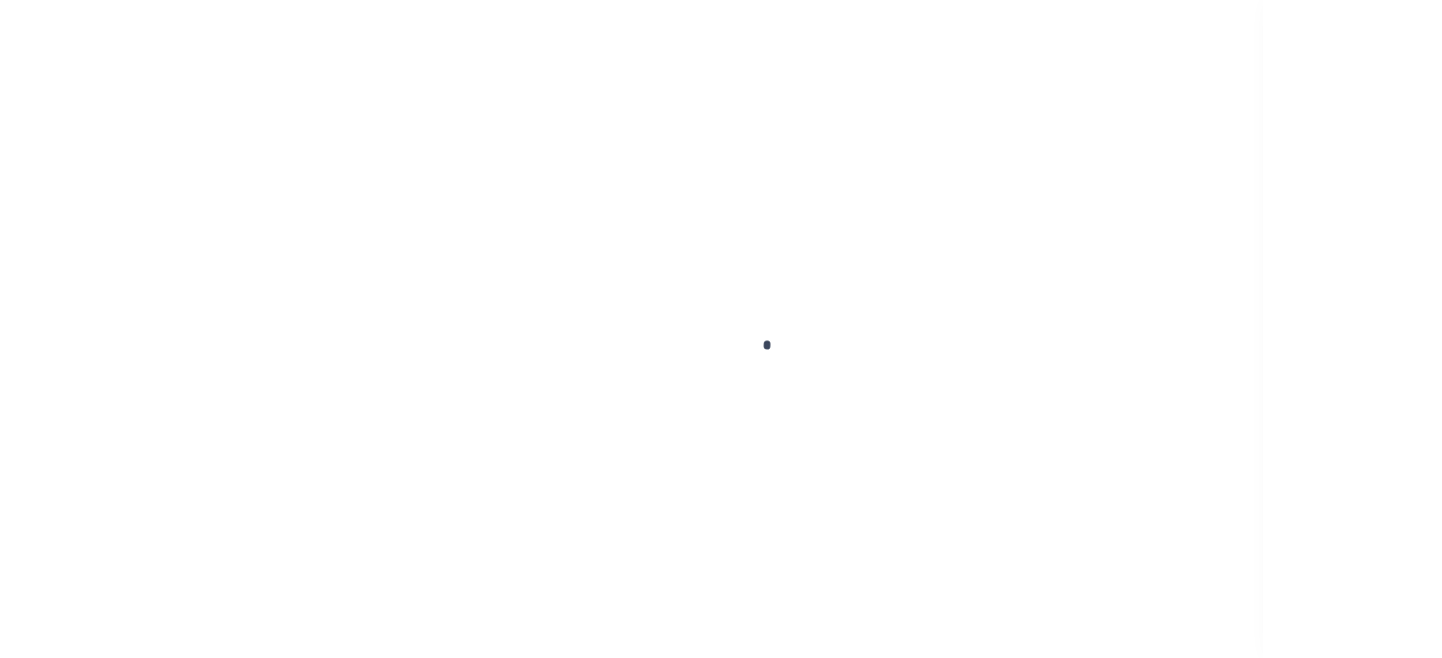
scroll to position [86, 0]
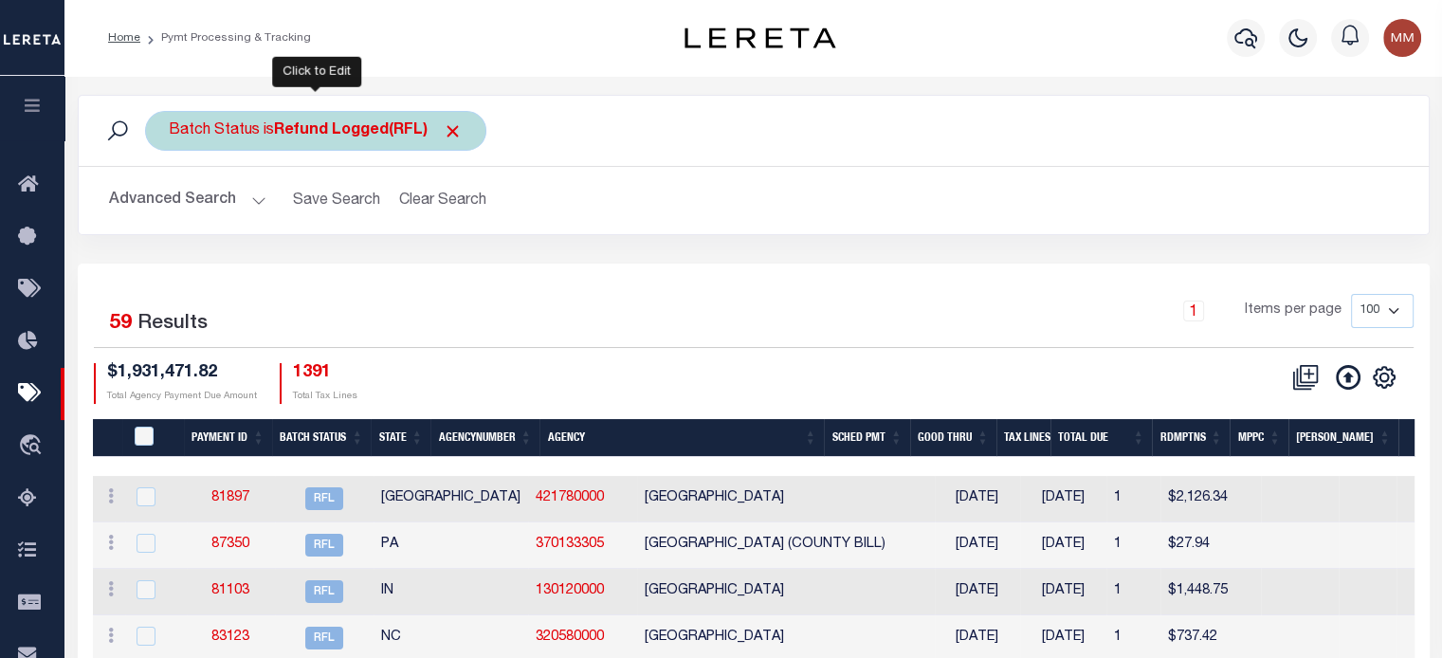
click at [276, 130] on b "Refund Logged(RFL)" at bounding box center [368, 130] width 189 height 15
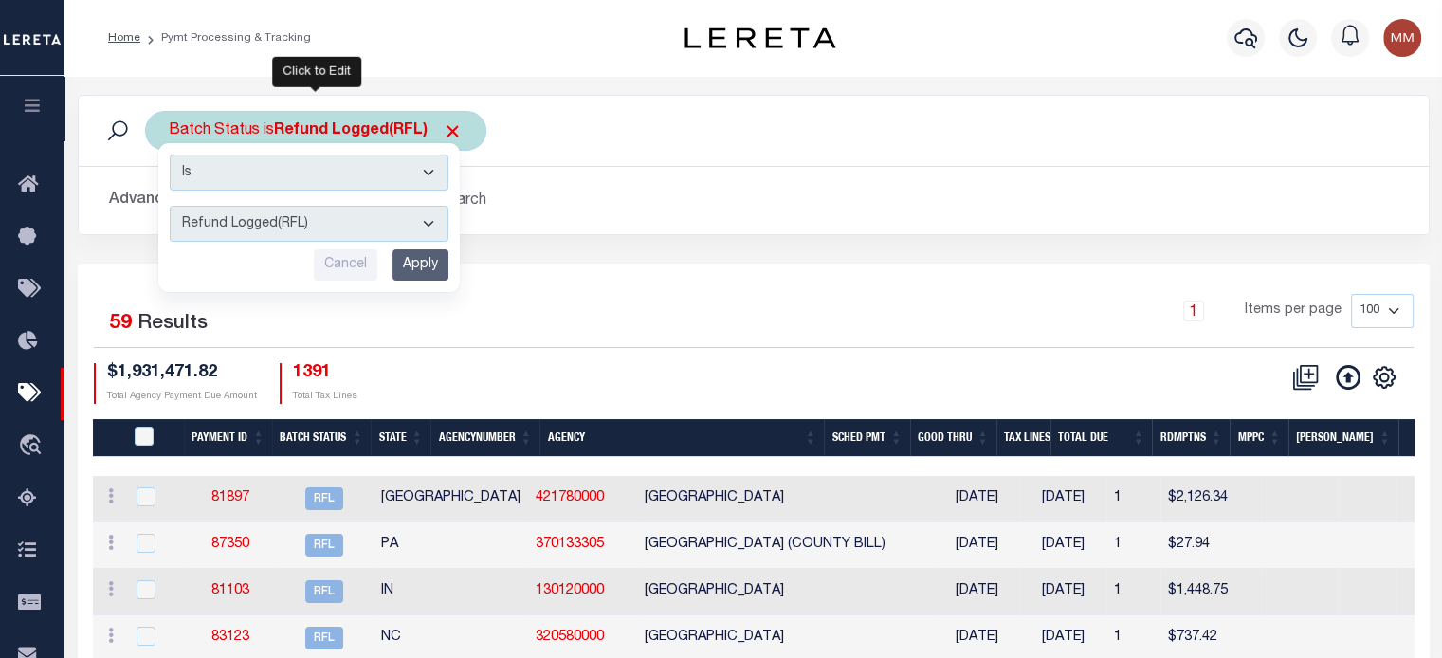
click at [269, 229] on select "Awaiting Funds (AWF) Cleared and Complete (CAC) New Check Needed (NCN) Payment …" at bounding box center [309, 224] width 279 height 36
select select "RFR"
click at [170, 206] on select "Awaiting Funds (AWF) Cleared and Complete (CAC) New Check Needed (NCN) Payment …" at bounding box center [309, 224] width 279 height 36
click at [419, 255] on input "Apply" at bounding box center [421, 264] width 56 height 31
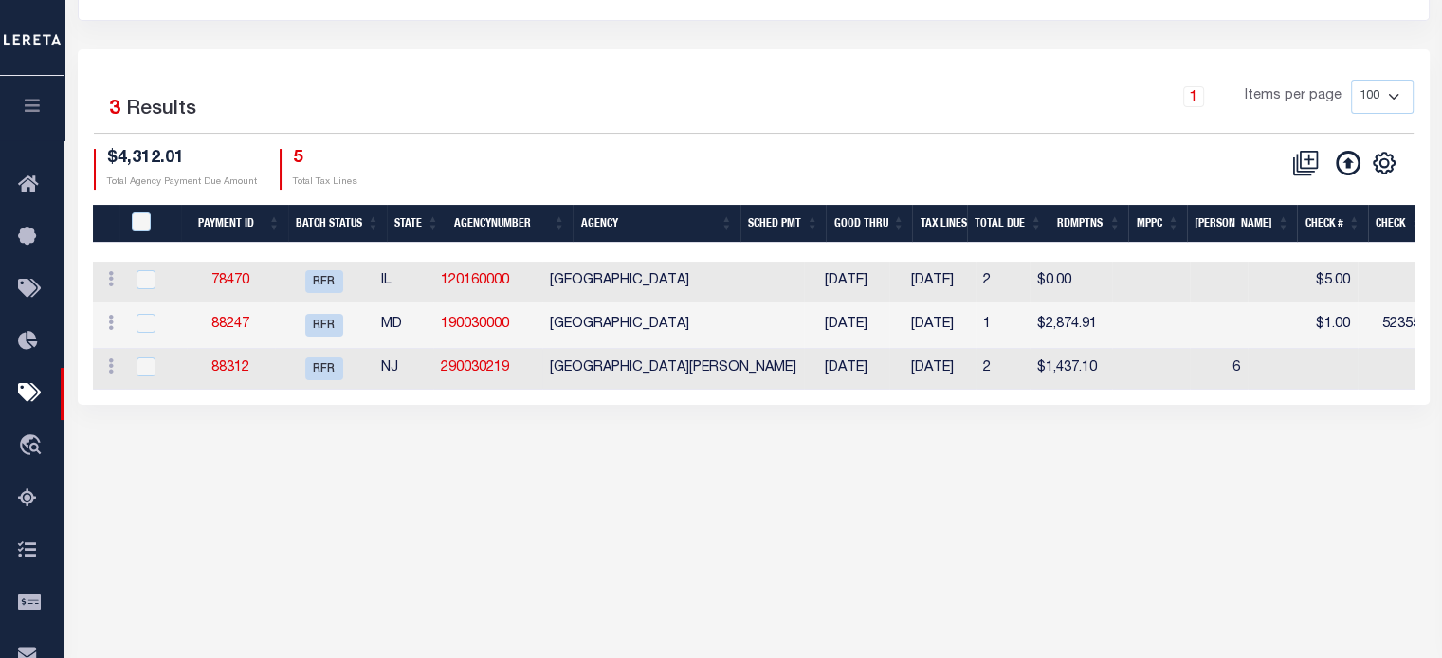
scroll to position [284, 0]
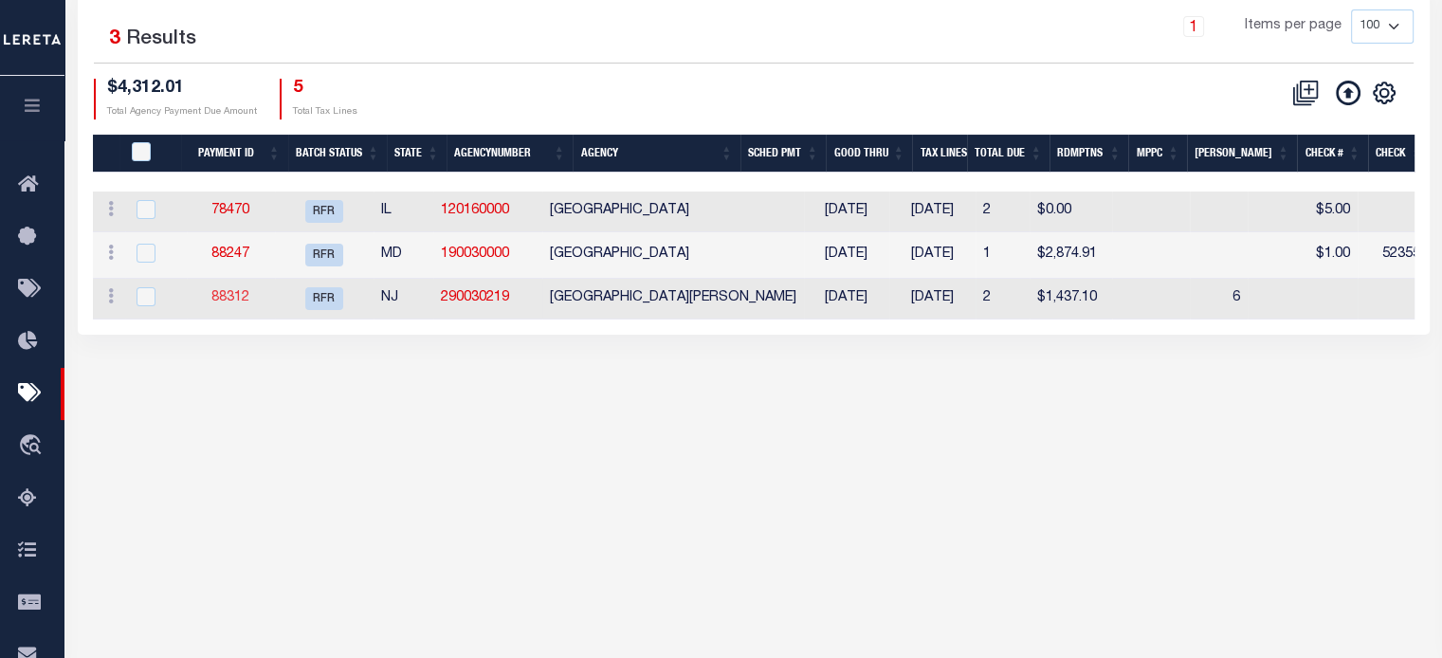
click at [239, 295] on link "88312" at bounding box center [230, 297] width 38 height 13
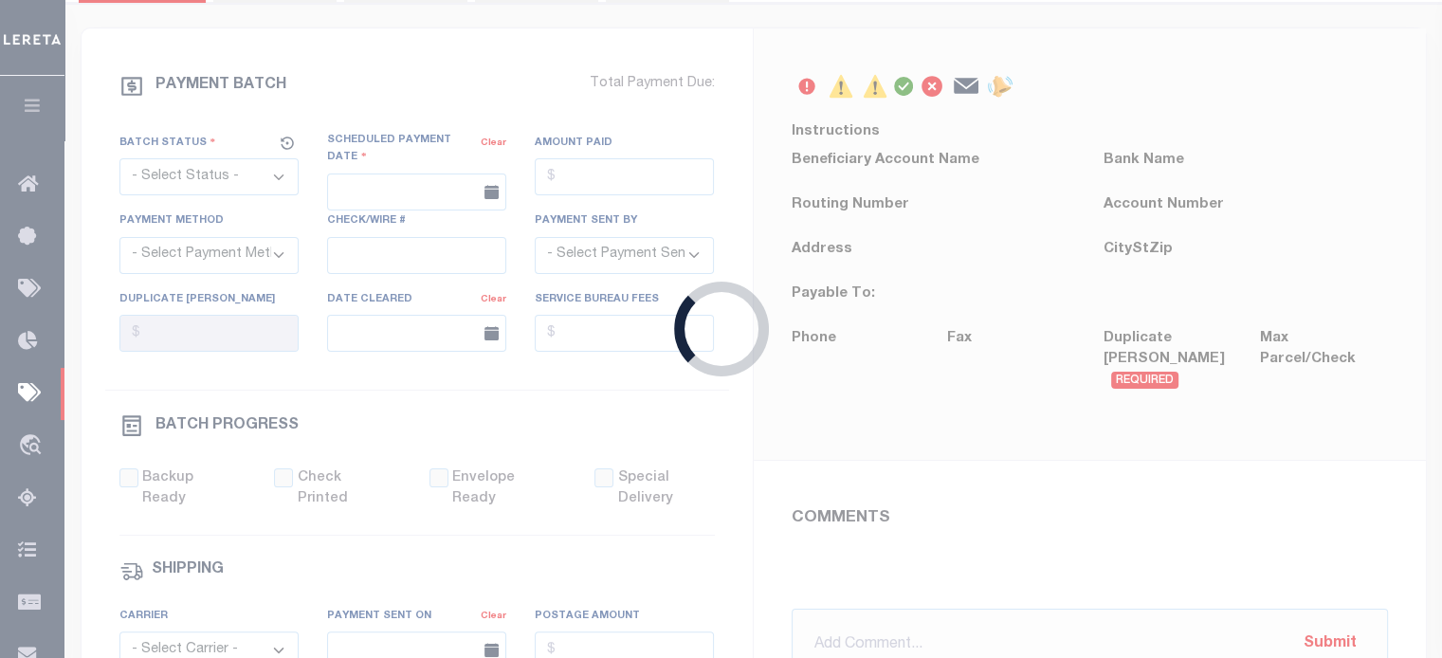
select select "RFR"
type input "[DATE]"
select select
type input "N"
radio input "true"
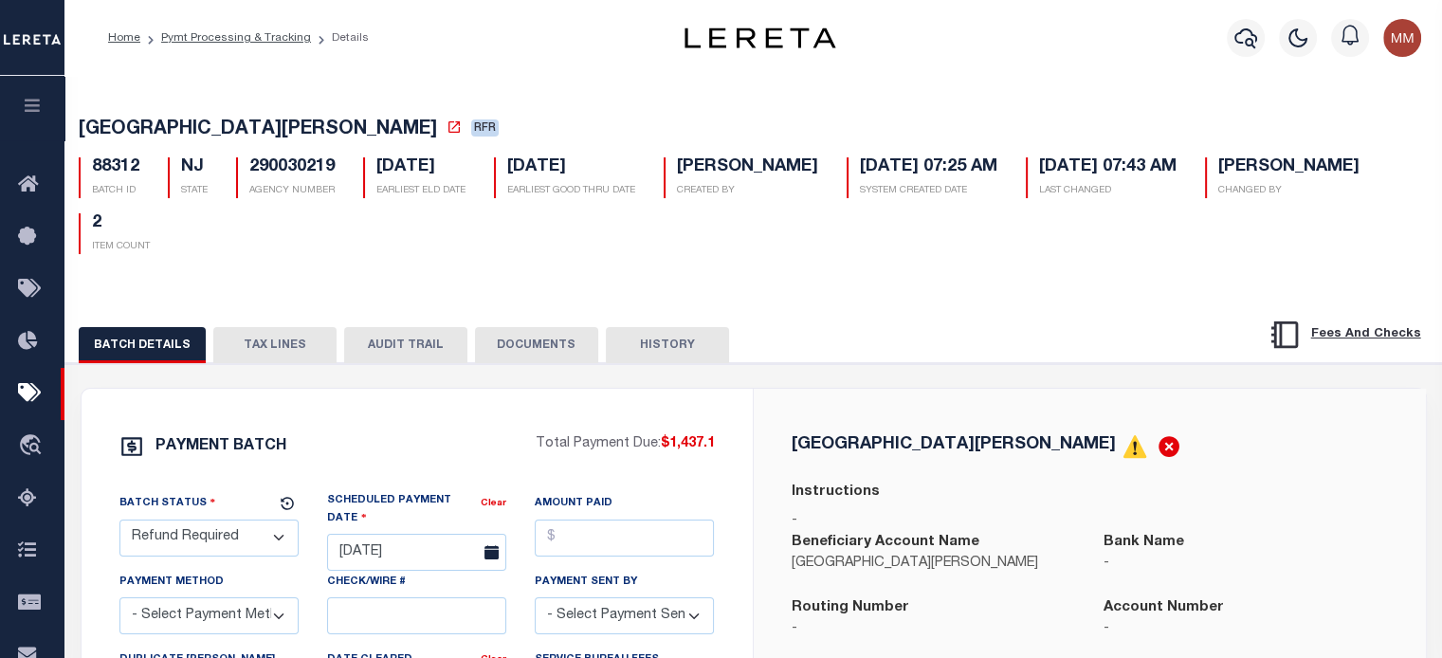
click at [559, 336] on button "DOCUMENTS" at bounding box center [536, 345] width 123 height 36
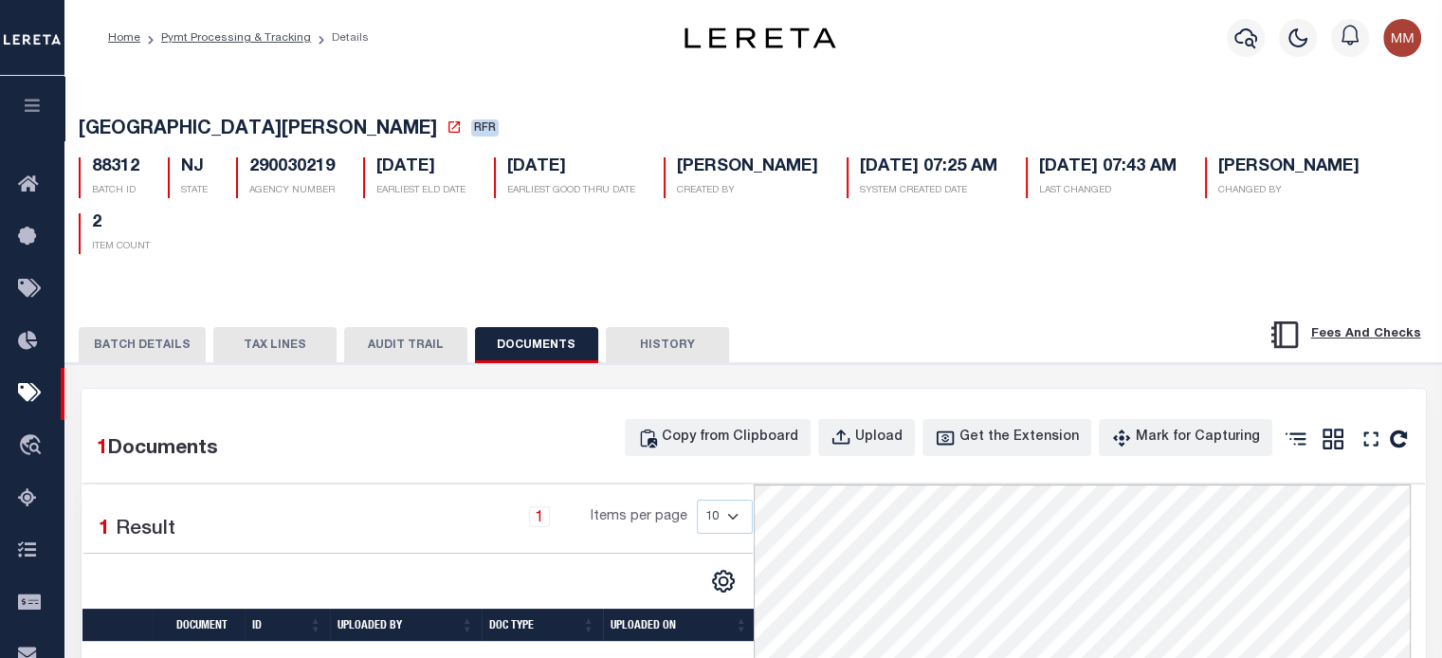
click at [242, 342] on button "TAX LINES" at bounding box center [274, 345] width 123 height 36
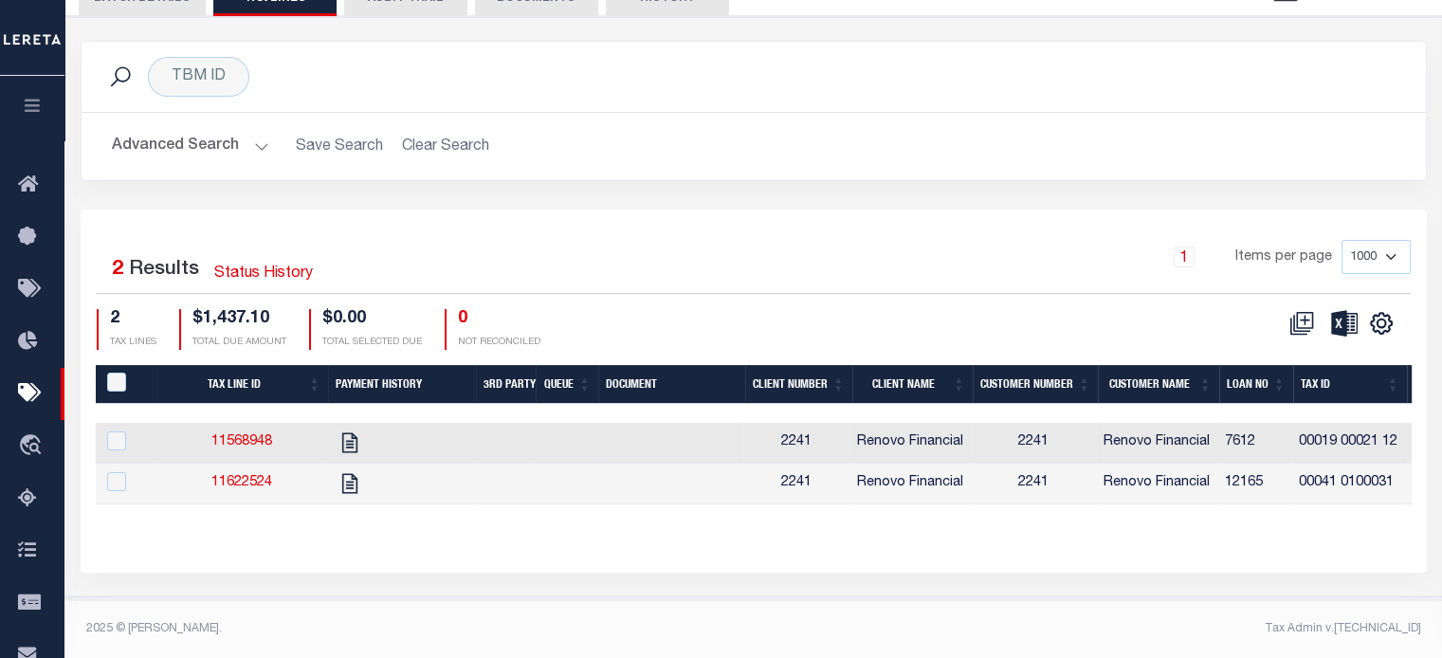
scroll to position [358, 0]
click at [110, 376] on input "PayeePaymentBatchId" at bounding box center [116, 382] width 19 height 19
checkbox input "true"
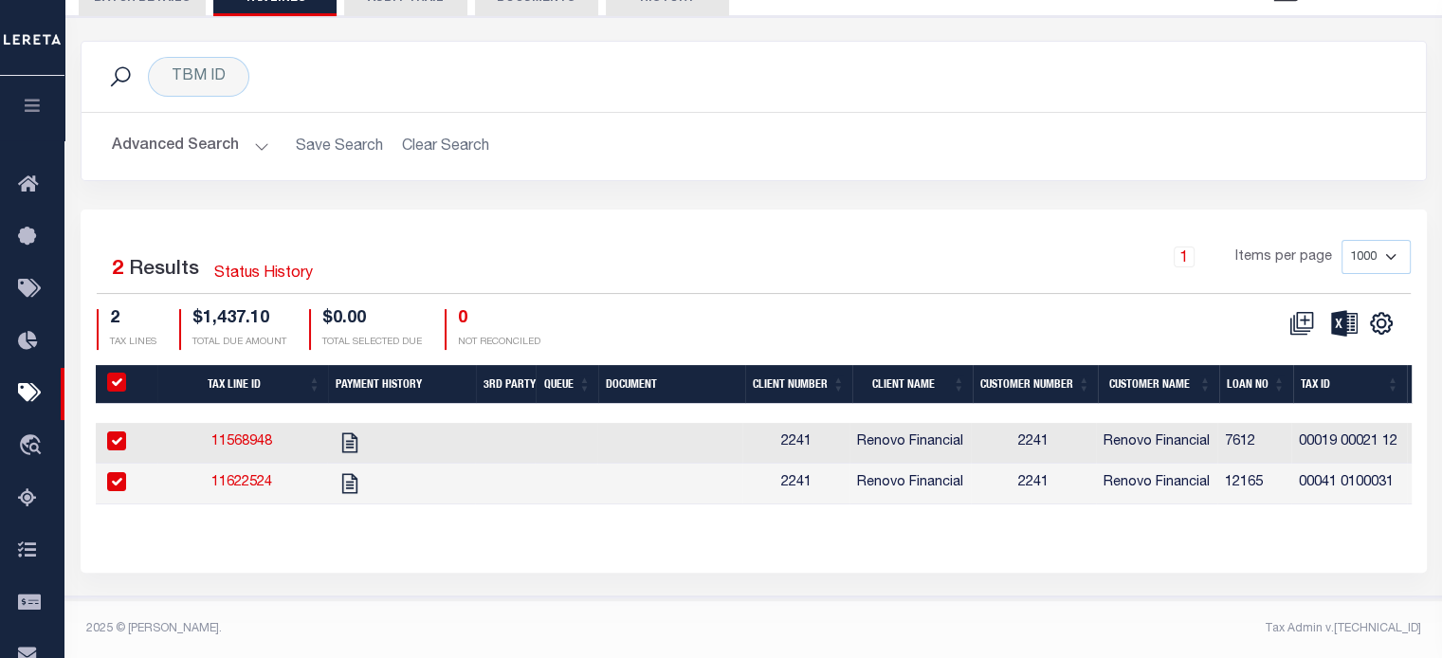
scroll to position [356, 0]
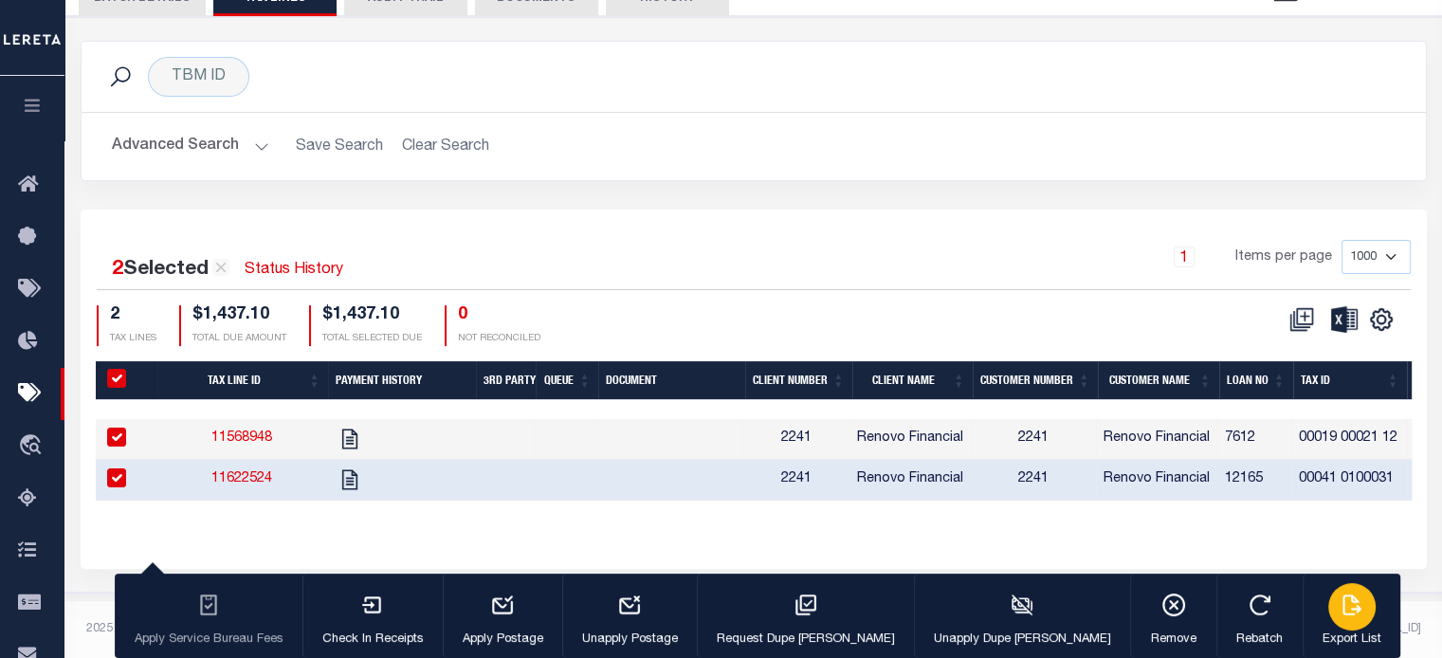
click at [1082, 621] on div "button" at bounding box center [1352, 606] width 47 height 47
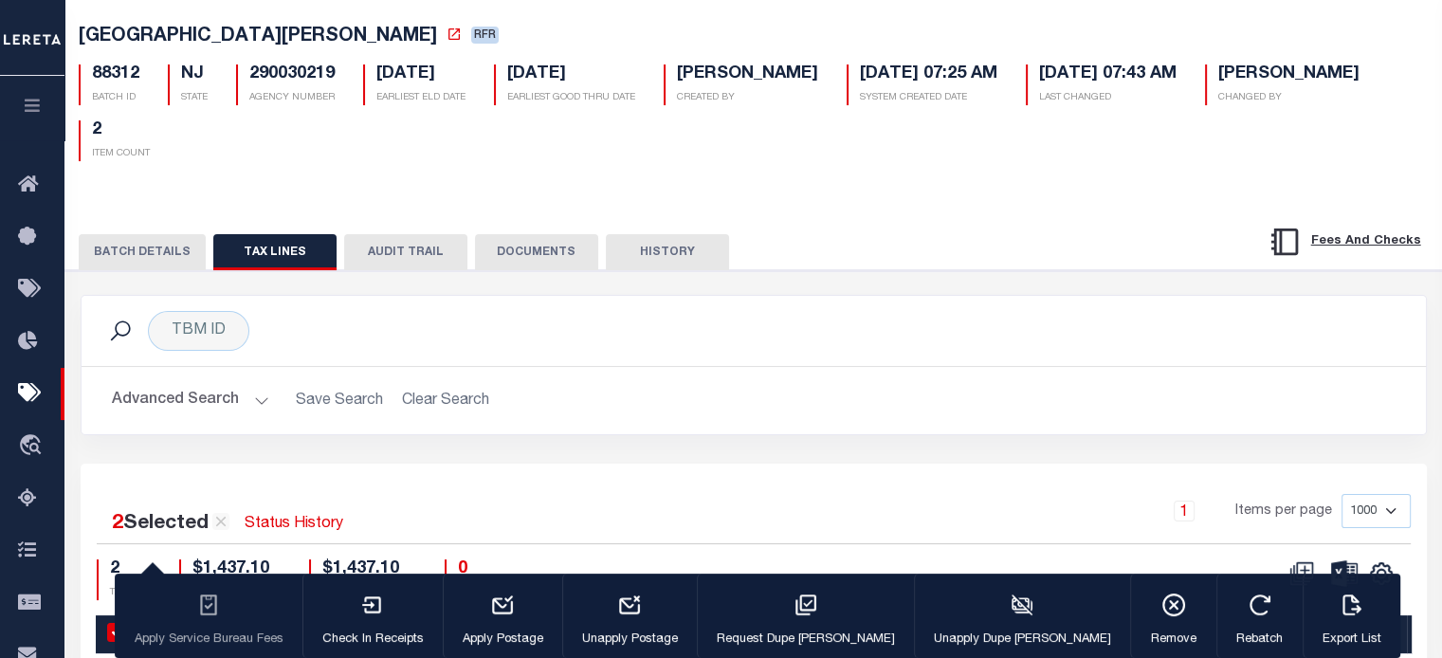
scroll to position [71, 0]
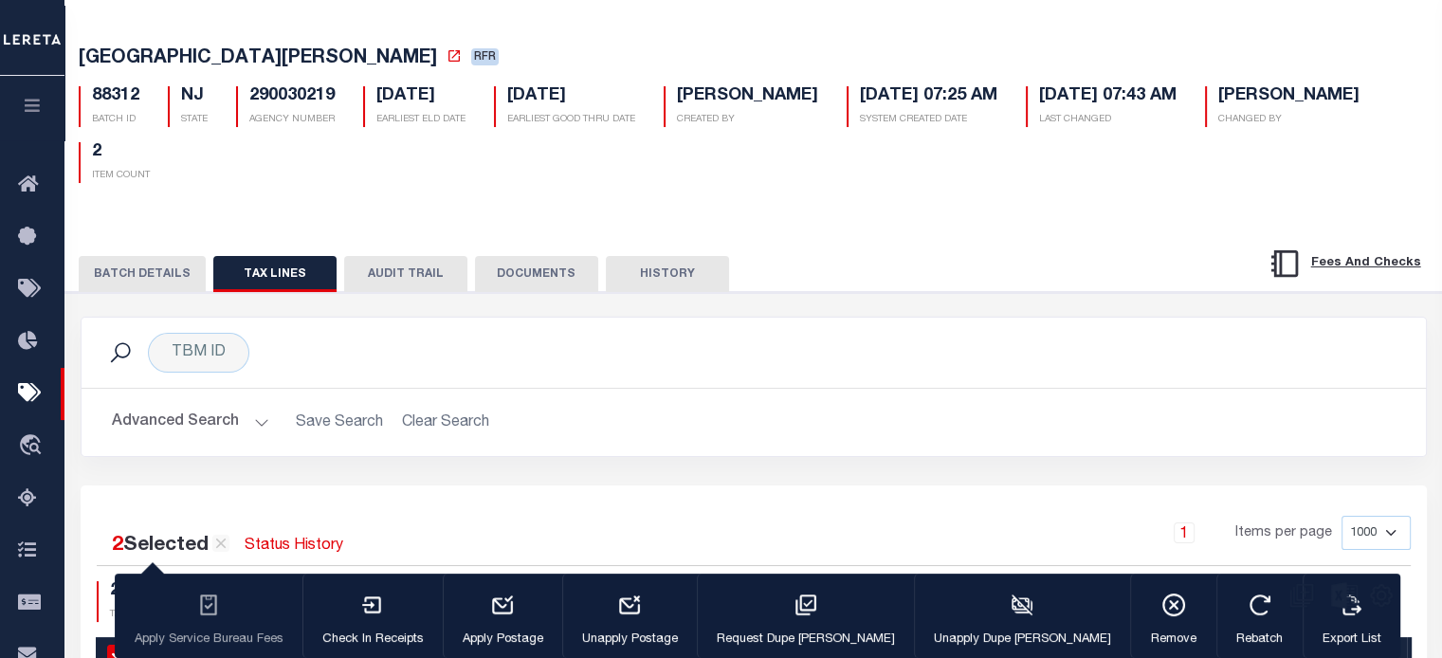
click at [148, 266] on button "BATCH DETAILS" at bounding box center [142, 274] width 127 height 36
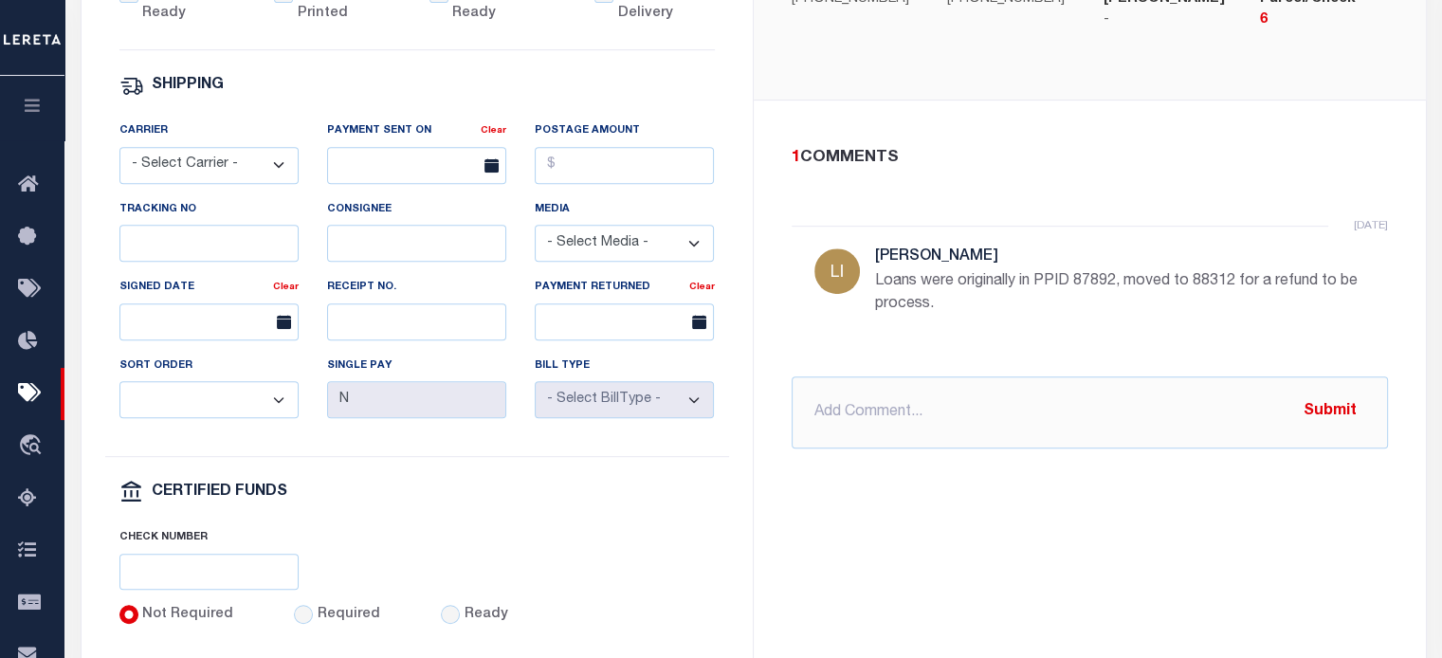
scroll to position [853, 0]
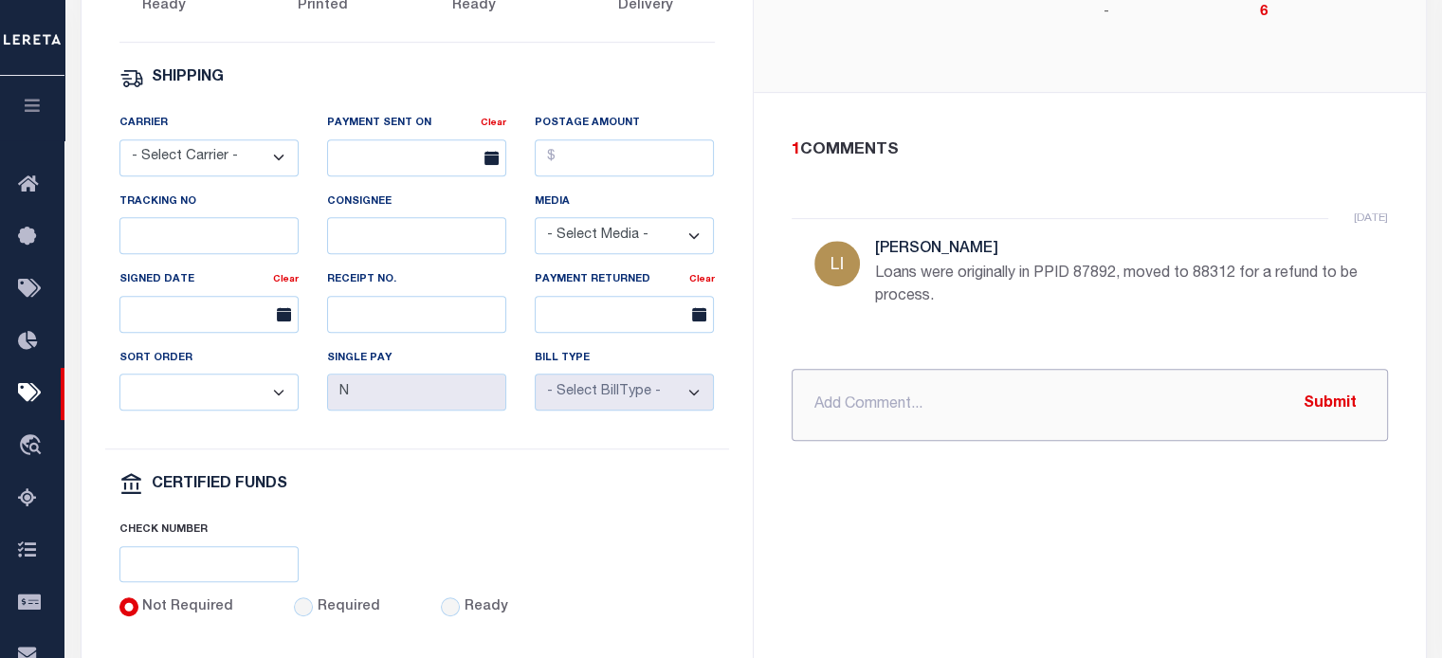
click at [883, 369] on input "text" at bounding box center [1090, 405] width 596 height 72
paste input "[GEOGRAPHIC_DATA][PERSON_NAME] 7437 $ 1437.10"
type input "PROCESSING [GEOGRAPHIC_DATA][PERSON_NAME] 7437 $ 1437.10"
click at [1082, 385] on button "Submit" at bounding box center [1331, 404] width 78 height 39
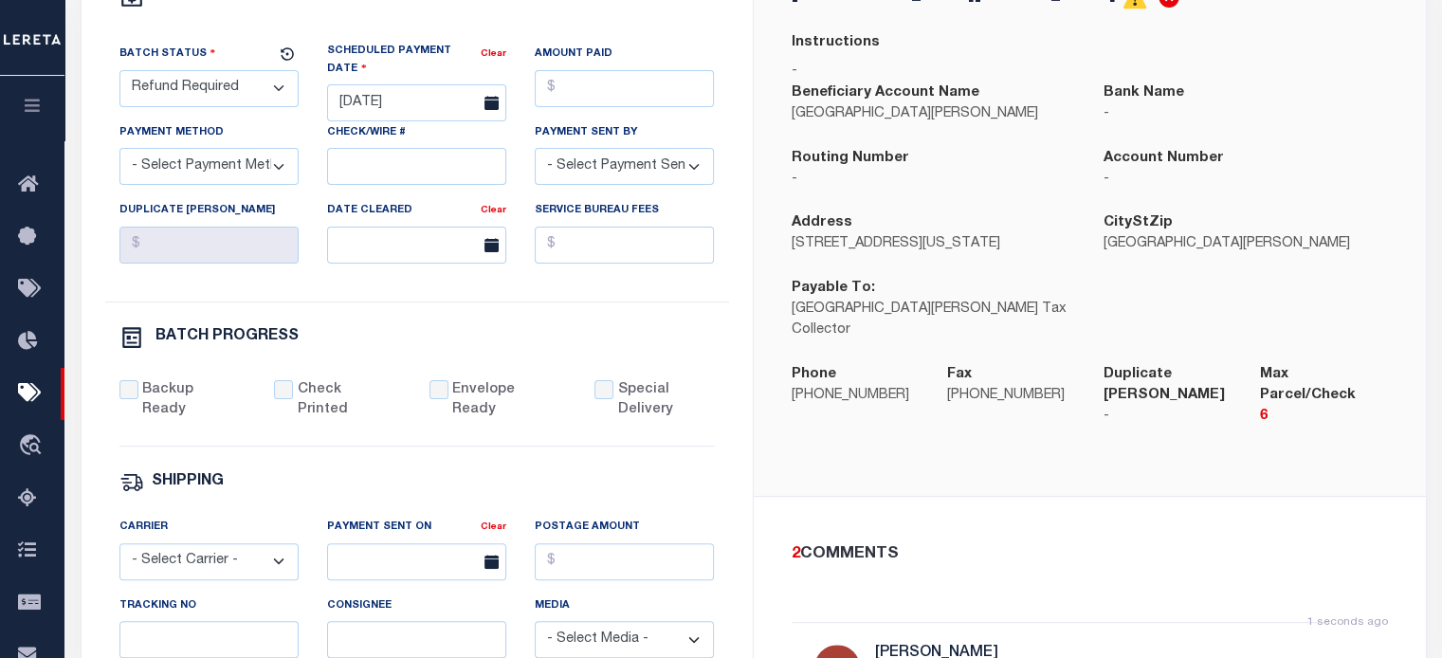
scroll to position [190, 0]
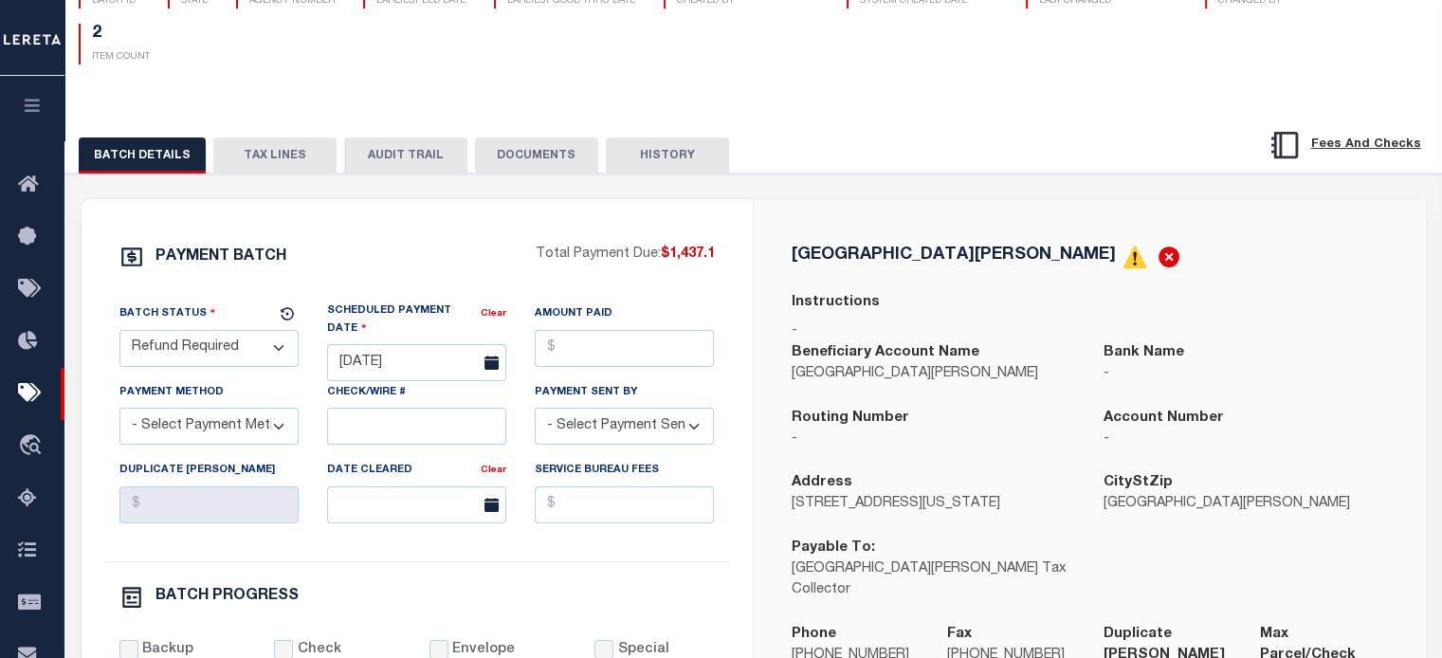
click at [242, 350] on select "- Select Status - Scheduled for Payment Ready For Payment Payment Sent Cleared …" at bounding box center [208, 348] width 179 height 37
click at [119, 333] on select "- Select Status - Scheduled for Payment Ready For Payment Payment Sent Cleared …" at bounding box center [208, 348] width 179 height 37
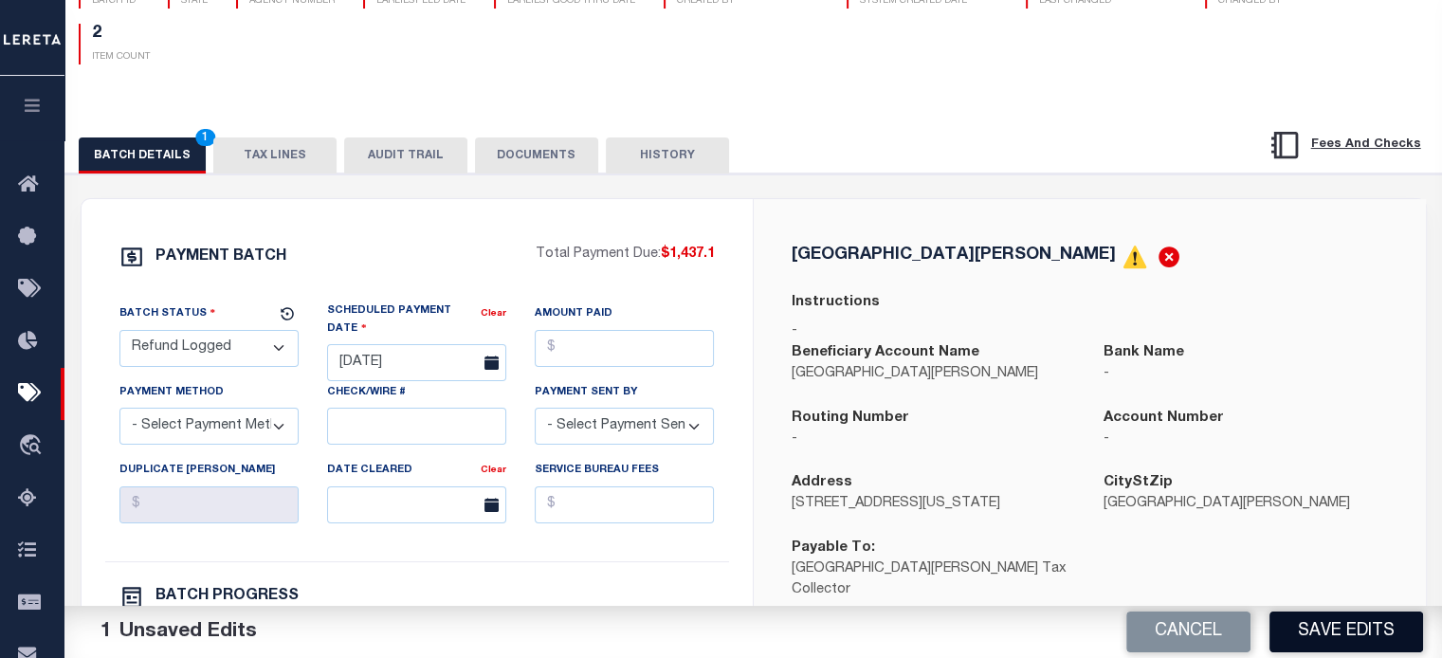
click at [1082, 626] on button "Save Edits" at bounding box center [1347, 632] width 154 height 41
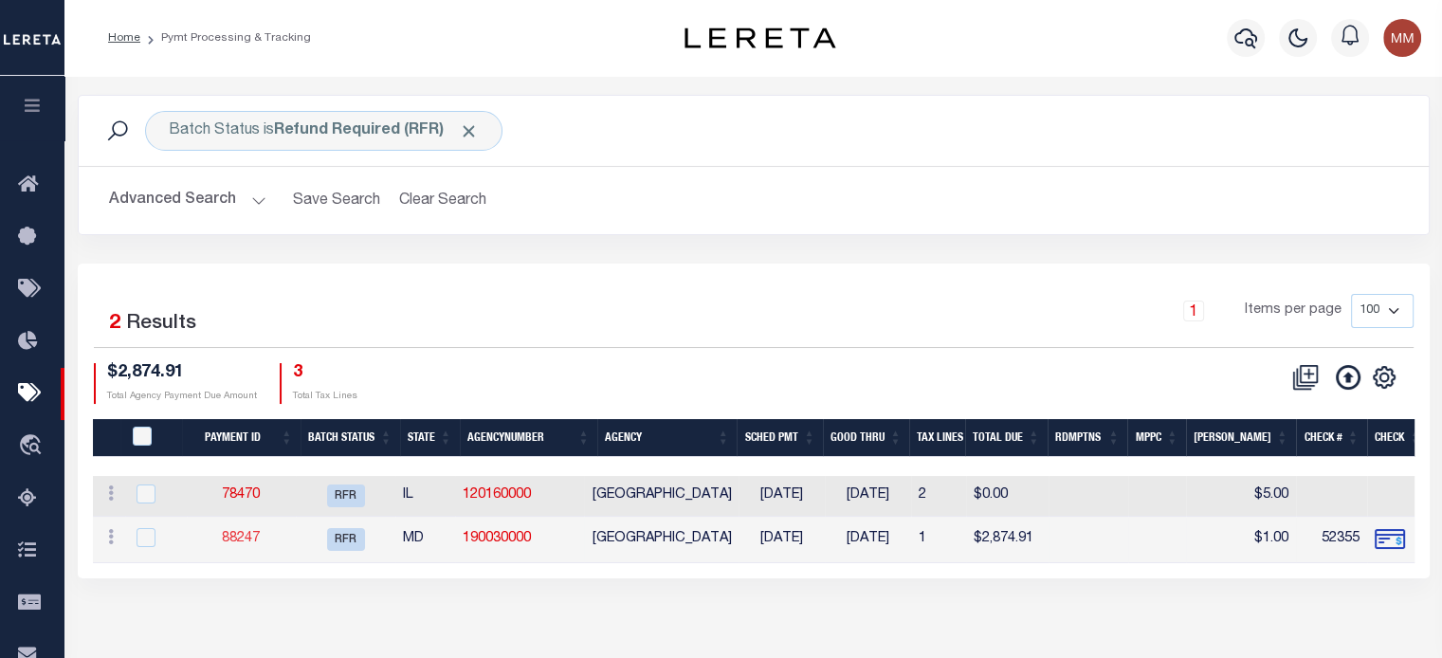
click at [254, 541] on link "88247" at bounding box center [241, 538] width 38 height 13
select select "RFR"
type input "[DATE]"
type input "$2,864.15"
select select "CHK"
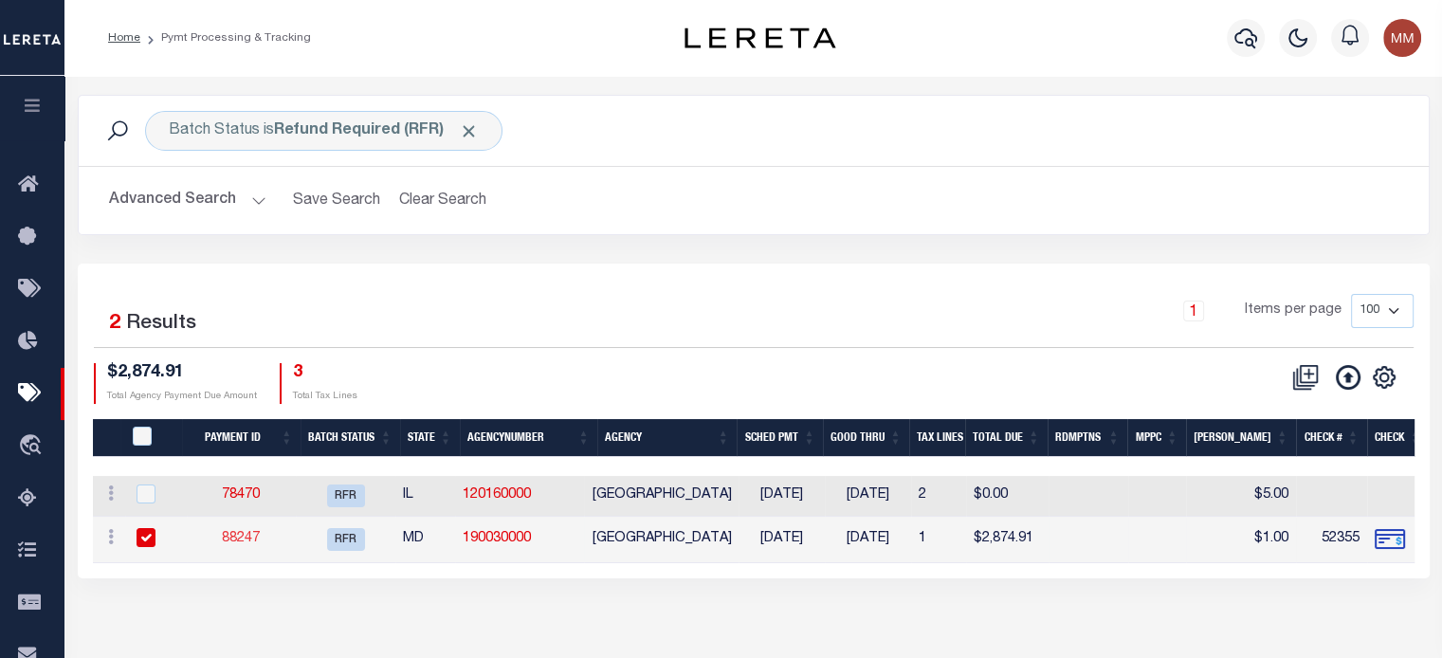
type input "52355"
select select "[PERSON_NAME]"
type input "$1"
checkbox input "true"
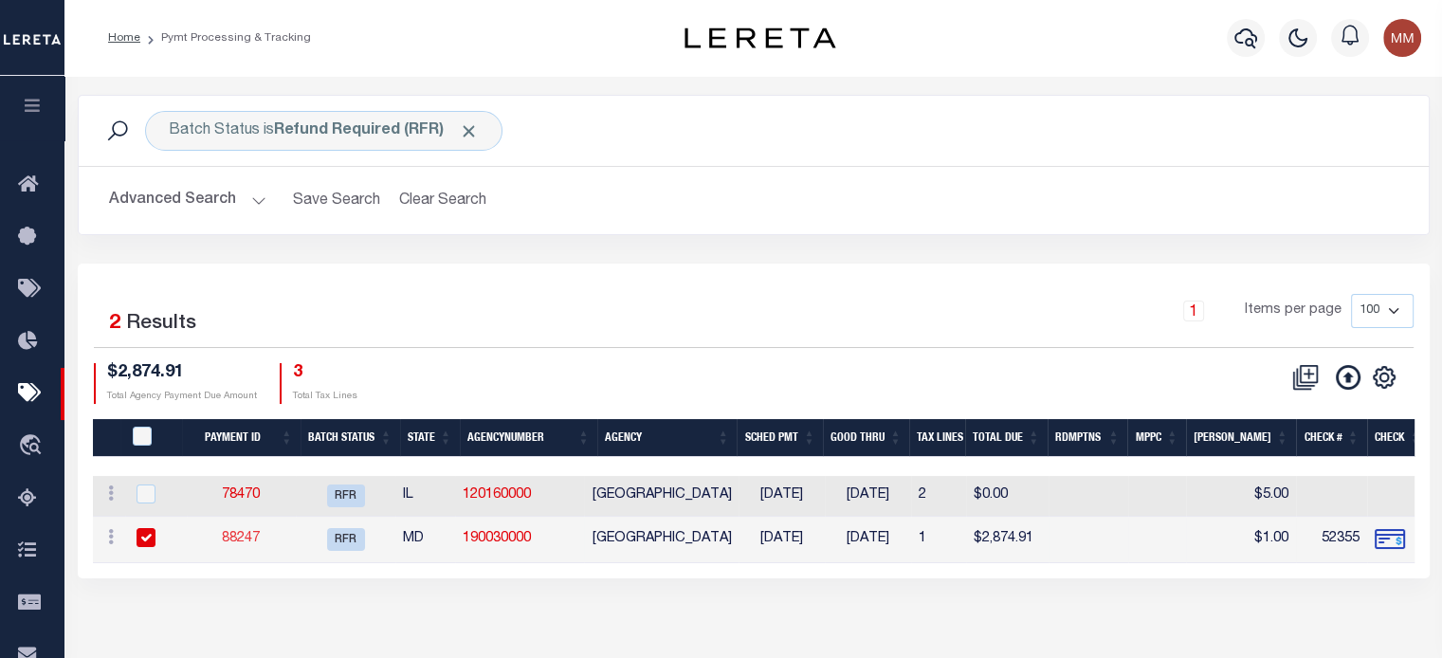
checkbox input "true"
select select "FDX"
type input "[DATE]"
type input "$72.35"
type input "883367897527"
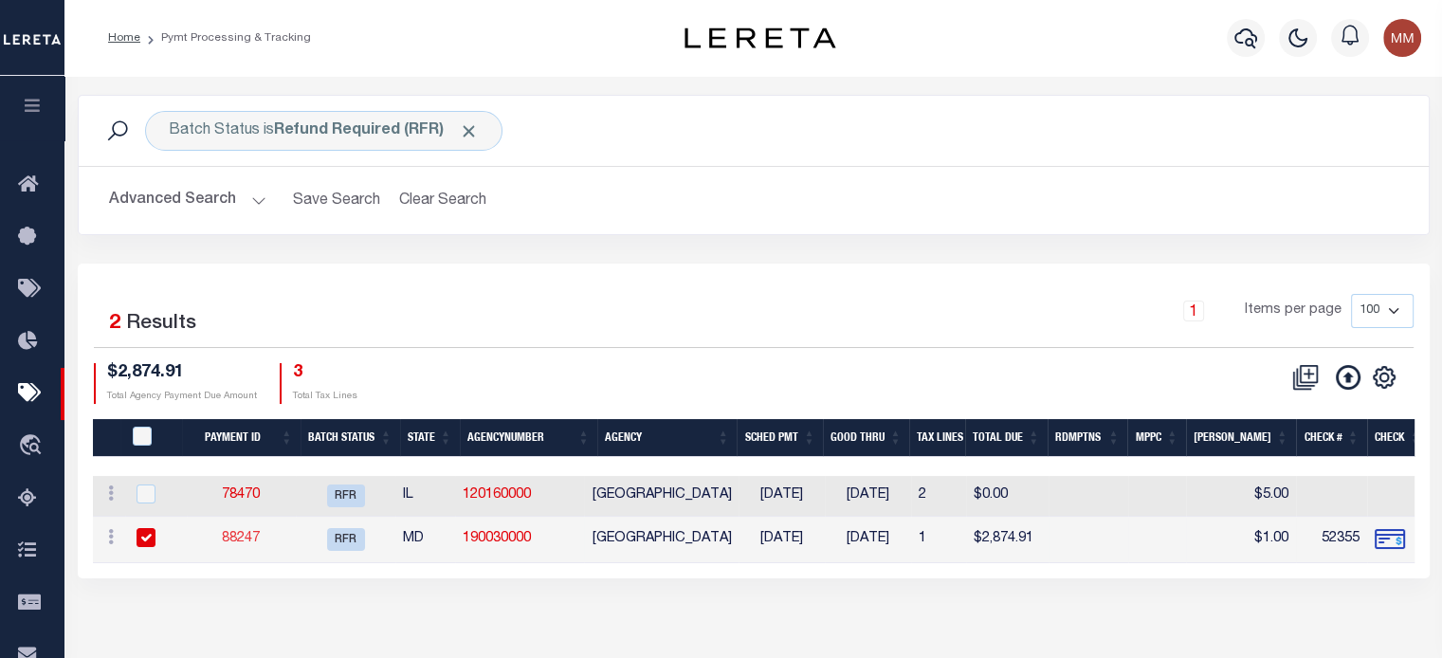
select select
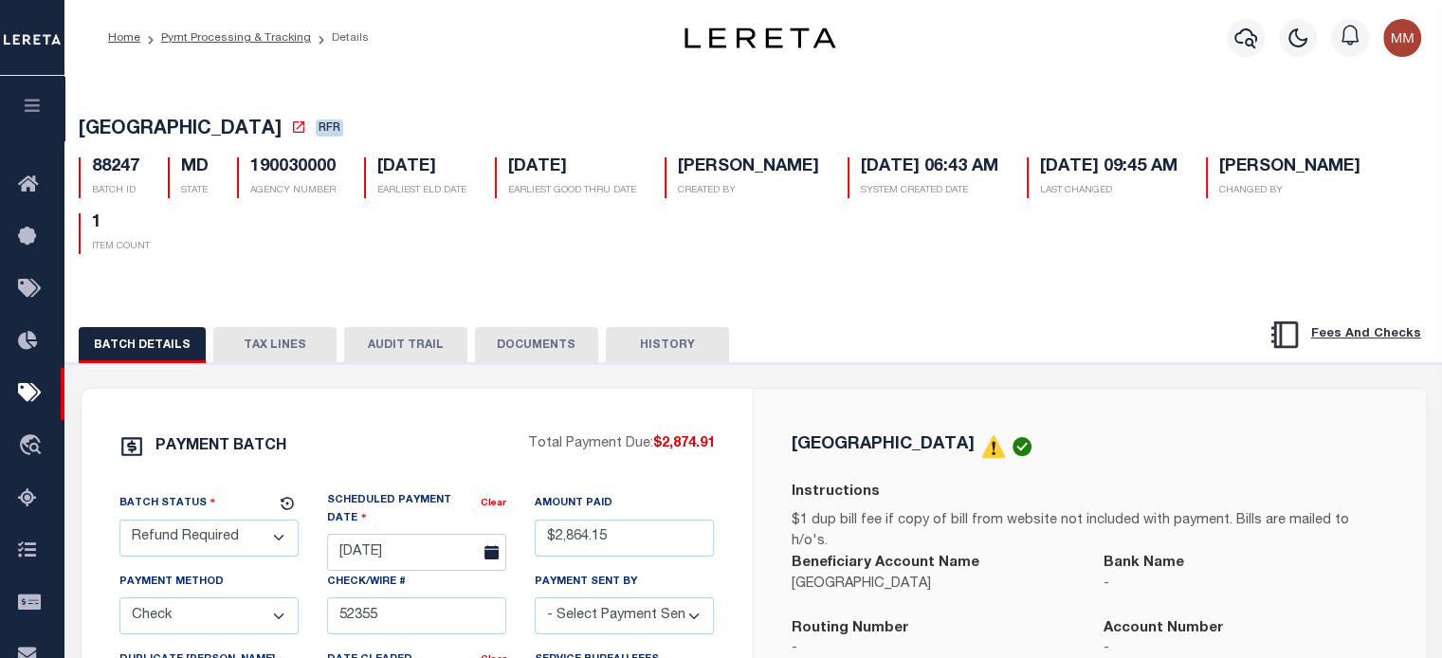
click at [632, 349] on button "HISTORY" at bounding box center [667, 345] width 123 height 36
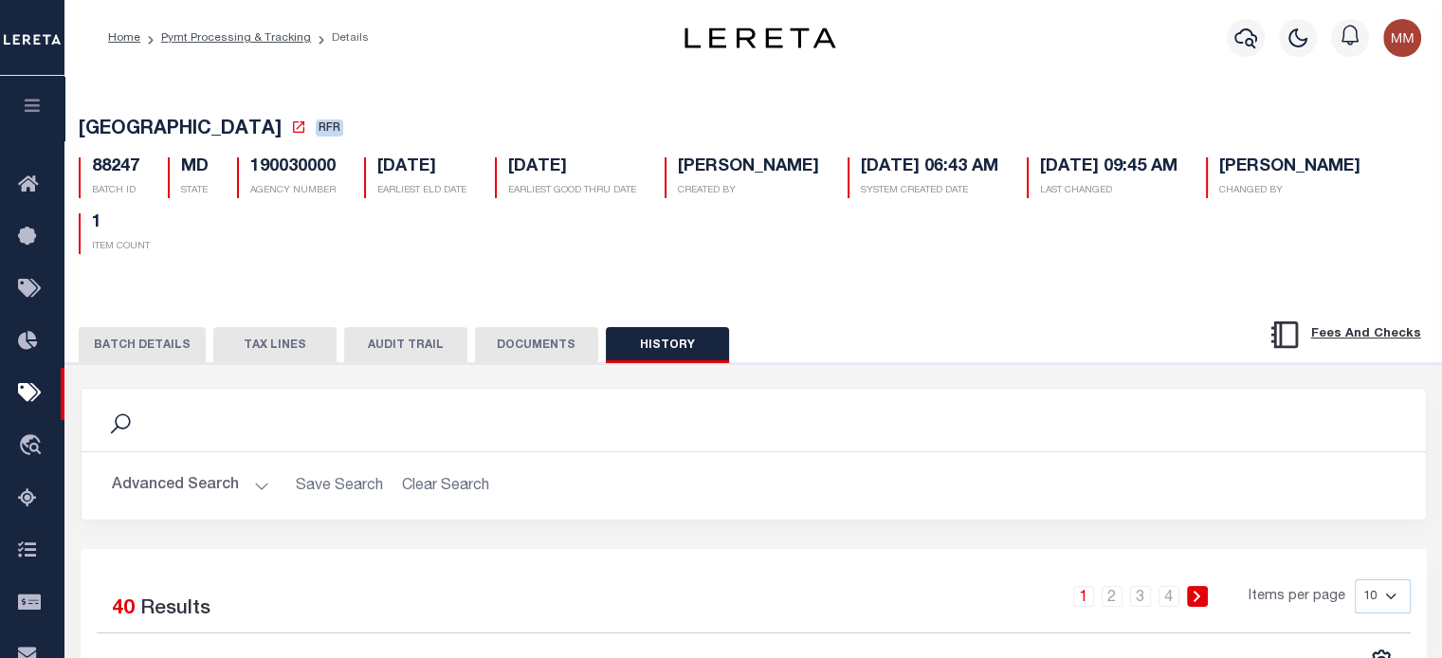
click at [562, 356] on button "DOCUMENTS" at bounding box center [536, 345] width 123 height 36
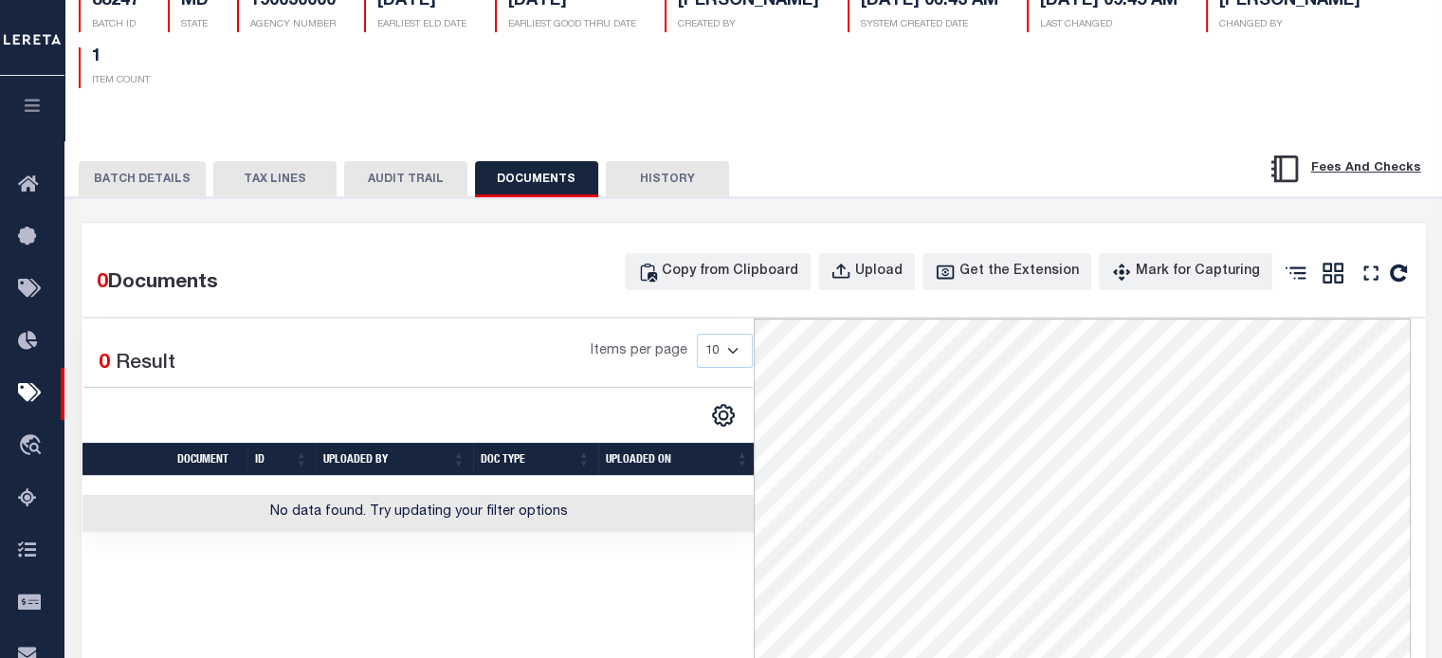
scroll to position [284, 0]
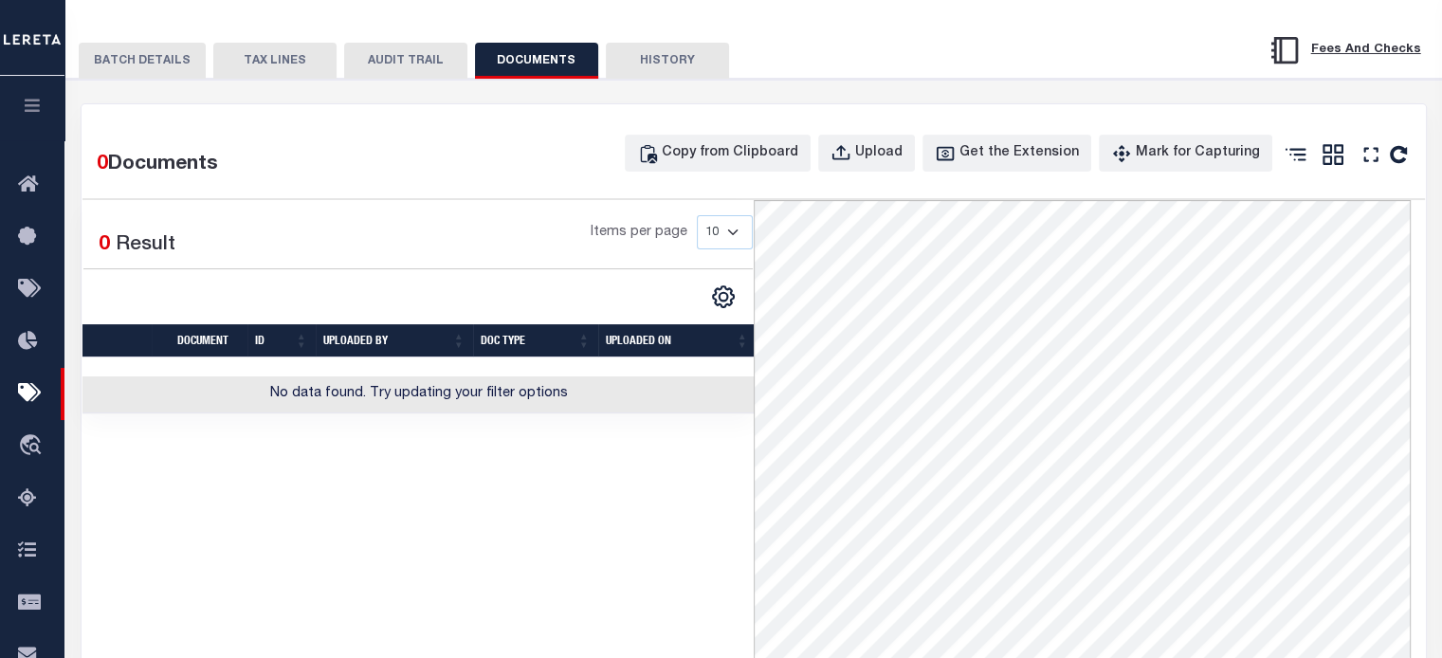
click at [156, 68] on button "BATCH DETAILS" at bounding box center [142, 61] width 127 height 36
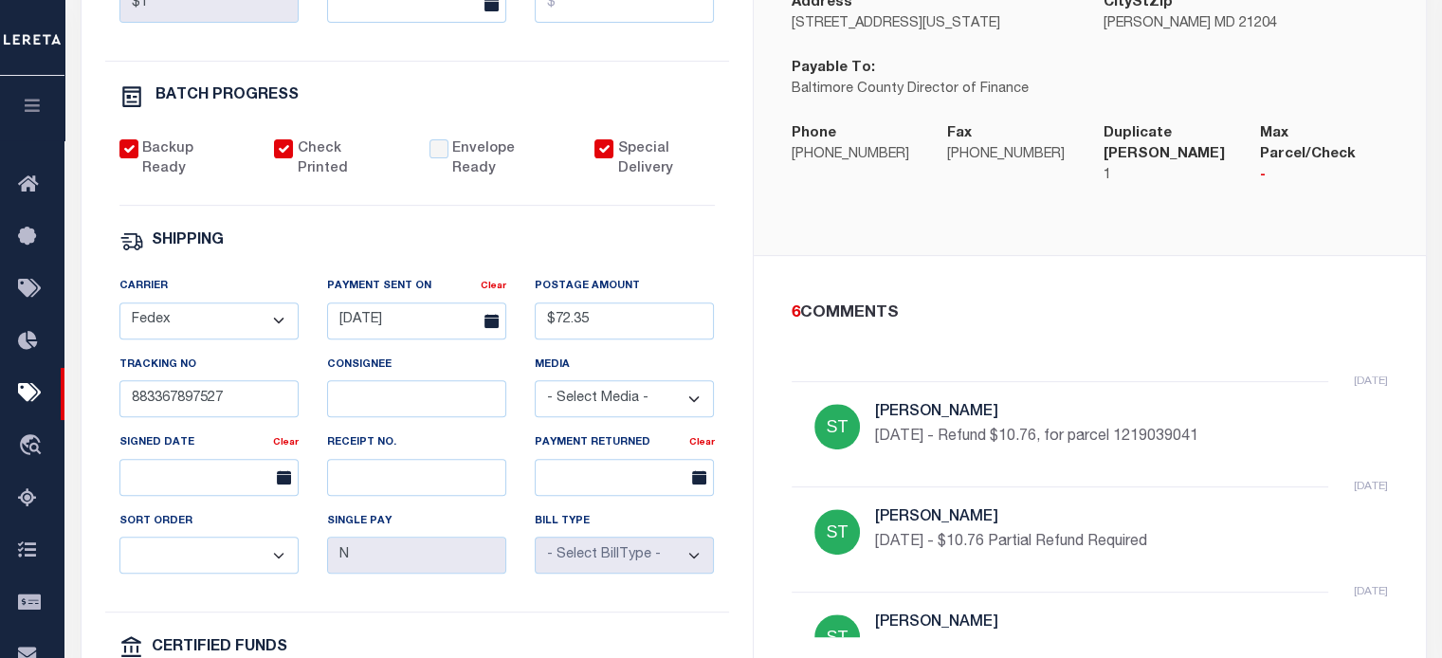
scroll to position [853, 0]
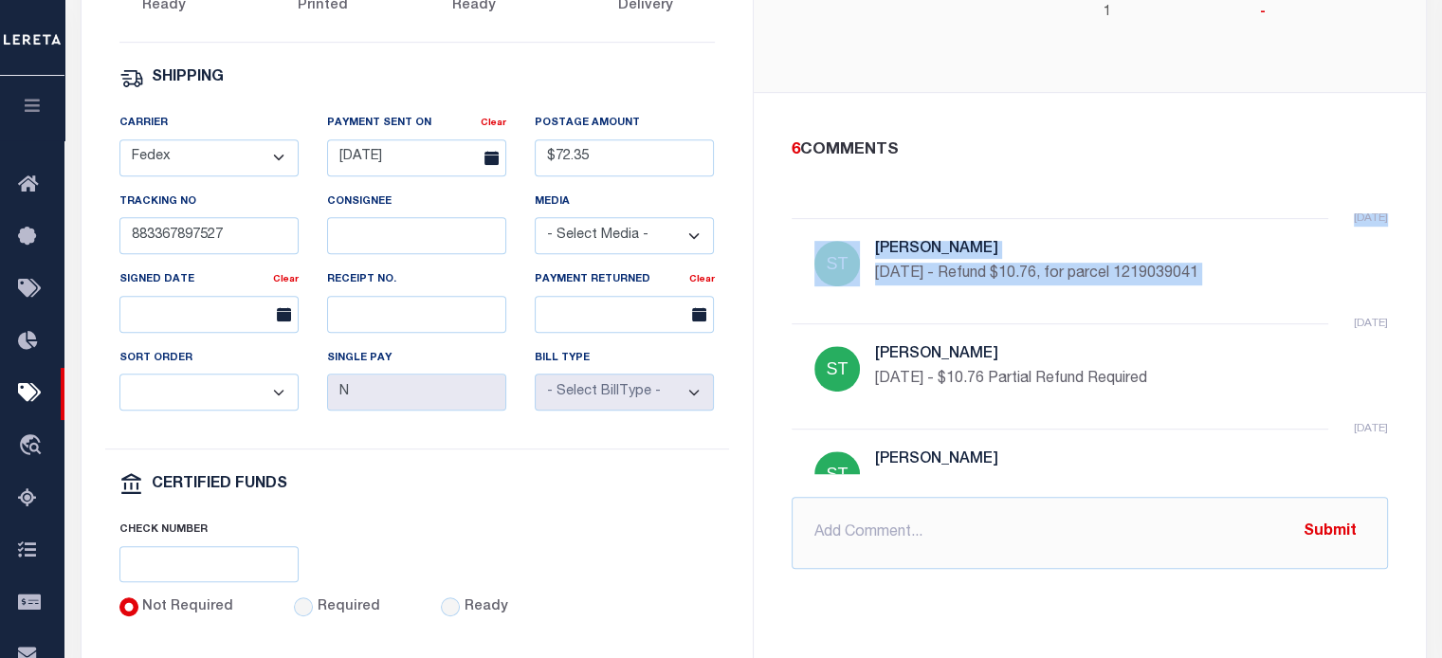
drag, startPoint x: 1388, startPoint y: 248, endPoint x: 1409, endPoint y: 368, distance: 121.3
click at [1082, 380] on div "6 COMMENTS [DATE] [PERSON_NAME] [DATE] - Refund $10.76, for parcel 1219039041 […" at bounding box center [1090, 354] width 672 height 522
click at [1082, 323] on div "[DATE] [PERSON_NAME] [DATE] - $10.76 Partial Refund Required" at bounding box center [1090, 375] width 596 height 105
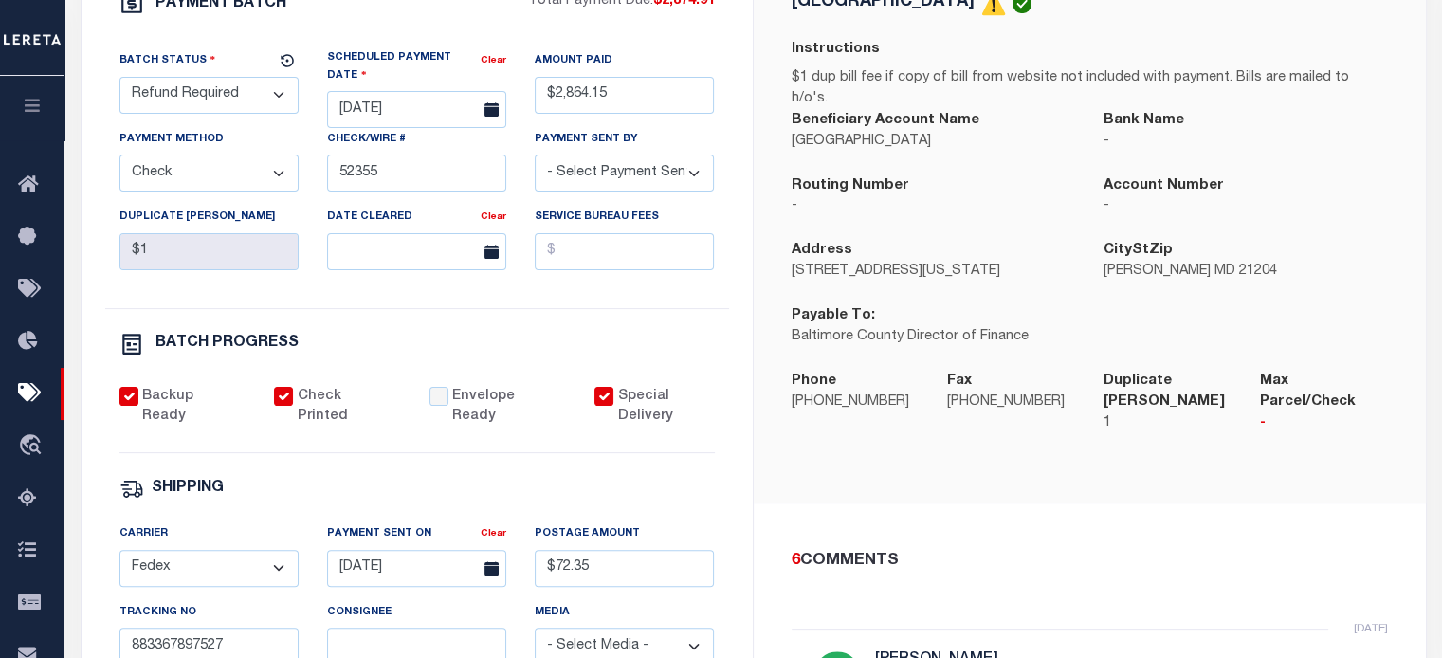
scroll to position [349, 0]
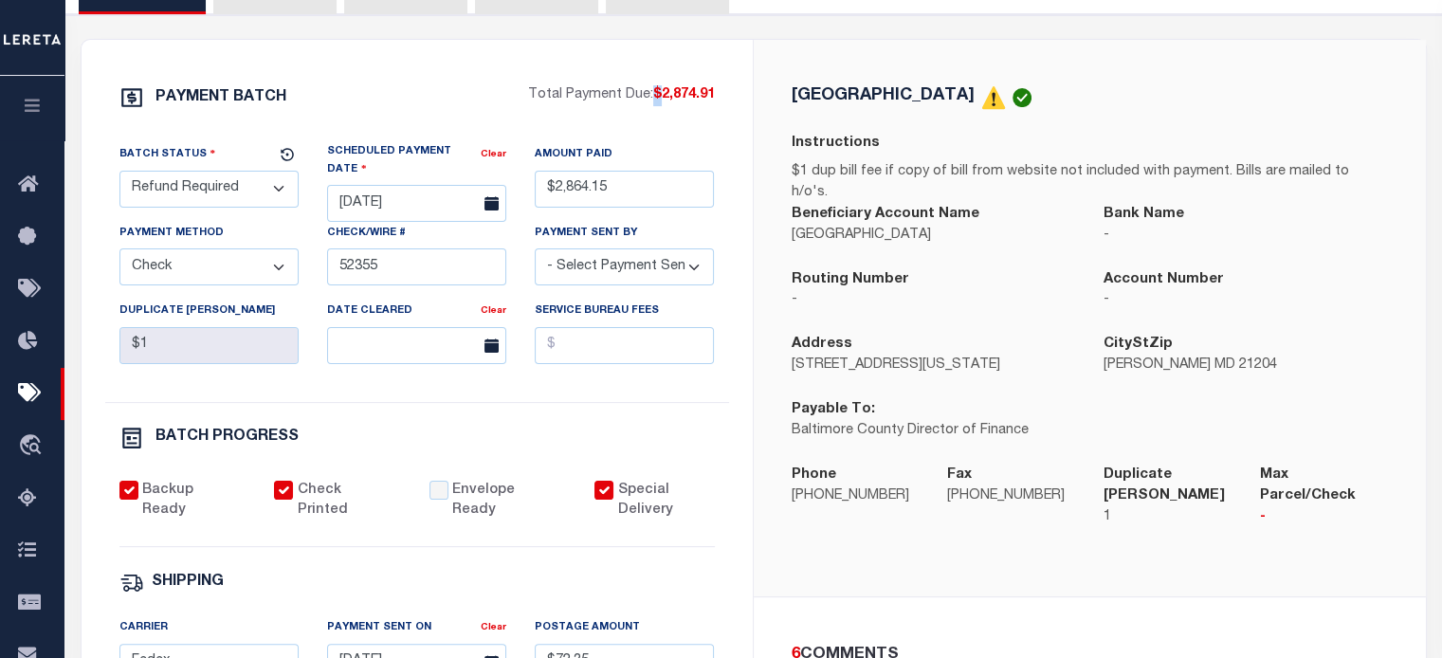
click at [659, 101] on span "$2,874.91" at bounding box center [684, 94] width 62 height 13
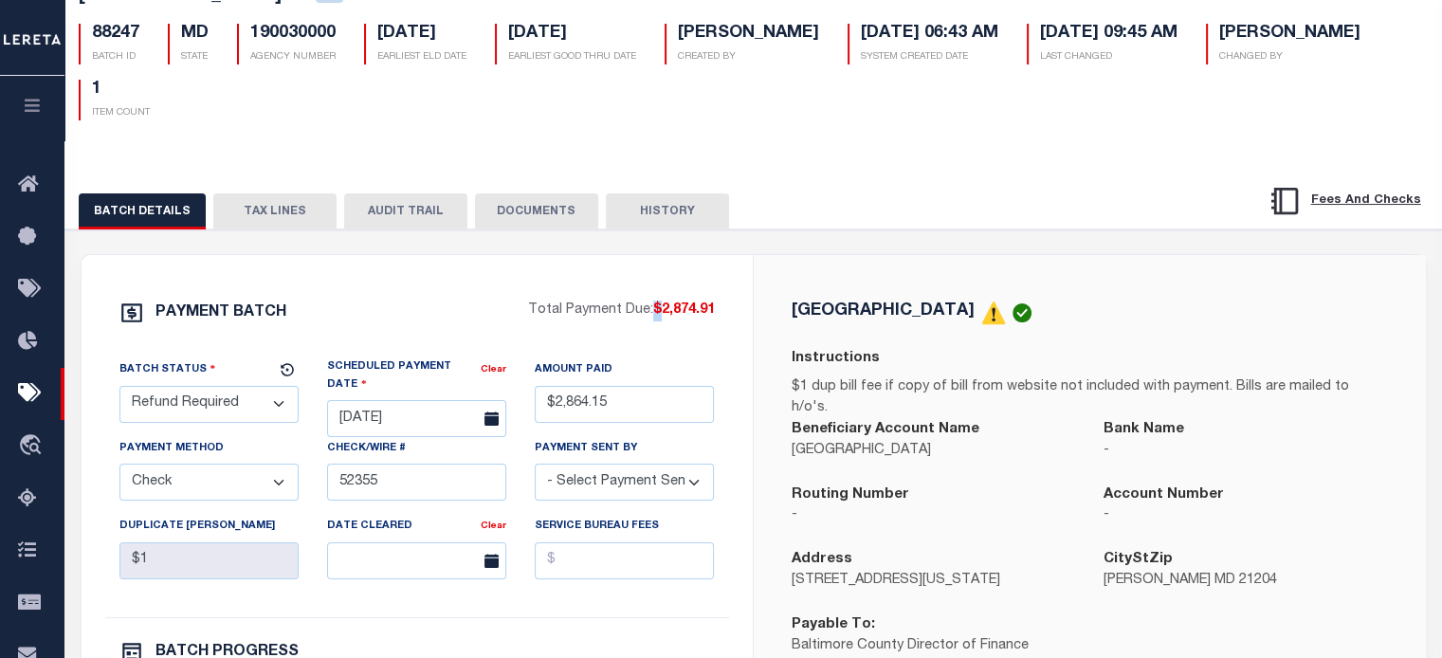
scroll to position [0, 0]
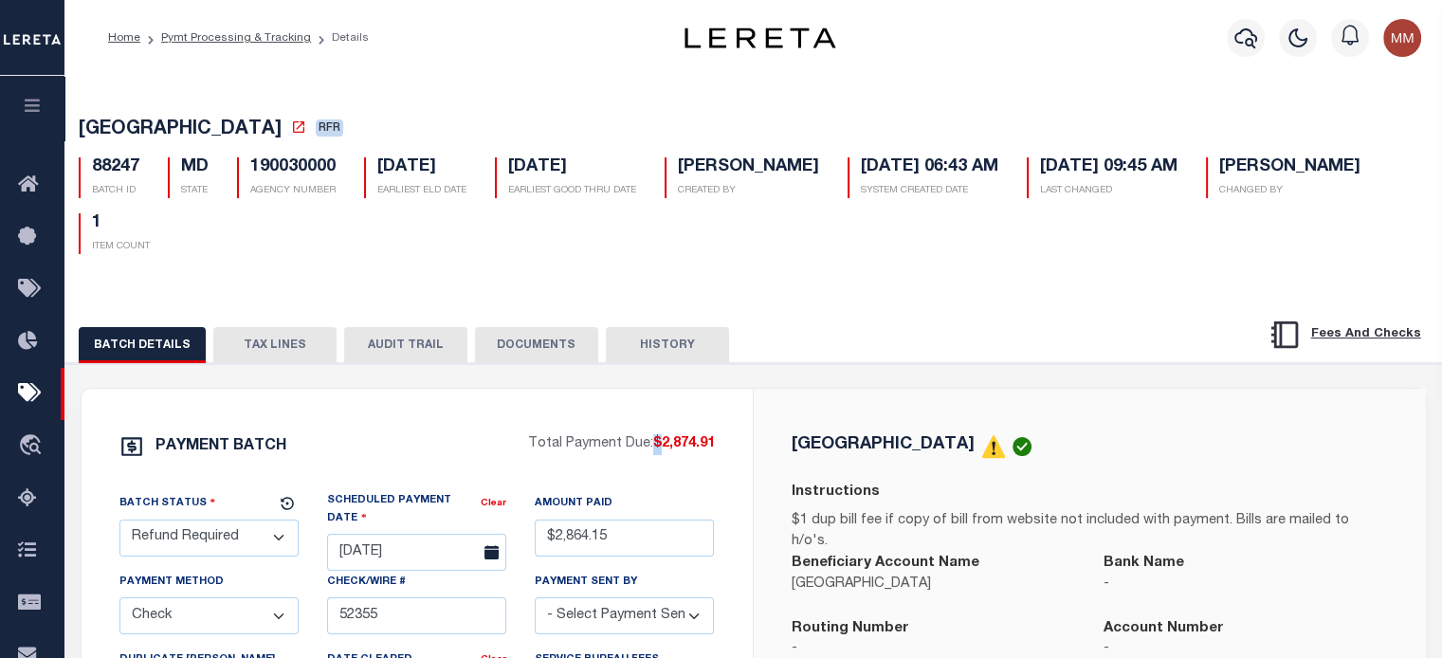
click at [270, 354] on button "TAX LINES" at bounding box center [274, 345] width 123 height 36
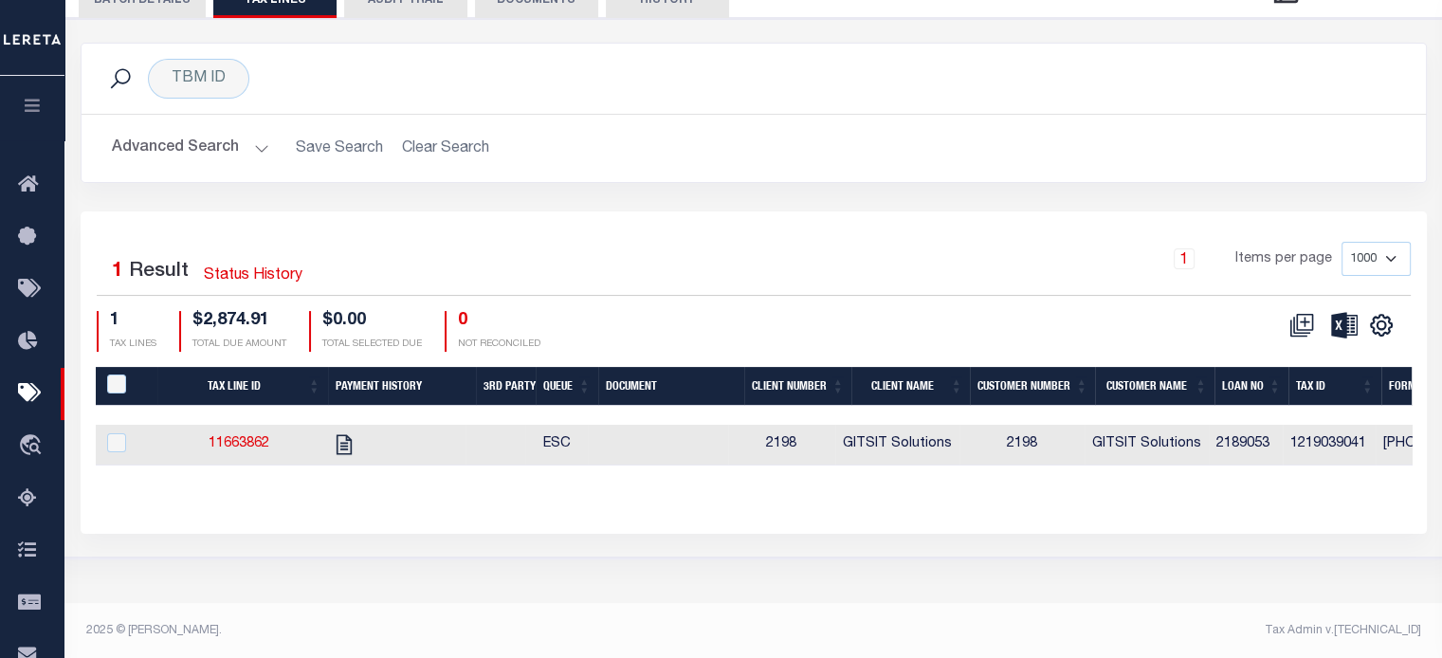
scroll to position [347, 0]
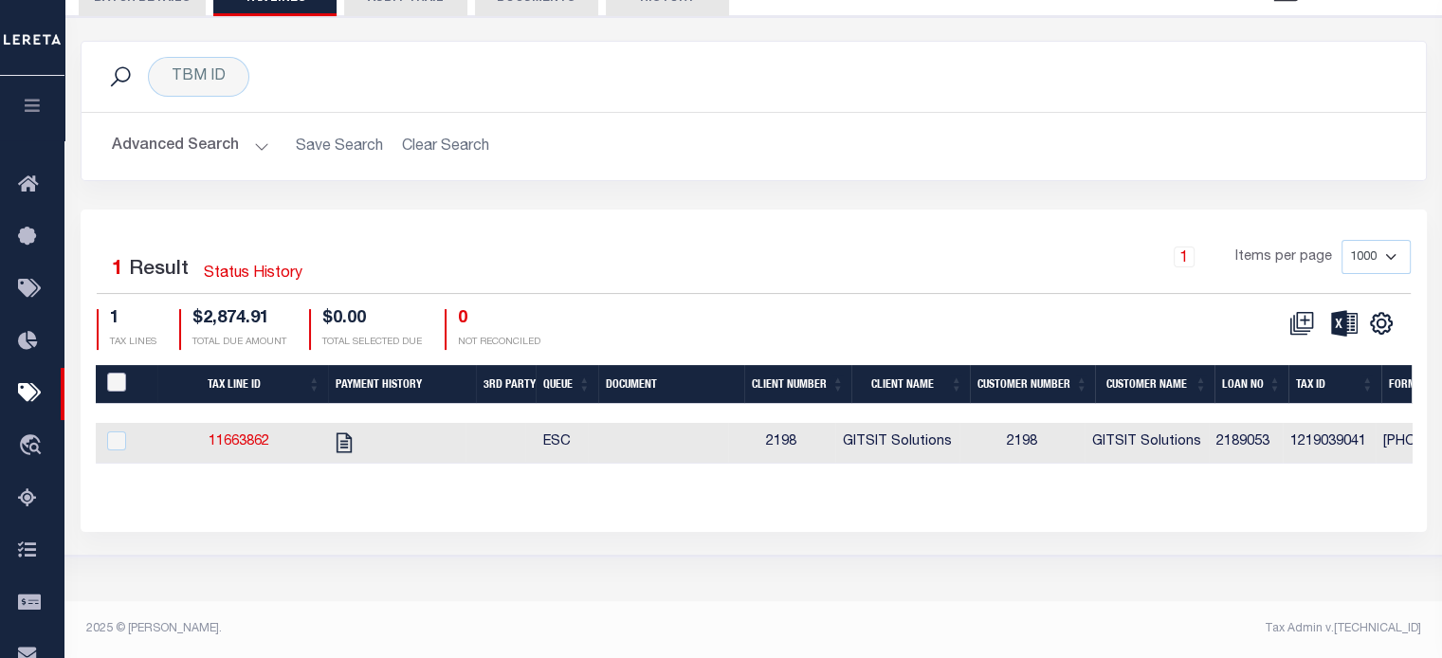
click at [117, 388] on input "PayeePaymentBatchId" at bounding box center [116, 382] width 19 height 19
checkbox input "true"
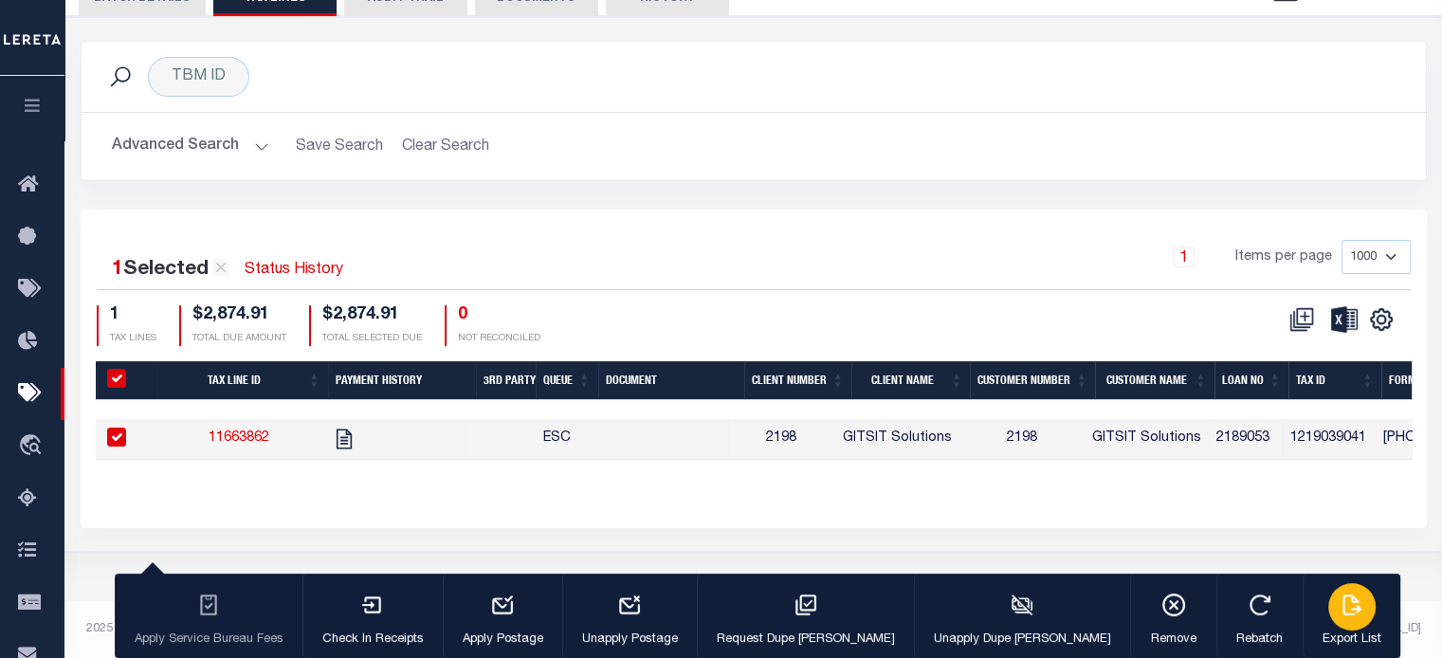
click at [1082, 609] on div "button" at bounding box center [1352, 606] width 47 height 47
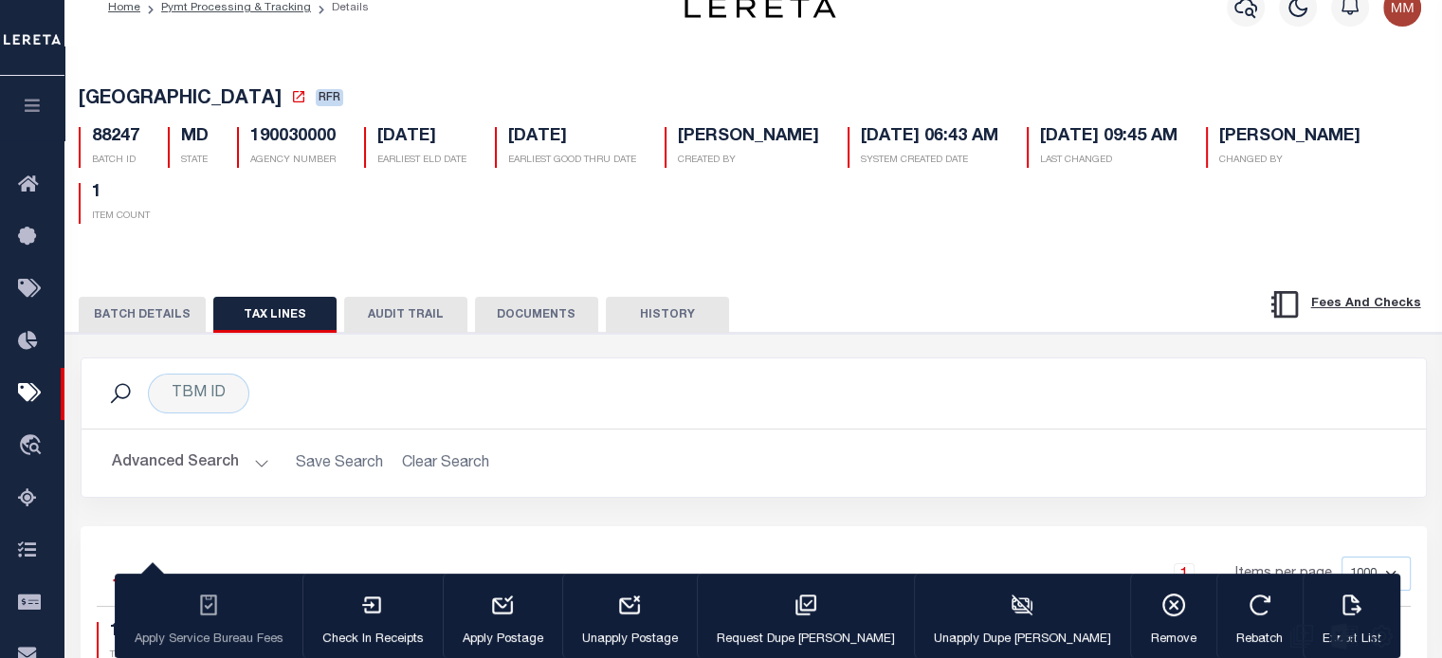
scroll to position [0, 0]
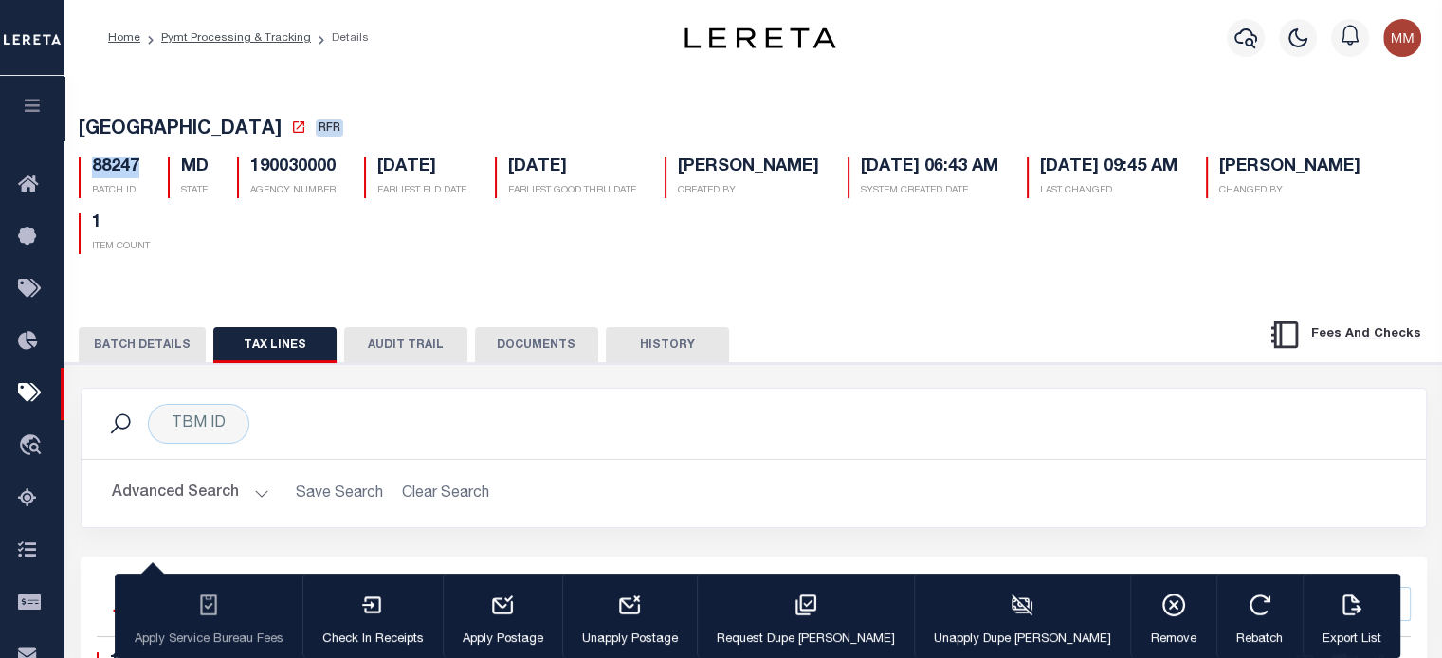
drag, startPoint x: 87, startPoint y: 174, endPoint x: 139, endPoint y: 174, distance: 52.2
click at [139, 174] on div "88247 BATCH ID" at bounding box center [108, 177] width 89 height 41
copy h5 "88247"
